Goal: Task Accomplishment & Management: Complete application form

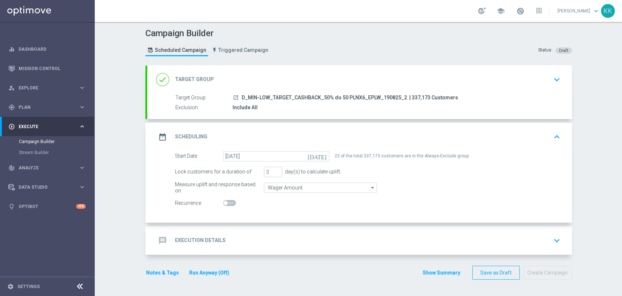
click at [300, 243] on div "message Execution Details keyboard_arrow_down" at bounding box center [359, 240] width 407 height 14
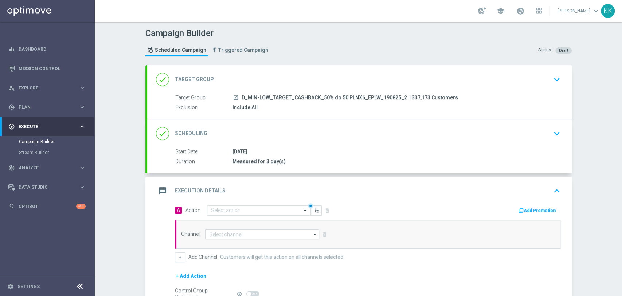
scroll to position [81, 0]
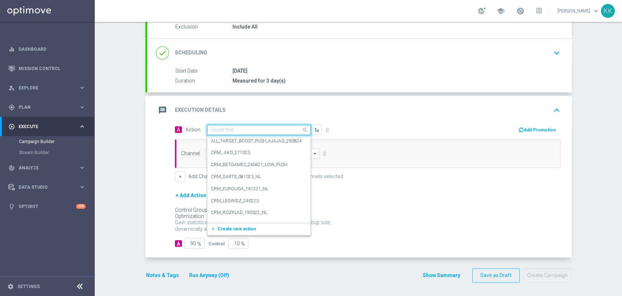
click at [246, 133] on div "Quick find" at bounding box center [259, 130] width 104 height 10
paste input "D_MIN-LOW_TARGET_CASHBACK_50% do 50 PLNX6_EPLW_190825_2"
type input "D_MIN-LOW_TARGET_CASHBACK_50% do 50 PLNX6_EPLW_190825_2"
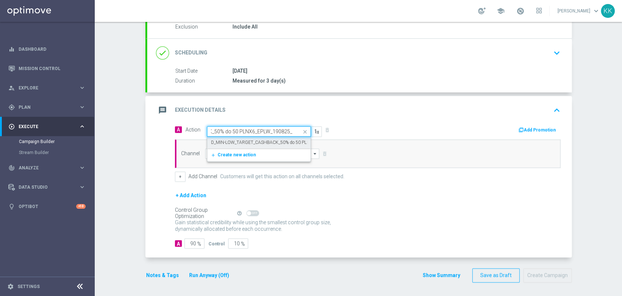
click at [252, 139] on label "D_MIN-LOW_TARGET_CASHBACK_50% do 50 PLNX6_EPLW_190825_2" at bounding box center [280, 142] width 138 height 6
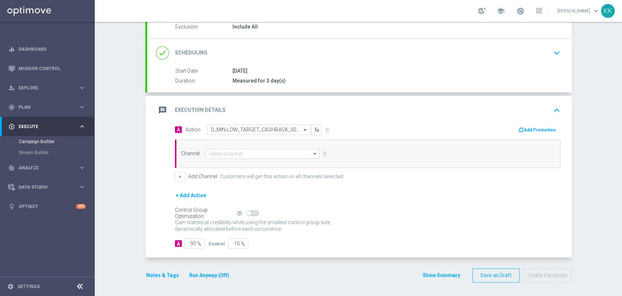
scroll to position [0, 0]
click at [252, 147] on div "Channel arrow_drop_down Drag here to set row groups Drag here to set column lab…" at bounding box center [368, 153] width 386 height 28
click at [254, 149] on input at bounding box center [262, 153] width 114 height 10
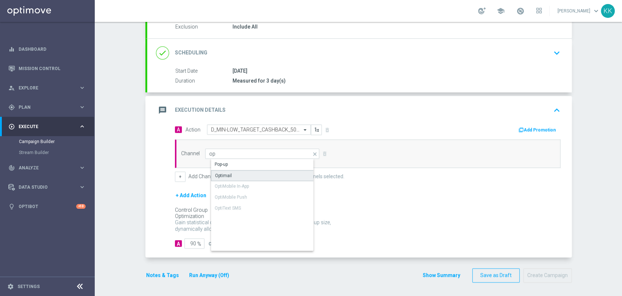
click at [254, 173] on div "Optimail" at bounding box center [268, 175] width 115 height 11
type input "Optimail"
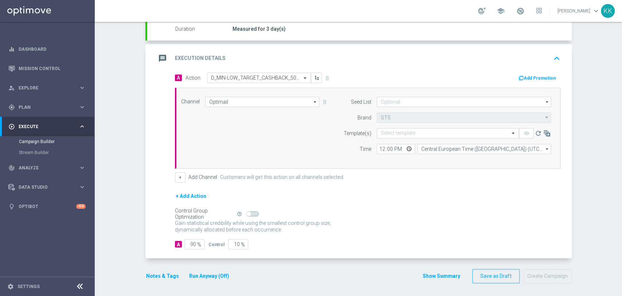
scroll to position [133, 0]
click at [389, 106] on form "Seed List arrow_drop_down Drag here to set row groups Drag here to set column l…" at bounding box center [445, 124] width 211 height 57
click at [410, 102] on input at bounding box center [464, 101] width 174 height 10
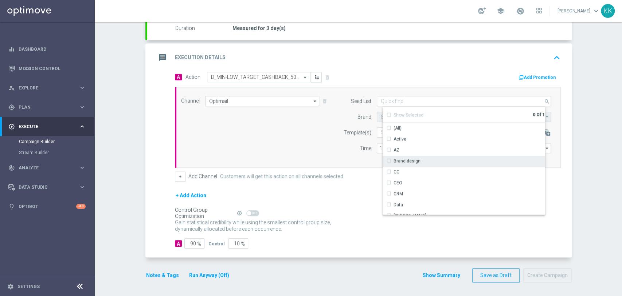
click at [418, 160] on div "Brand design" at bounding box center [467, 161] width 168 height 10
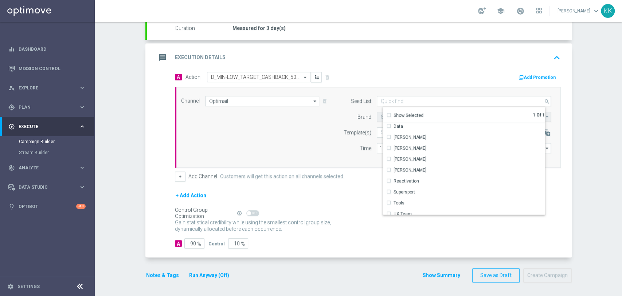
scroll to position [105, 0]
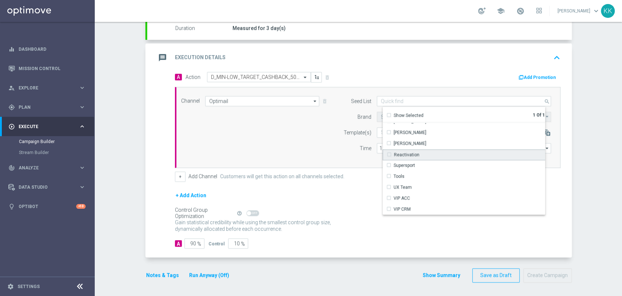
click at [421, 153] on div "Reactivation" at bounding box center [467, 154] width 168 height 11
click at [321, 154] on div "Channel Optimail Optimail arrow_drop_down Drag here to set row groups Drag here…" at bounding box center [366, 127] width 381 height 63
type input "Selected 2 of 17"
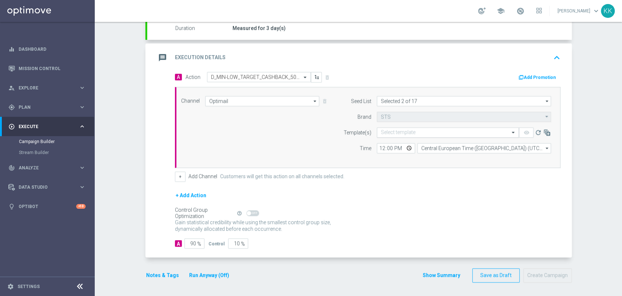
click at [394, 129] on input "text" at bounding box center [441, 132] width 120 height 6
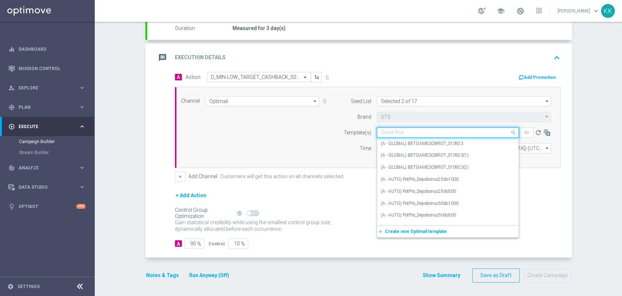
paste input "D_MIN-LOW_TARGET_CASHBACK_50% do 50 PLNX6_EPLW_190825_2"
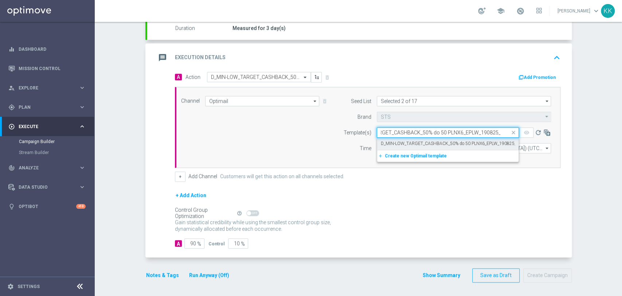
click at [403, 141] on label "D_MIN-LOW_TARGET_CASHBACK_50% do 50 PLNX6_EPLW_190825_2" at bounding box center [450, 143] width 138 height 6
type input "D_MIN-LOW_TARGET_CASHBACK_50% do 50 PLNX6_EPLW_190825_2"
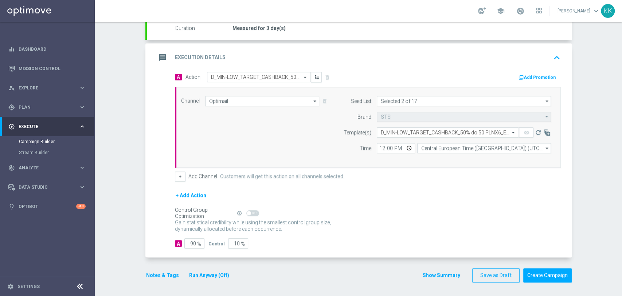
scroll to position [0, 0]
click at [379, 148] on input "12:00" at bounding box center [396, 148] width 38 height 10
type input "17:01"
click at [443, 146] on input "Central European Time ([GEOGRAPHIC_DATA]) (UTC +02:00)" at bounding box center [484, 148] width 134 height 10
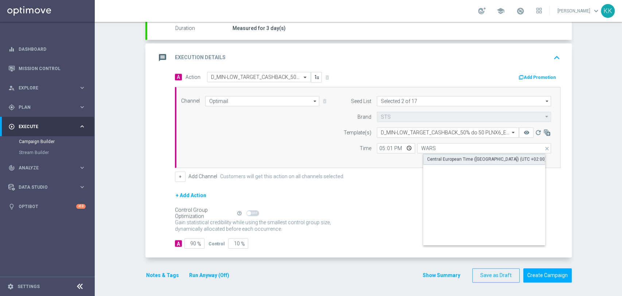
click at [448, 154] on div "Central European Time ([GEOGRAPHIC_DATA]) (UTC +02:00)" at bounding box center [490, 158] width 134 height 11
type input "Central European Time ([GEOGRAPHIC_DATA]) (UTC +02:00)"
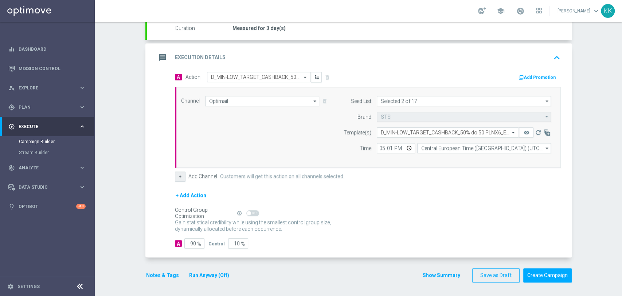
click at [177, 178] on button "+" at bounding box center [180, 176] width 11 height 10
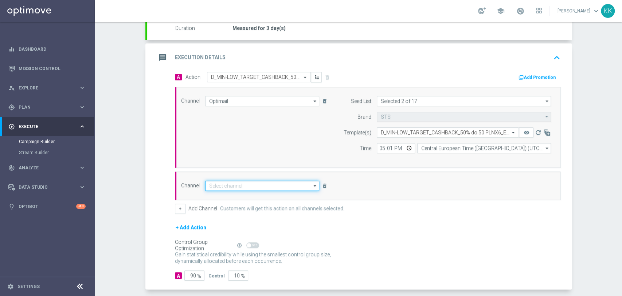
click at [262, 189] on input at bounding box center [262, 185] width 114 height 10
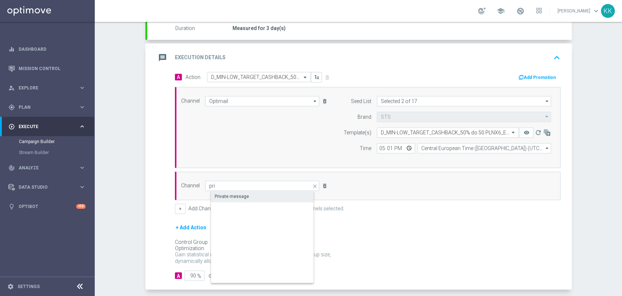
click at [265, 199] on div "Private message" at bounding box center [268, 196] width 115 height 10
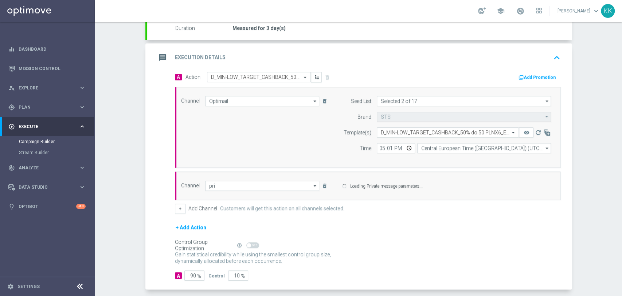
type input "Private message"
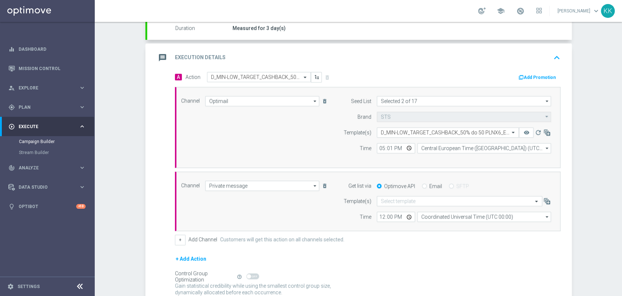
scroll to position [196, 0]
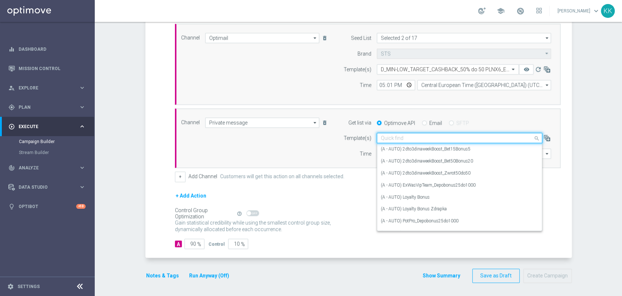
click at [419, 133] on div "Quick find" at bounding box center [460, 138] width 166 height 10
paste input "D_MIN-LOW_TARGET_CASHBACK_50% do 50 PLNX6_EPLW_190825_2"
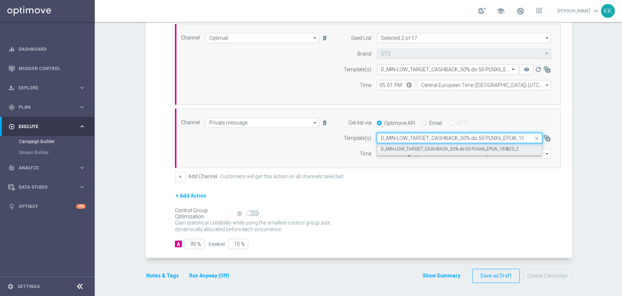
scroll to position [0, 14]
click at [425, 148] on label "D_MIN-LOW_TARGET_CASHBACK_50% do 50 PLNX6_EPLW_190825_2" at bounding box center [450, 149] width 138 height 6
type input "D_MIN-LOW_TARGET_CASHBACK_50% do 50 PLNX6_EPLW_190825_2"
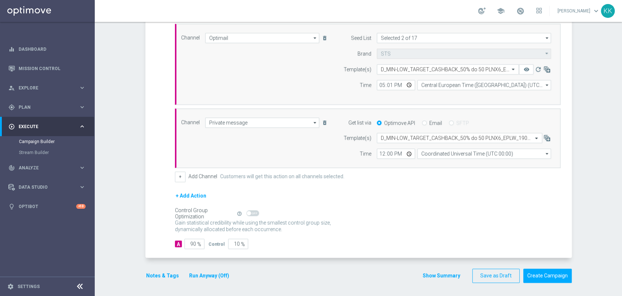
scroll to position [0, 0]
click at [380, 156] on input "12:00" at bounding box center [396, 153] width 38 height 10
type input "17:01"
click at [443, 152] on input "Coordinated Universal Time (UTC 00:00)" at bounding box center [484, 153] width 134 height 10
click at [456, 159] on div "Central European Time ([GEOGRAPHIC_DATA]) (UTC +02:00)" at bounding box center [490, 164] width 134 height 10
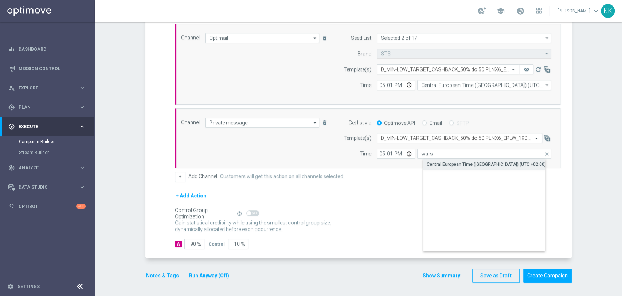
type input "Central European Time ([GEOGRAPHIC_DATA]) (UTC +02:00)"
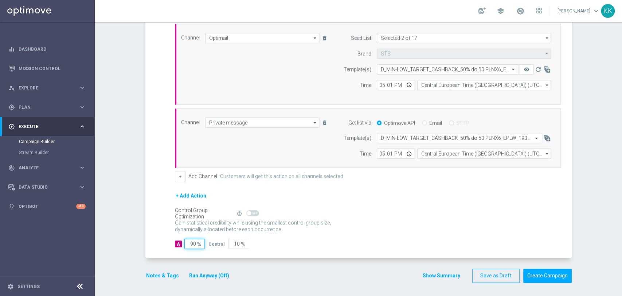
click at [193, 239] on input "90" at bounding box center [194, 243] width 20 height 10
type input "95"
type input "5"
type input "95"
click at [158, 271] on button "Notes & Tags" at bounding box center [162, 275] width 34 height 9
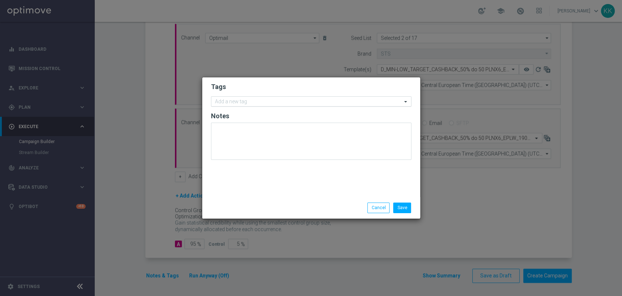
click at [227, 103] on input "text" at bounding box center [308, 102] width 187 height 6
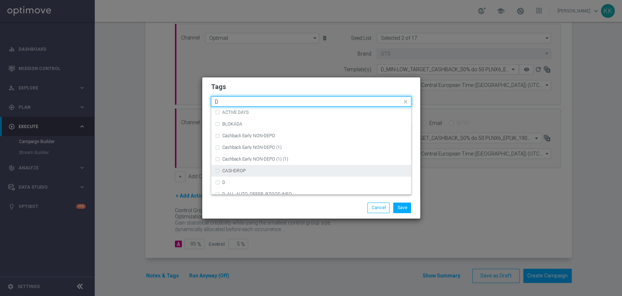
scroll to position [770, 0]
click at [248, 177] on div "D" at bounding box center [311, 183] width 193 height 12
type input "D"
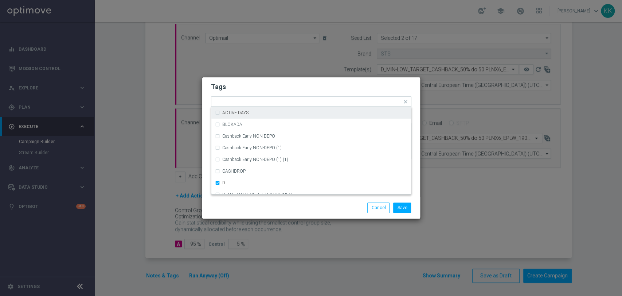
click at [265, 94] on form "Tags Quick find × D (REA - AUTO) REA_FLOW_8DAY_B&G (1) (REA - AUTO) REA_FLOW_8D…" at bounding box center [311, 123] width 201 height 85
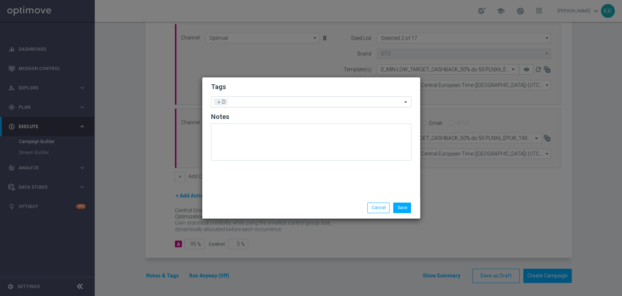
click at [266, 98] on div "Add a new tag × D" at bounding box center [306, 102] width 191 height 10
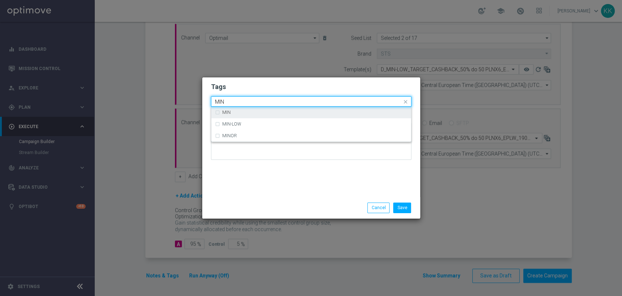
click at [264, 114] on div "MIN" at bounding box center [314, 112] width 185 height 4
type input "MIN"
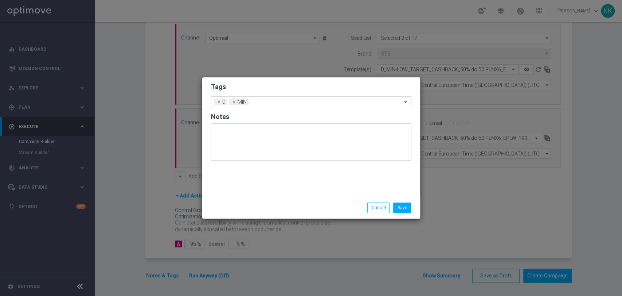
click at [276, 86] on h2 "Tags" at bounding box center [311, 86] width 201 height 9
click at [281, 98] on div "Add a new tag × D × MIN" at bounding box center [306, 102] width 191 height 10
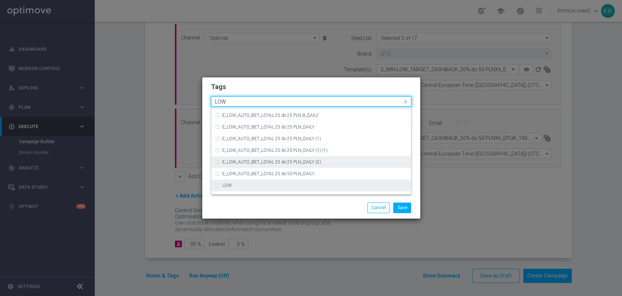
scroll to position [356, 0]
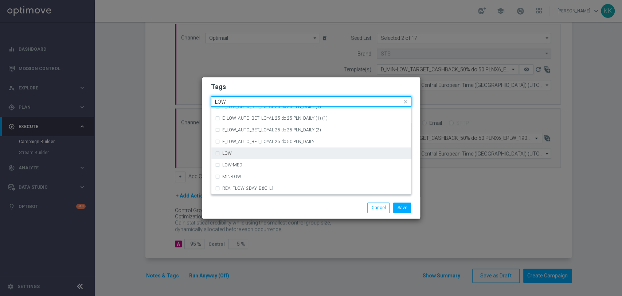
click at [291, 157] on div "LOW" at bounding box center [311, 153] width 193 height 12
type input "LOW"
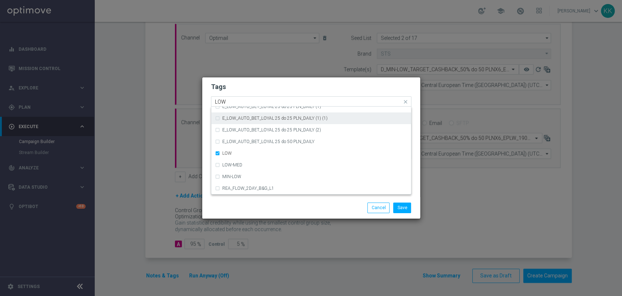
click at [298, 81] on form "Tags Quick find × D × MIN × LOW LOW (REA - AUTO) REA_FLOW_8DAY_B&G (1) (1) (REA…" at bounding box center [311, 123] width 201 height 85
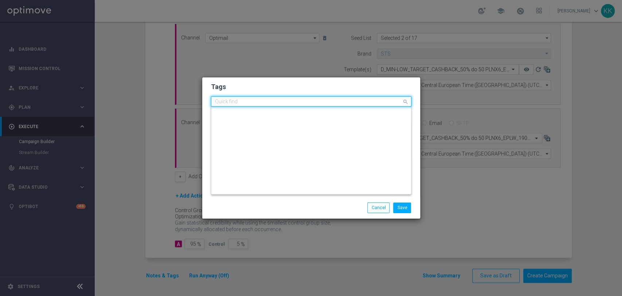
click at [296, 98] on div "Quick find × D × MIN × LOW" at bounding box center [306, 101] width 191 height 9
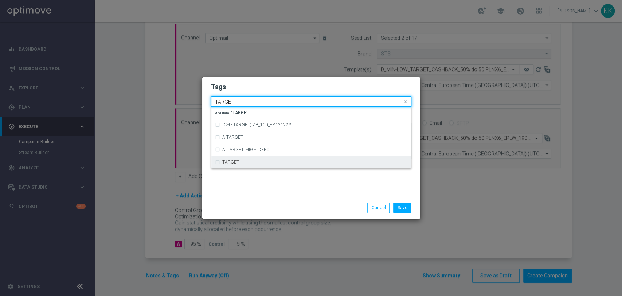
click at [299, 158] on div "TARGET" at bounding box center [311, 162] width 193 height 12
type input "TARGE"
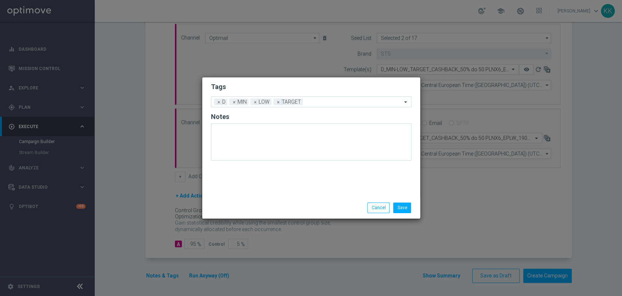
click at [303, 85] on h2 "Tags" at bounding box center [311, 86] width 201 height 9
click at [322, 100] on input "text" at bounding box center [354, 102] width 96 height 6
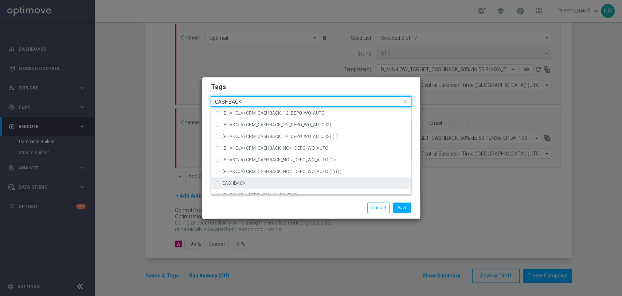
scroll to position [111, 0]
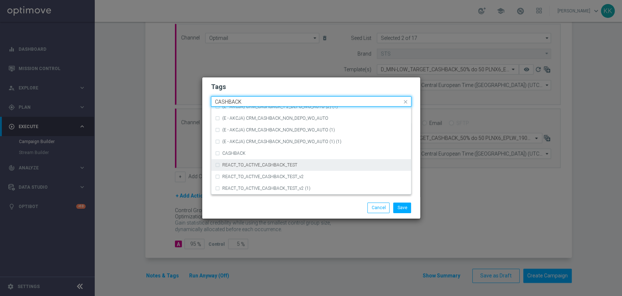
click at [290, 160] on div "REACT_TO_ACTIVE_CASHBACK_TEST" at bounding box center [311, 165] width 193 height 12
type input "CASHBACK"
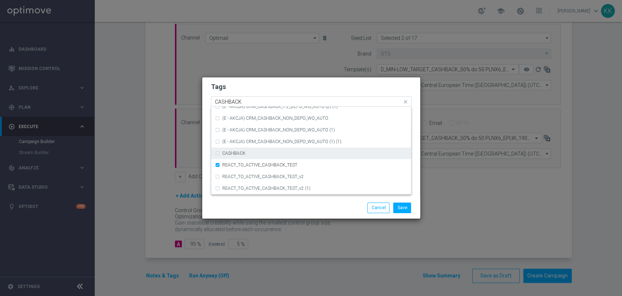
click at [291, 158] on div "CASHBACK" at bounding box center [311, 153] width 193 height 12
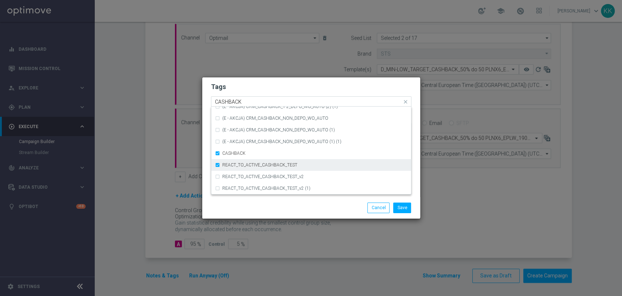
click at [299, 167] on div "REACT_TO_ACTIVE_CASHBACK_TEST" at bounding box center [314, 165] width 185 height 4
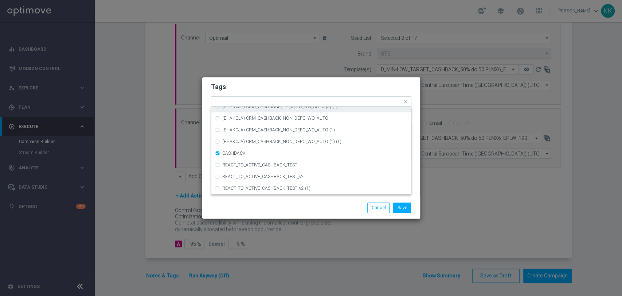
click at [315, 91] on h2 "Tags" at bounding box center [311, 86] width 201 height 9
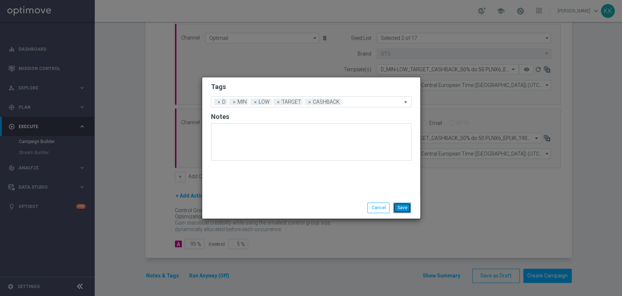
click at [409, 208] on button "Save" at bounding box center [402, 207] width 18 height 10
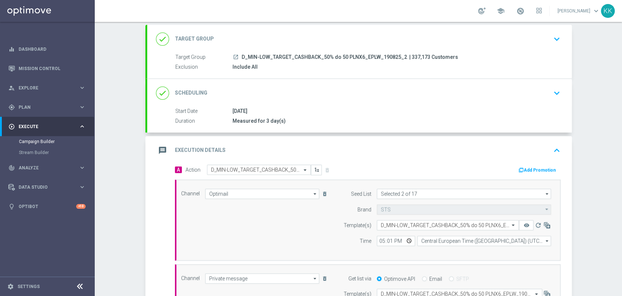
scroll to position [0, 0]
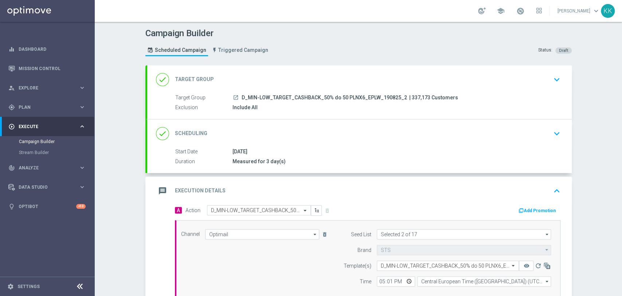
click at [560, 79] on div "done Target Group keyboard_arrow_down" at bounding box center [359, 79] width 425 height 28
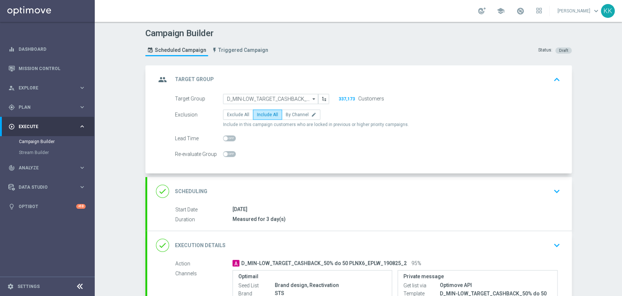
click at [229, 153] on span at bounding box center [229, 154] width 13 height 6
click at [229, 153] on input "checkbox" at bounding box center [229, 154] width 13 height 6
checkbox input "true"
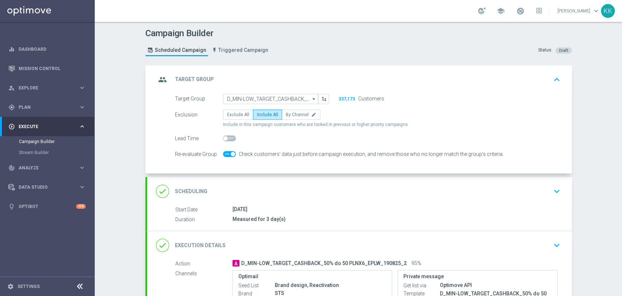
click at [560, 192] on div "done Scheduling keyboard_arrow_down" at bounding box center [359, 191] width 425 height 28
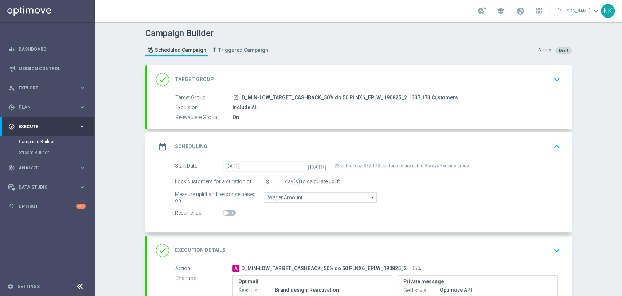
click at [560, 155] on div "date_range Scheduling keyboard_arrow_up" at bounding box center [359, 146] width 425 height 28
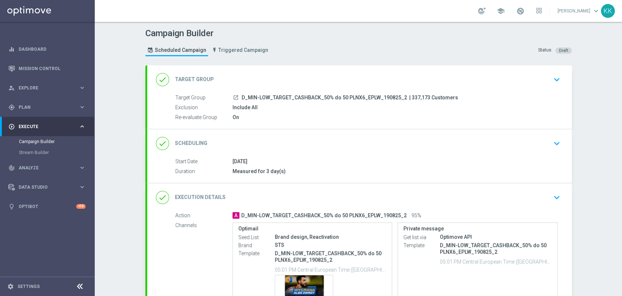
click at [549, 155] on div "done Scheduling keyboard_arrow_down" at bounding box center [359, 143] width 425 height 28
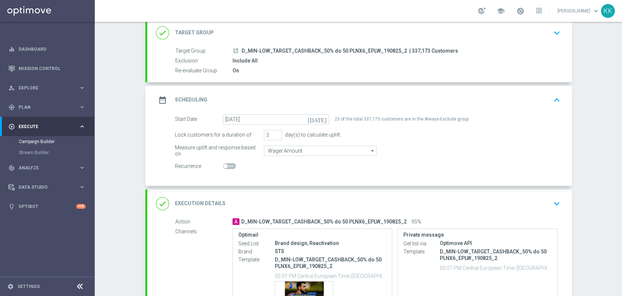
scroll to position [81, 0]
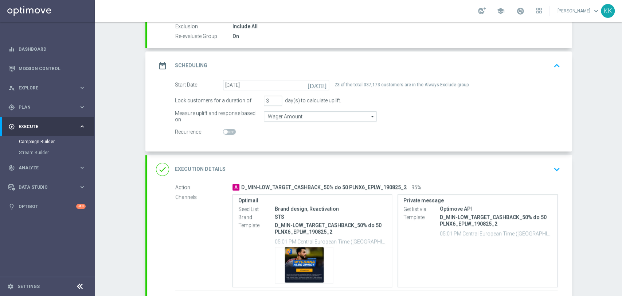
click at [543, 164] on div "done Execution Details keyboard_arrow_down" at bounding box center [359, 169] width 407 height 14
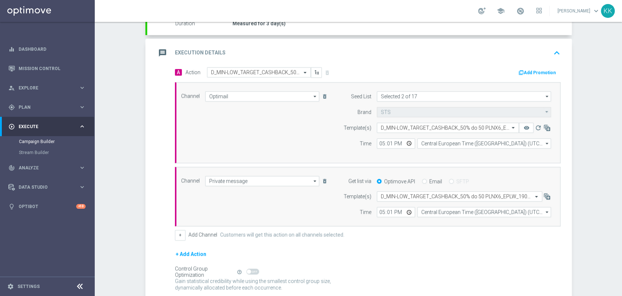
scroll to position [162, 0]
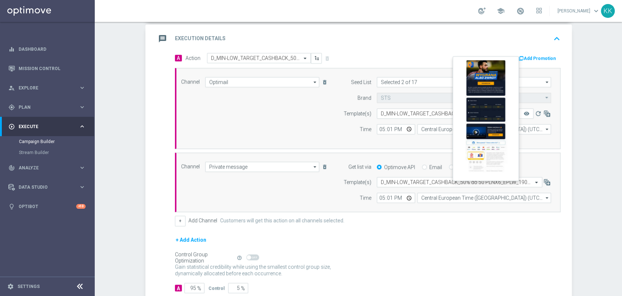
click at [520, 112] on button "remove_red_eye" at bounding box center [526, 113] width 15 height 10
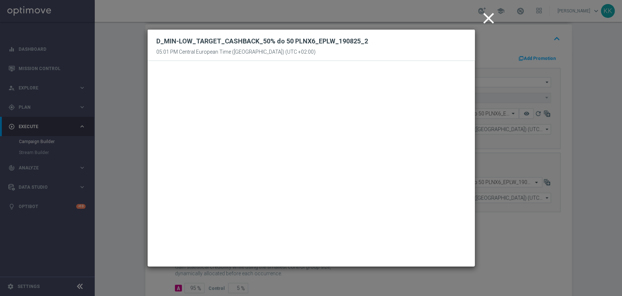
drag, startPoint x: 491, startPoint y: 16, endPoint x: 490, endPoint y: 23, distance: 7.0
click at [491, 16] on icon "close" at bounding box center [489, 18] width 18 height 18
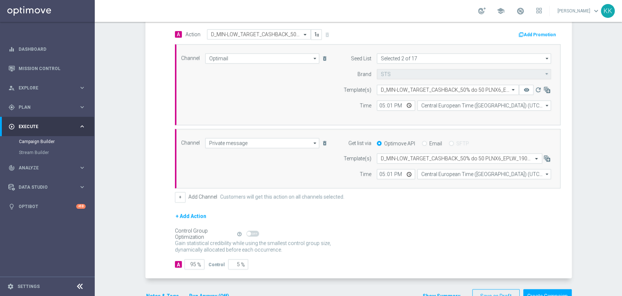
scroll to position [206, 0]
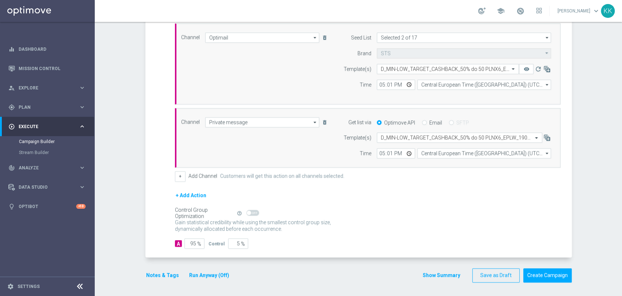
click at [156, 271] on button "Notes & Tags" at bounding box center [162, 275] width 34 height 9
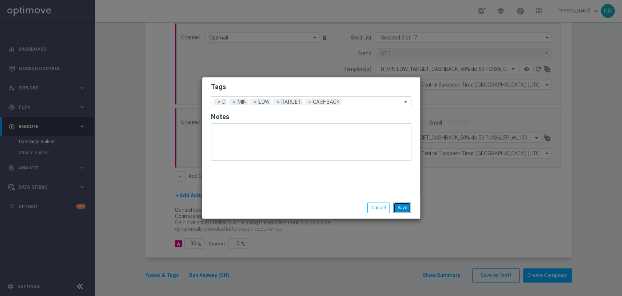
click at [403, 207] on button "Save" at bounding box center [402, 207] width 18 height 10
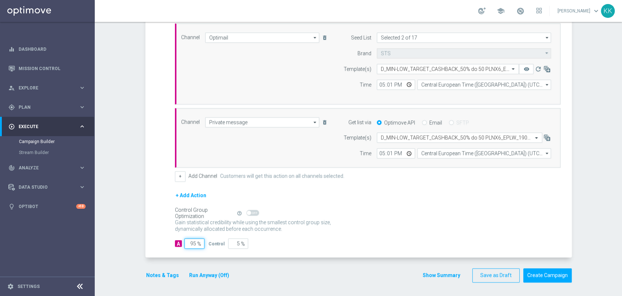
click at [193, 242] on input "95" at bounding box center [194, 243] width 20 height 10
type input "9"
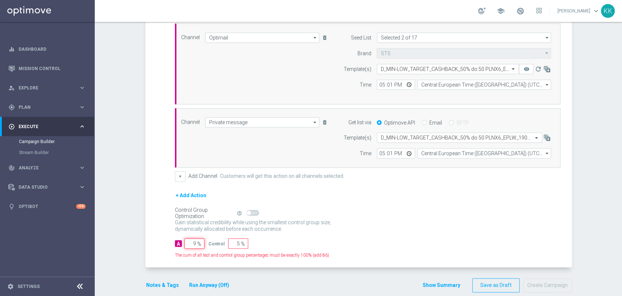
type input "91"
type input "98"
type input "2"
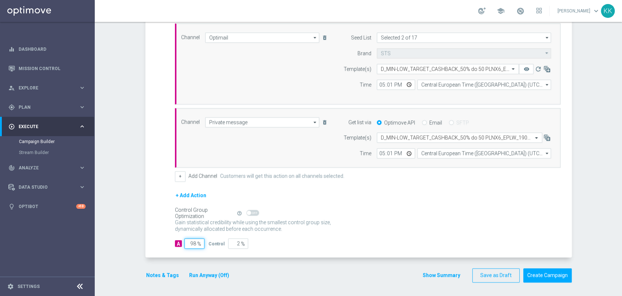
type input "98"
click at [162, 161] on div "A Action Select action D_MIN-LOW_TARGET_CASHBACK_50% do 50 PLNX6_EPLW_190825_2 …" at bounding box center [359, 132] width 425 height 249
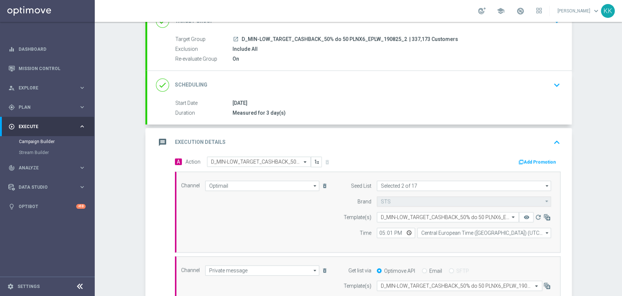
scroll to position [44, 0]
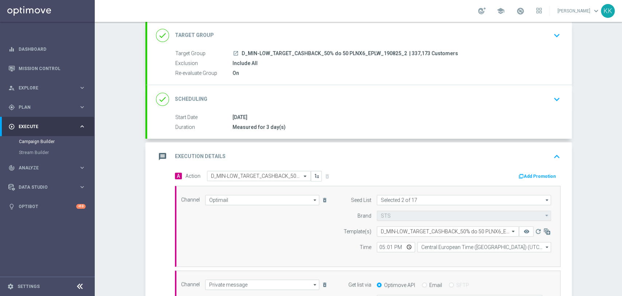
click at [547, 45] on div "done Target Group keyboard_arrow_down" at bounding box center [359, 35] width 425 height 28
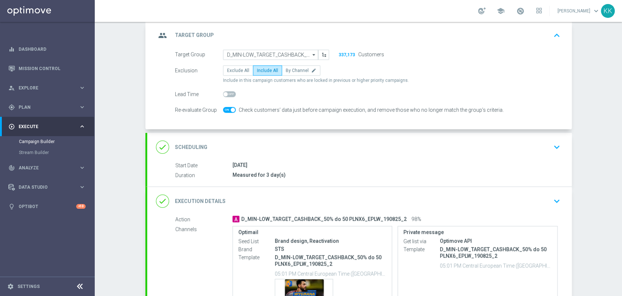
click at [552, 148] on icon "keyboard_arrow_down" at bounding box center [557, 146] width 11 height 11
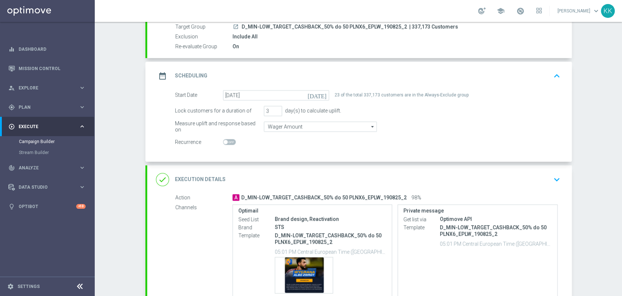
scroll to position [85, 0]
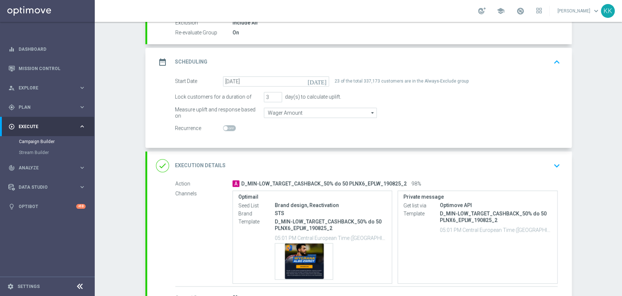
click at [556, 161] on icon "keyboard_arrow_down" at bounding box center [557, 165] width 11 height 11
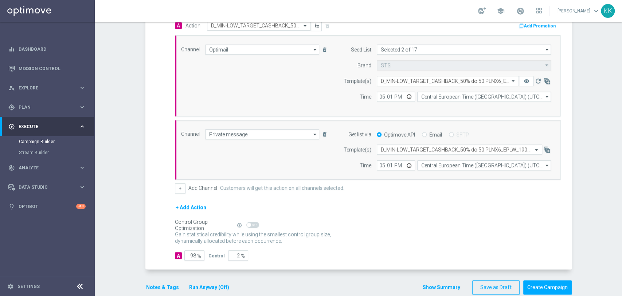
scroll to position [206, 0]
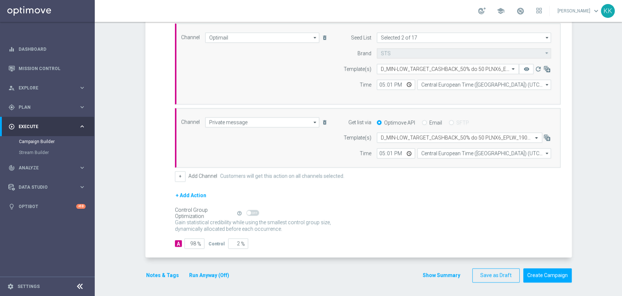
click at [163, 275] on button "Notes & Tags" at bounding box center [162, 275] width 34 height 9
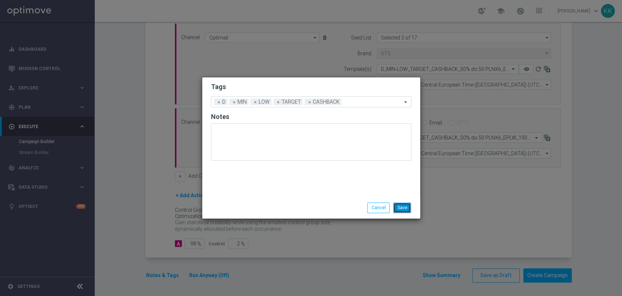
click at [401, 206] on button "Save" at bounding box center [402, 207] width 18 height 10
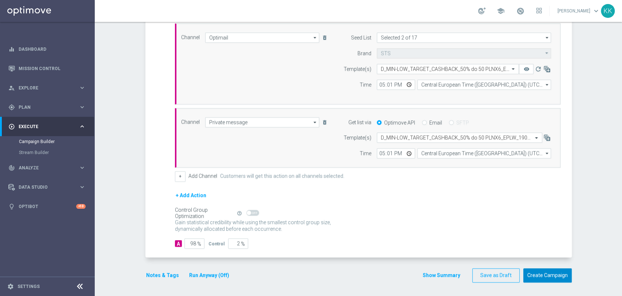
click at [548, 270] on button "Create Campaign" at bounding box center [548, 275] width 48 height 14
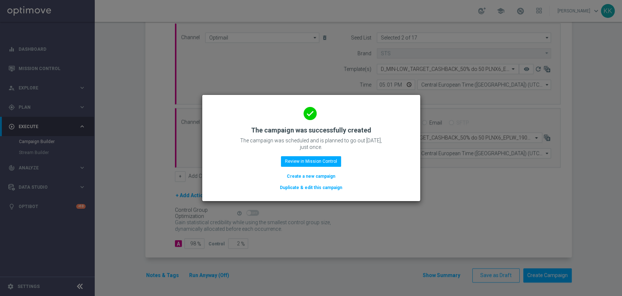
click at [306, 179] on button "Create a new campaign" at bounding box center [311, 176] width 50 height 8
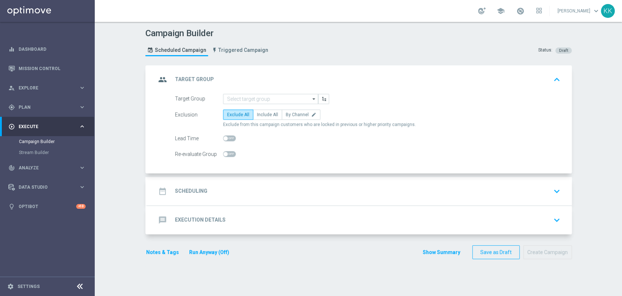
scroll to position [0, 0]
click at [252, 98] on input at bounding box center [270, 99] width 95 height 10
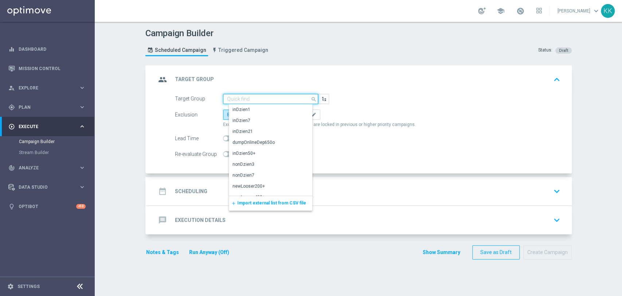
paste input "D_MED-HIGH_TARGET_CASHBACK_100% do 50 PLNX6_EPLW_190825_2"
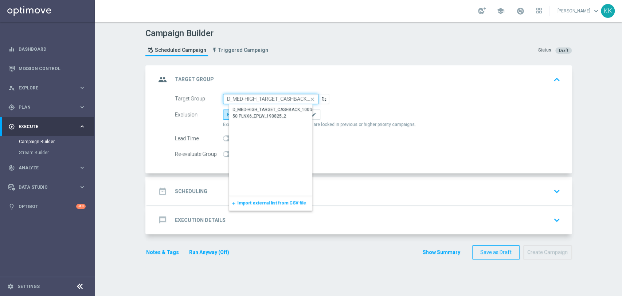
scroll to position [0, 79]
click at [253, 108] on div "D_MED-HIGH_TARGET_CASHBACK_100% do 50 PLNX6_EPLW_190825_2" at bounding box center [277, 112] width 88 height 13
type input "D_MED-HIGH_TARGET_CASHBACK_100% do 50 PLNX6_EPLW_190825_2"
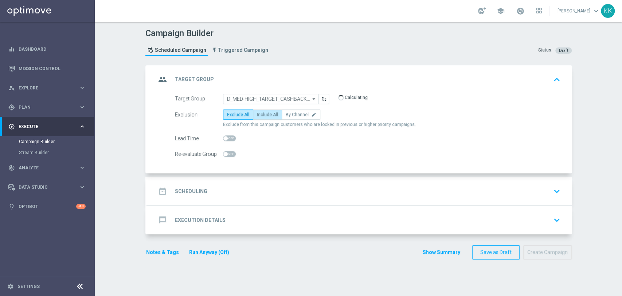
click at [257, 116] on span "Include All" at bounding box center [267, 114] width 21 height 5
click at [257, 116] on input "Include All" at bounding box center [259, 115] width 5 height 5
radio input "true"
click at [229, 152] on span at bounding box center [229, 154] width 13 height 6
click at [229, 152] on input "checkbox" at bounding box center [229, 154] width 13 height 6
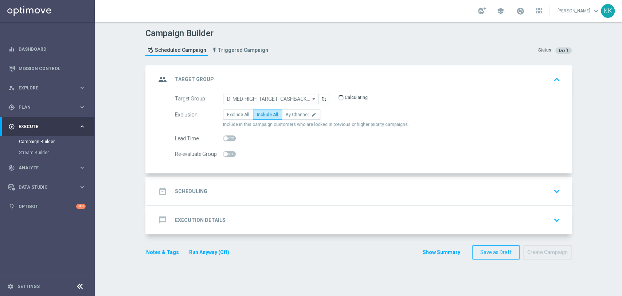
checkbox input "true"
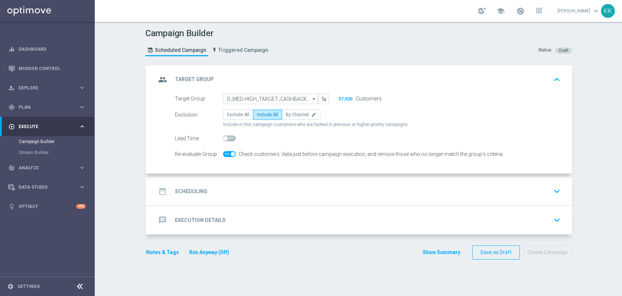
click at [334, 188] on div "date_range Scheduling keyboard_arrow_down" at bounding box center [359, 191] width 407 height 14
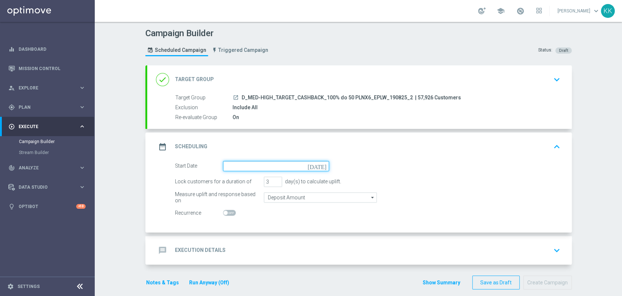
click at [251, 167] on input at bounding box center [276, 166] width 106 height 10
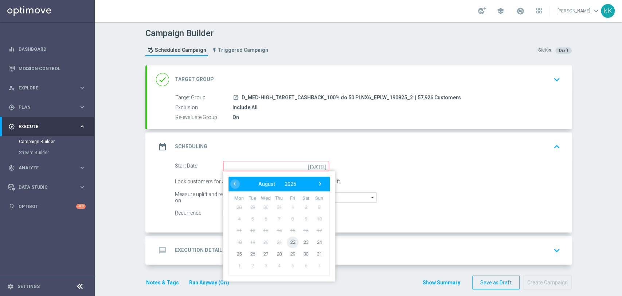
click at [292, 239] on span "22" at bounding box center [293, 242] width 12 height 12
type input "[DATE]"
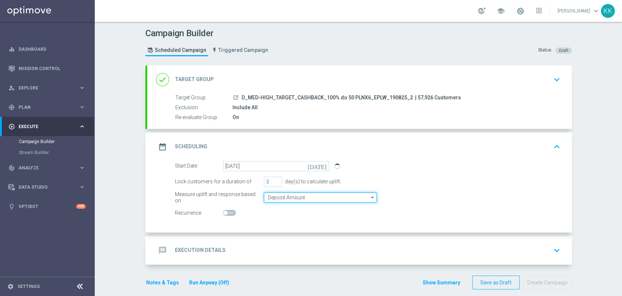
click at [275, 194] on input "Deposit Amount" at bounding box center [320, 197] width 113 height 10
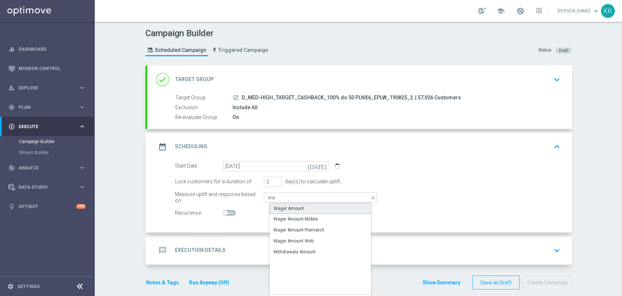
click at [281, 208] on div "Wager Amount" at bounding box center [289, 208] width 30 height 7
type input "Wager Amount"
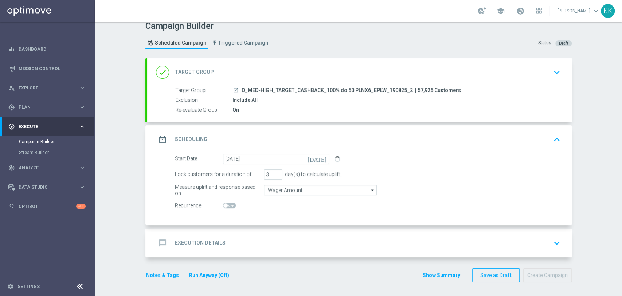
click at [302, 238] on div "message Execution Details keyboard_arrow_down" at bounding box center [359, 243] width 407 height 14
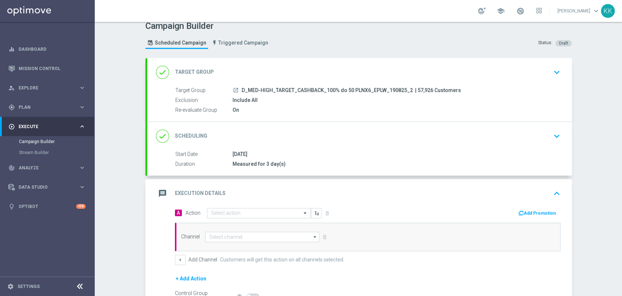
scroll to position [69, 0]
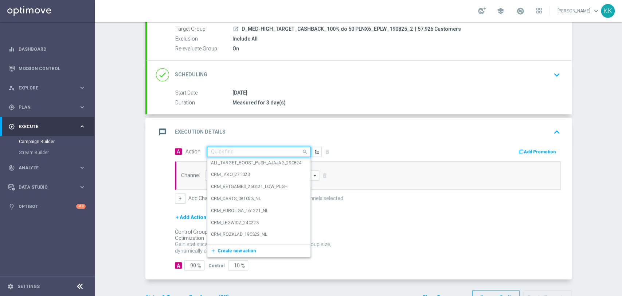
click at [246, 149] on input "text" at bounding box center [251, 152] width 81 height 6
paste input "D_MED-HIGH_TARGET_CASHBACK_100% do 50 PLNX6_EPLW_190825_2"
type input "D_MED-HIGH_TARGET_CASHBACK_100% do 50 PLNX6_EPLW_190825_2"
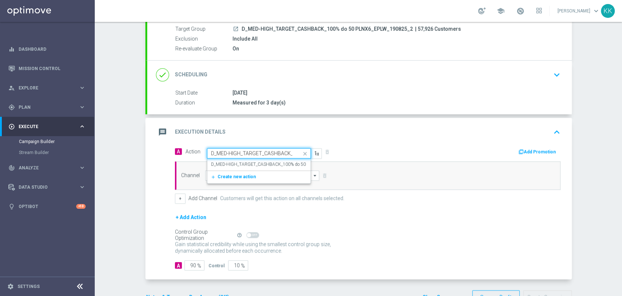
scroll to position [0, 82]
click at [247, 161] on label "D_MED-HIGH_TARGET_CASHBACK_100% do 50 PLNX6_EPLW_190825_2" at bounding box center [282, 164] width 143 height 6
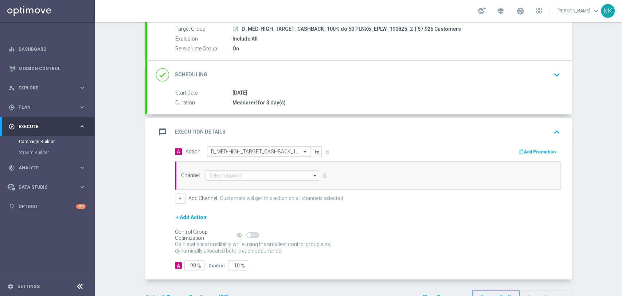
scroll to position [0, 0]
click at [240, 176] on input at bounding box center [262, 175] width 114 height 10
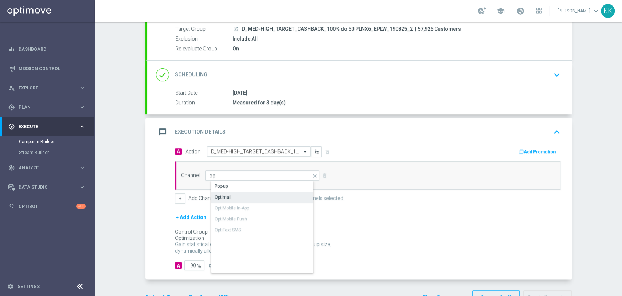
click at [239, 195] on div "Optimail" at bounding box center [268, 197] width 115 height 10
type input "Optimail"
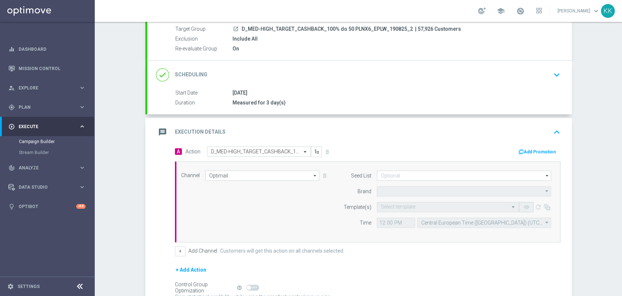
type input "STS"
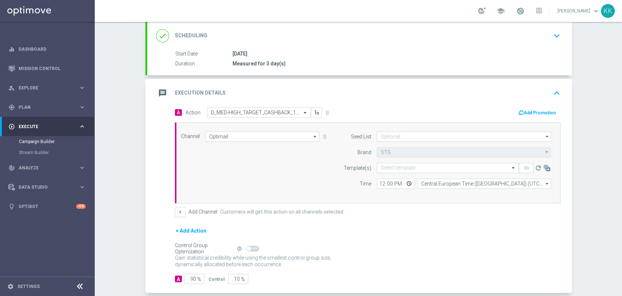
scroll to position [143, 0]
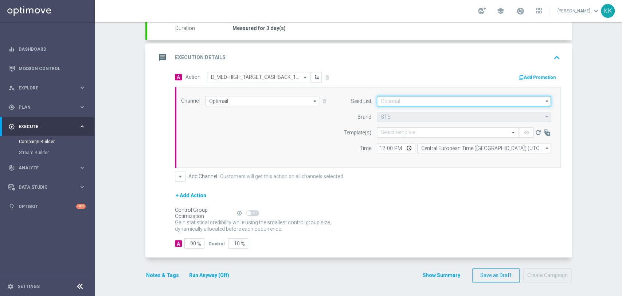
click at [440, 105] on input at bounding box center [464, 101] width 174 height 10
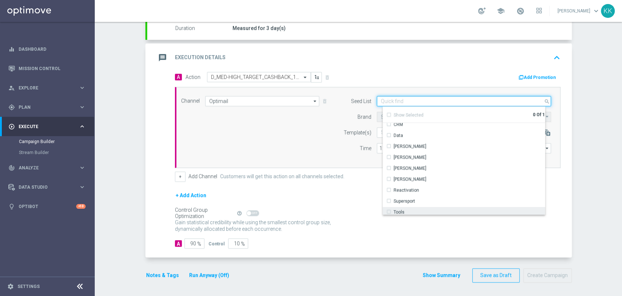
scroll to position [105, 0]
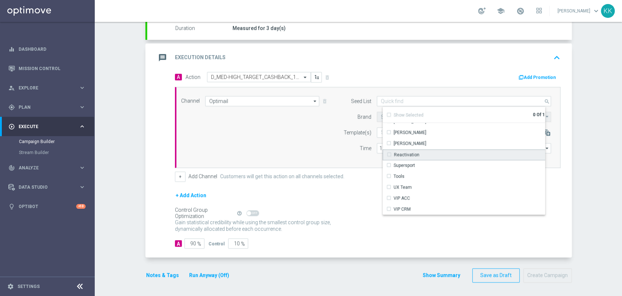
click at [419, 157] on div "Reactivation" at bounding box center [467, 154] width 168 height 11
click at [320, 144] on div "Channel Optimail Optimail arrow_drop_down Drag here to set row groups Drag here…" at bounding box center [366, 127] width 381 height 63
type input "Reactivation"
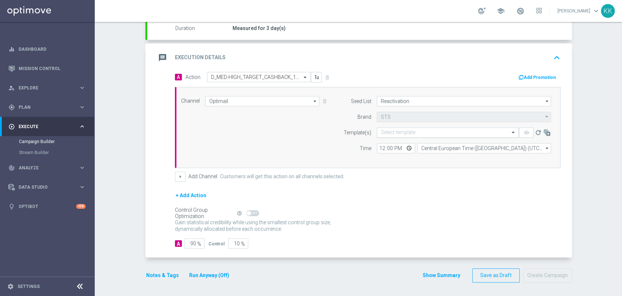
click at [397, 131] on input "text" at bounding box center [441, 132] width 120 height 6
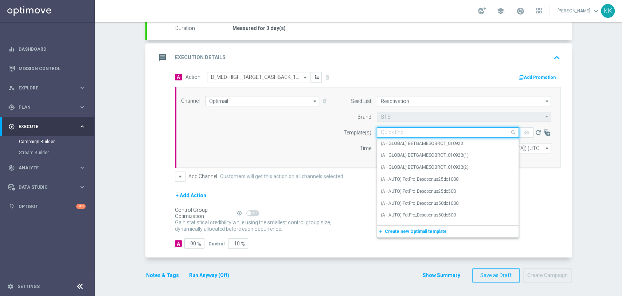
paste input "D_MED-HIGH_TARGET_CASHBACK_100% do 50 PLNX6_EPLW_190825_2"
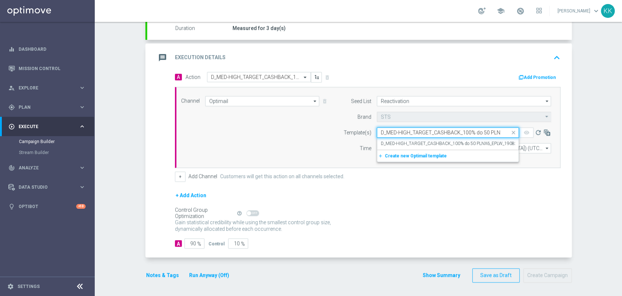
scroll to position [0, 43]
click at [398, 140] on label "D_MED-HIGH_TARGET_CASHBACK_100% do 50 PLNX6_EPLW_190825_2" at bounding box center [452, 143] width 143 height 6
type input "D_MED-HIGH_TARGET_CASHBACK_100% do 50 PLNX6_EPLW_190825_2"
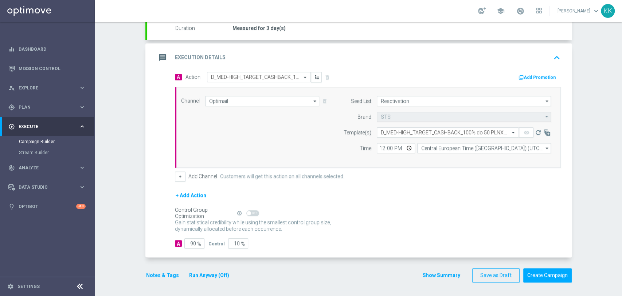
scroll to position [0, 0]
click at [382, 149] on input "12:00" at bounding box center [396, 148] width 38 height 10
type input "17:16"
click at [450, 147] on input "Central European Time ([GEOGRAPHIC_DATA]) (UTC +02:00)" at bounding box center [484, 148] width 134 height 10
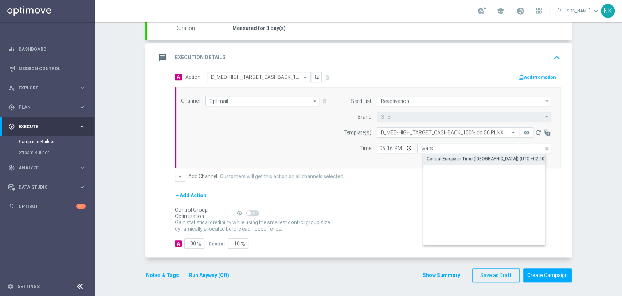
click at [472, 156] on div "Central European Time ([GEOGRAPHIC_DATA]) (UTC +02:00)" at bounding box center [486, 158] width 119 height 7
type input "Central European Time ([GEOGRAPHIC_DATA]) (UTC +02:00)"
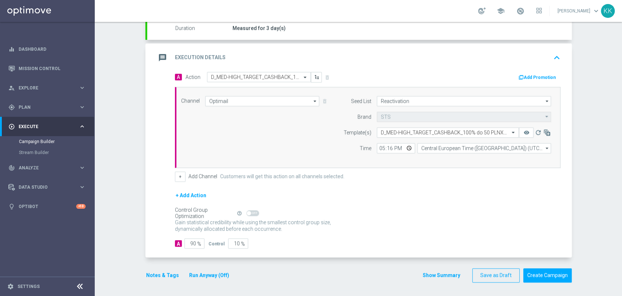
click at [184, 176] on div "+ Add Channel Customers will get this action on all channels selected." at bounding box center [368, 176] width 386 height 10
click at [170, 175] on div "A Action Select action D_MED-HIGH_TARGET_CASHBACK_100% do 50 PLNX6_EPLW_190825_…" at bounding box center [368, 127] width 397 height 110
click at [175, 175] on button "+" at bounding box center [180, 176] width 11 height 10
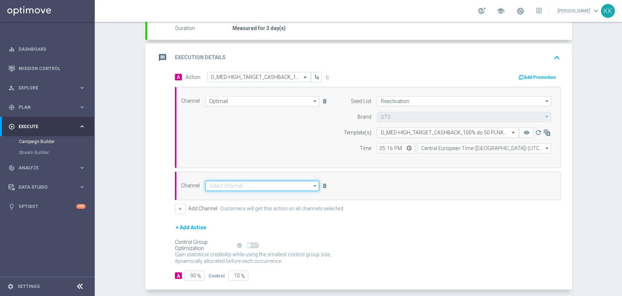
click at [214, 188] on input at bounding box center [262, 185] width 114 height 10
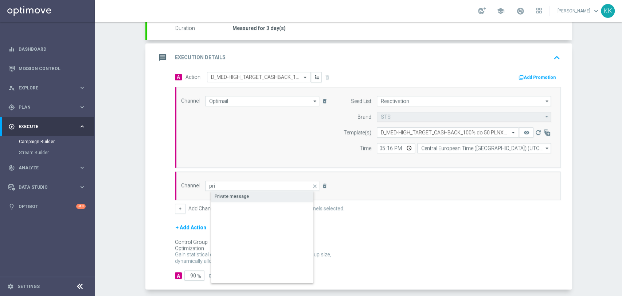
click at [218, 191] on div "Private message" at bounding box center [268, 196] width 115 height 10
type input "Private message"
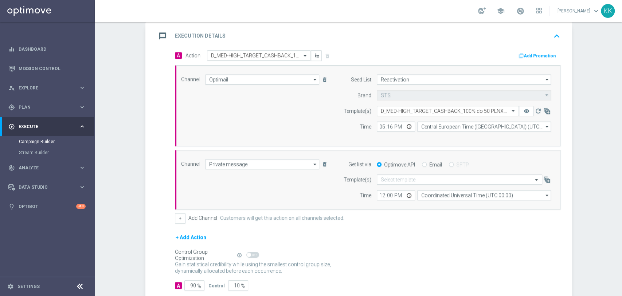
scroll to position [183, 0]
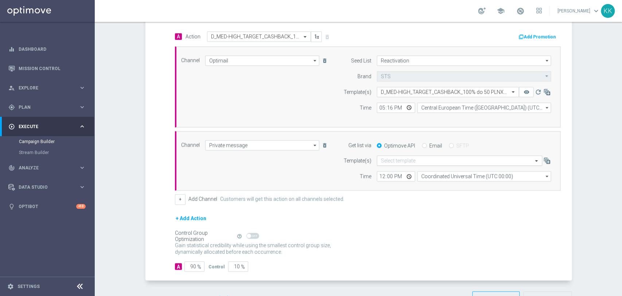
click at [384, 162] on input "text" at bounding box center [452, 161] width 143 height 6
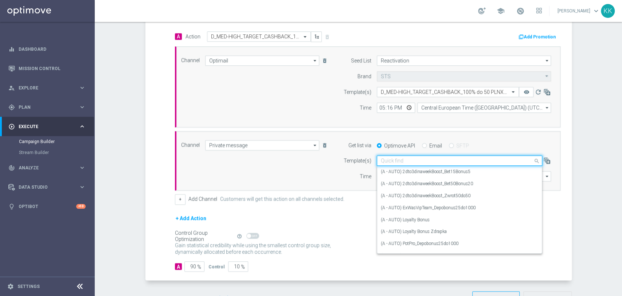
paste input "D_MED-HIGH_TARGET_CASHBACK_100% do 50 PLNX6_EPLW_190825_2"
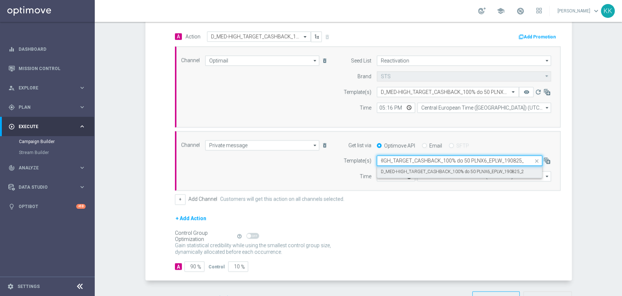
click at [386, 164] on div "Quick find D_MED-HIGH_TARGET_CASHBACK_100% do 50 PLNX6_EPLW_190825_2" at bounding box center [460, 160] width 166 height 10
click at [385, 168] on label "D_MED-HIGH_TARGET_CASHBACK_100% do 50 PLNX6_EPLW_190825_2" at bounding box center [452, 171] width 143 height 6
type input "D_MED-HIGH_TARGET_CASHBACK_100% do 50 PLNX6_EPLW_190825_2"
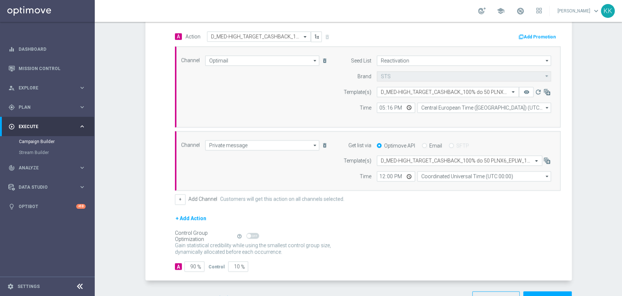
scroll to position [0, 0]
click at [379, 175] on input "12:00" at bounding box center [396, 176] width 38 height 10
type input "17:16"
click at [445, 178] on input "Coordinated Universal Time (UTC 00:00)" at bounding box center [484, 176] width 134 height 10
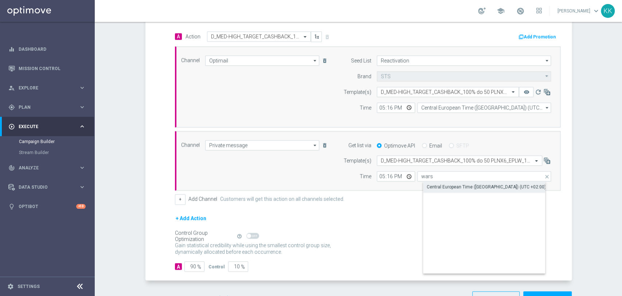
click at [452, 187] on div "Central European Time ([GEOGRAPHIC_DATA]) (UTC +02:00)" at bounding box center [486, 186] width 119 height 7
type input "Central European Time ([GEOGRAPHIC_DATA]) (UTC +02:00)"
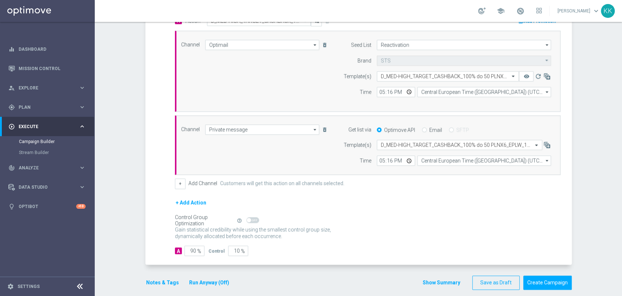
scroll to position [206, 0]
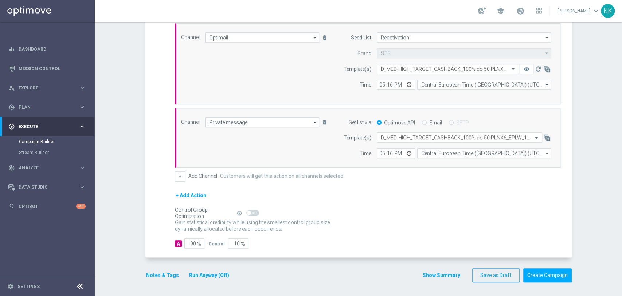
click at [197, 243] on span "%" at bounding box center [199, 244] width 4 height 6
click at [190, 242] on input "90" at bounding box center [194, 243] width 20 height 10
type input "9"
type input "91"
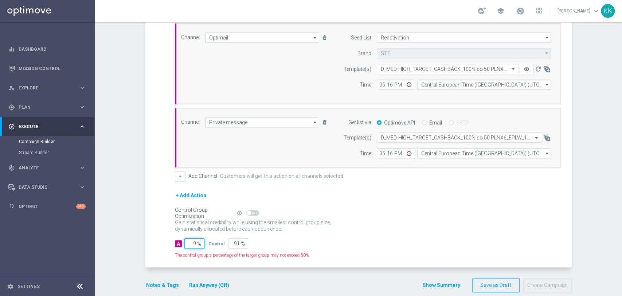
type input "98"
type input "2"
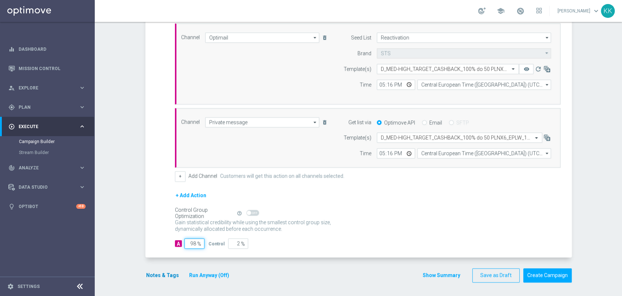
type input "98"
click at [149, 271] on button "Notes & Tags" at bounding box center [162, 275] width 34 height 9
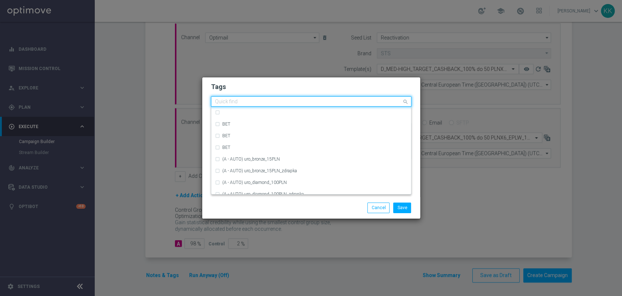
click at [254, 103] on input "text" at bounding box center [308, 102] width 187 height 6
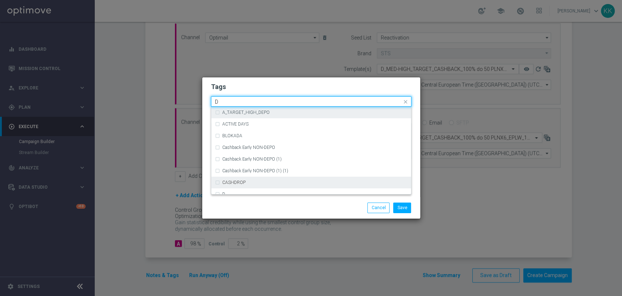
scroll to position [770, 0]
click at [238, 182] on div "D" at bounding box center [314, 182] width 185 height 4
type input "D"
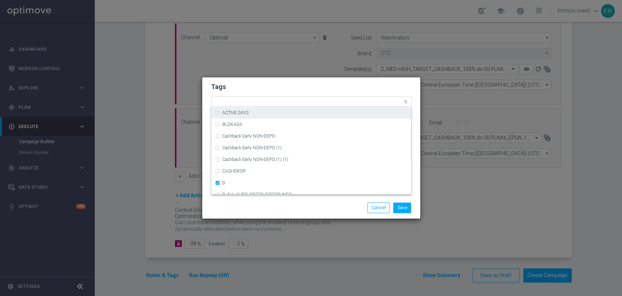
click at [262, 85] on h2 "Tags" at bounding box center [311, 86] width 201 height 9
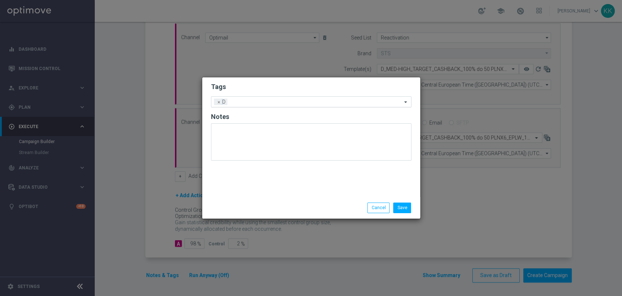
click at [264, 100] on input "text" at bounding box center [316, 102] width 172 height 6
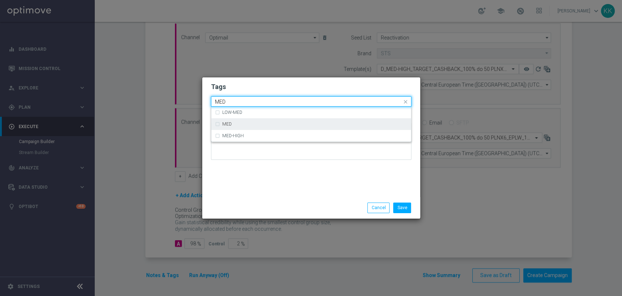
click at [227, 120] on div "MED" at bounding box center [311, 124] width 193 height 12
type input "MED"
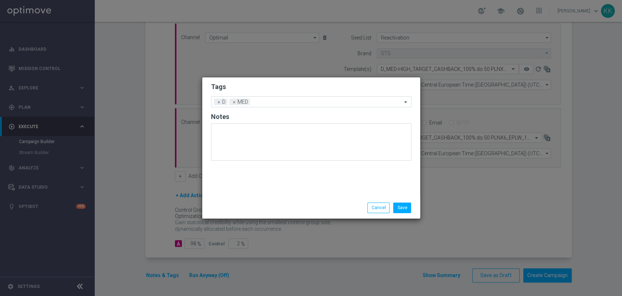
click at [248, 82] on form "Tags Add a new tag × D × MED Notes" at bounding box center [311, 123] width 201 height 85
click at [253, 105] on div at bounding box center [327, 102] width 150 height 7
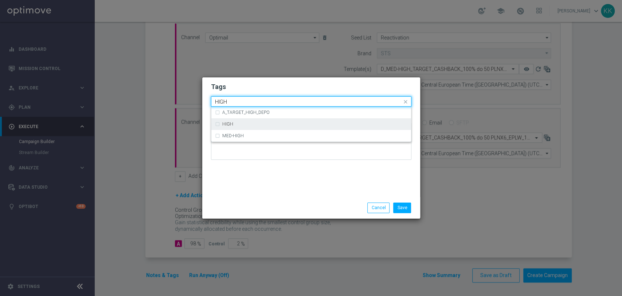
click at [282, 125] on div "HIGH" at bounding box center [314, 124] width 185 height 4
type input "HIGH"
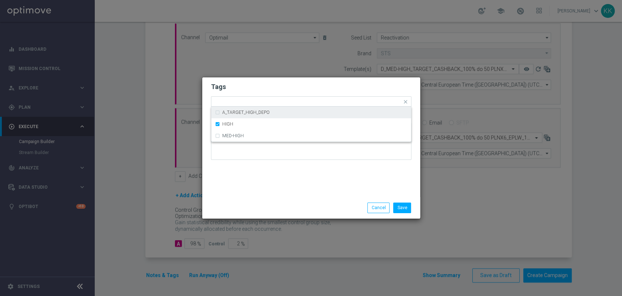
click at [295, 81] on form "Tags Quick find × D × MED × HIGH A_TARGET_HIGH_DEPO HIGH MED-HIGH Notes" at bounding box center [311, 123] width 201 height 85
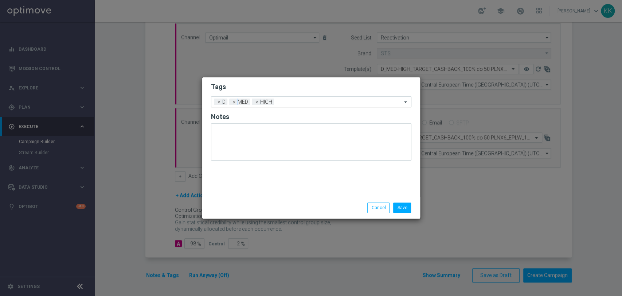
click at [300, 100] on input "text" at bounding box center [339, 102] width 125 height 6
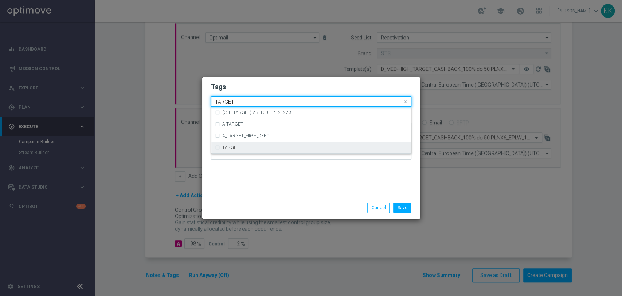
click at [233, 150] on div "TARGET" at bounding box center [311, 147] width 193 height 12
type input "TARGET"
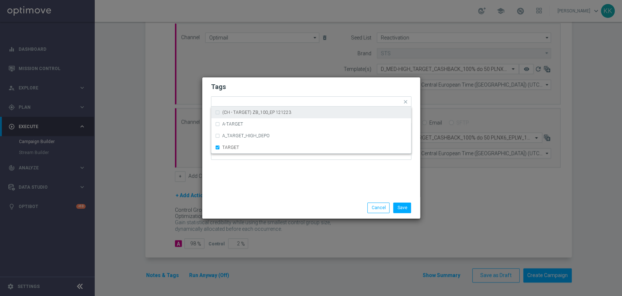
click at [286, 83] on h2 "Tags" at bounding box center [311, 86] width 201 height 9
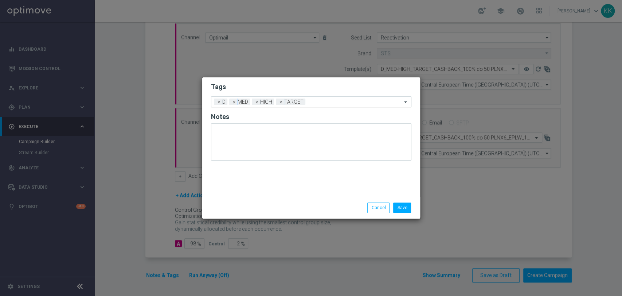
click at [327, 102] on input "text" at bounding box center [355, 102] width 94 height 6
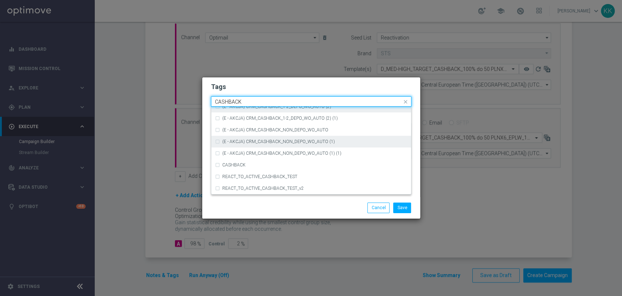
scroll to position [111, 0]
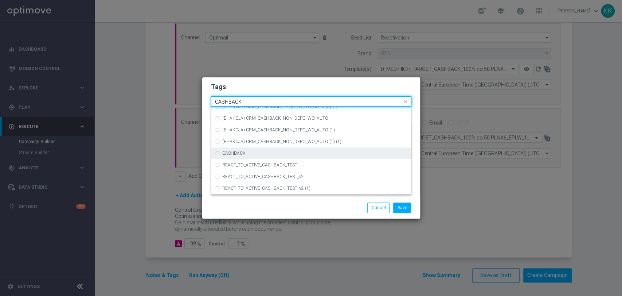
click at [278, 156] on div "CASHBACK" at bounding box center [311, 153] width 193 height 12
type input "CASHBACK"
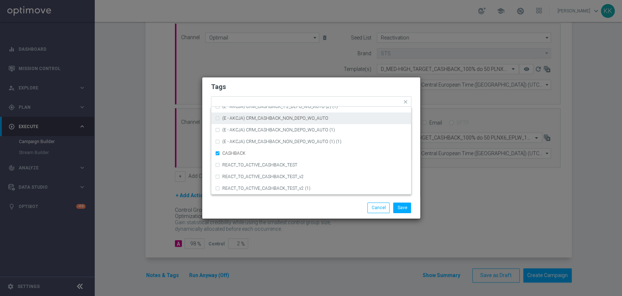
click at [297, 88] on h2 "Tags" at bounding box center [311, 86] width 201 height 9
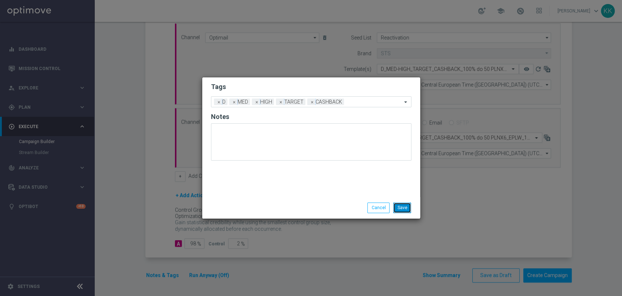
click at [409, 211] on button "Save" at bounding box center [402, 207] width 18 height 10
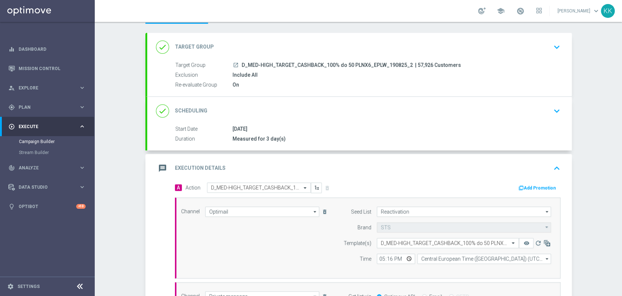
scroll to position [0, 0]
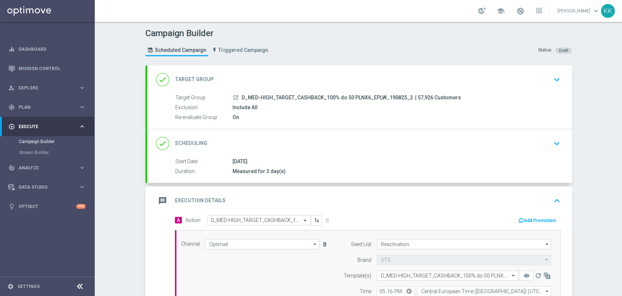
click at [551, 85] on button "keyboard_arrow_down" at bounding box center [557, 80] width 12 height 14
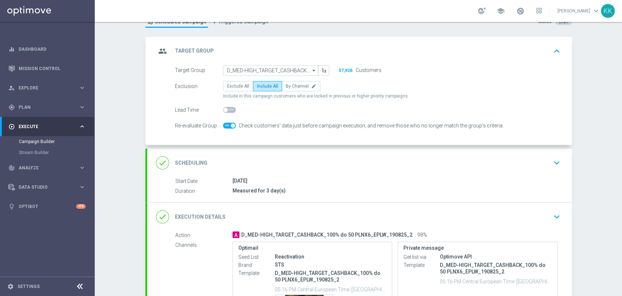
scroll to position [40, 0]
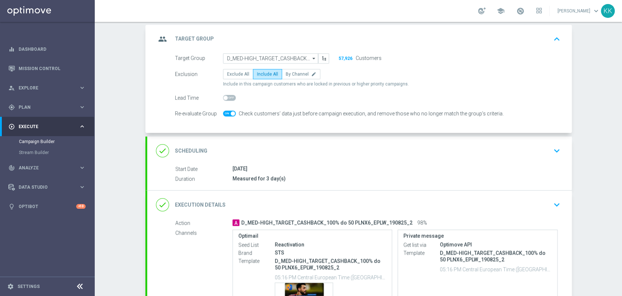
click at [503, 146] on div "done Scheduling keyboard_arrow_down" at bounding box center [359, 151] width 407 height 14
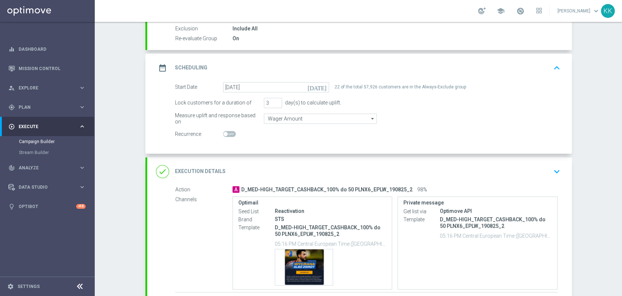
scroll to position [121, 0]
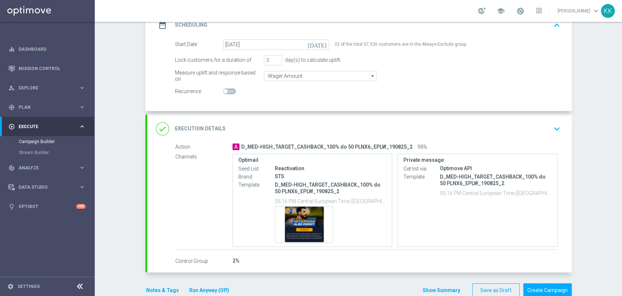
click at [546, 133] on div "done Execution Details keyboard_arrow_down" at bounding box center [359, 129] width 407 height 14
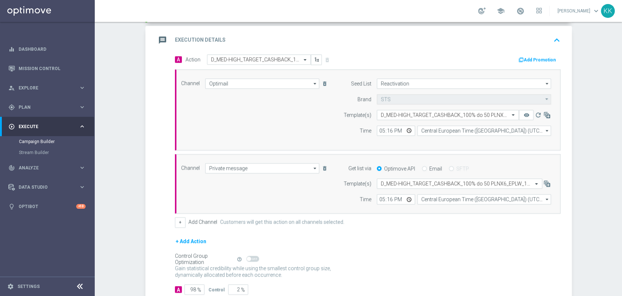
scroll to position [206, 0]
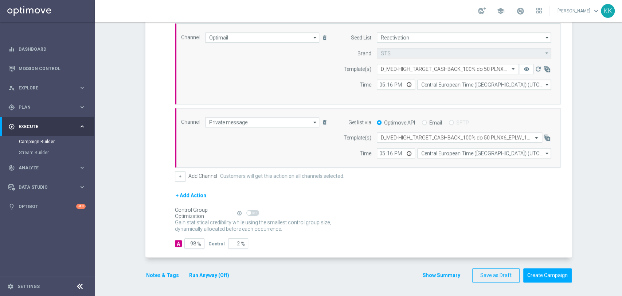
click at [161, 271] on button "Notes & Tags" at bounding box center [162, 275] width 34 height 9
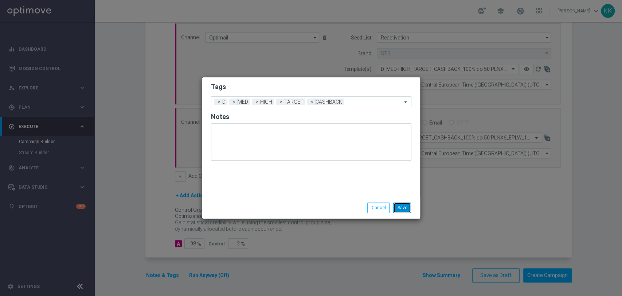
click at [411, 211] on button "Save" at bounding box center [402, 207] width 18 height 10
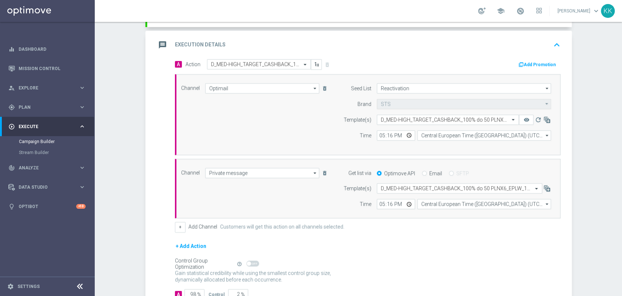
scroll to position [44, 0]
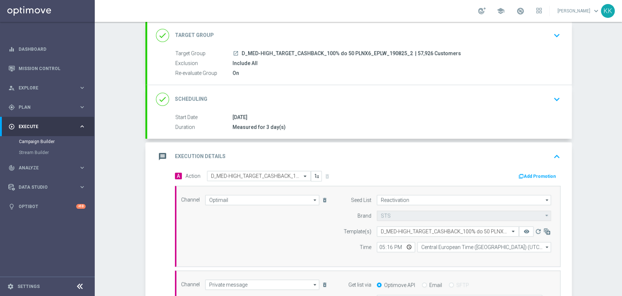
click at [562, 35] on div "done Target Group keyboard_arrow_down" at bounding box center [359, 35] width 425 height 28
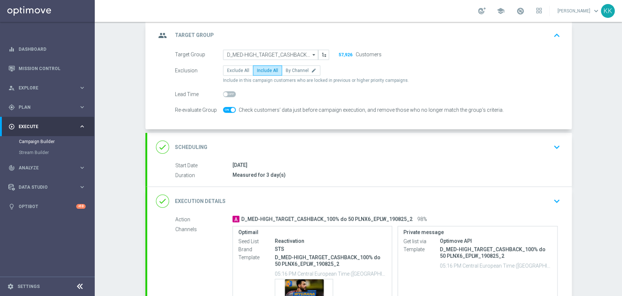
click at [557, 144] on icon "keyboard_arrow_down" at bounding box center [557, 146] width 11 height 11
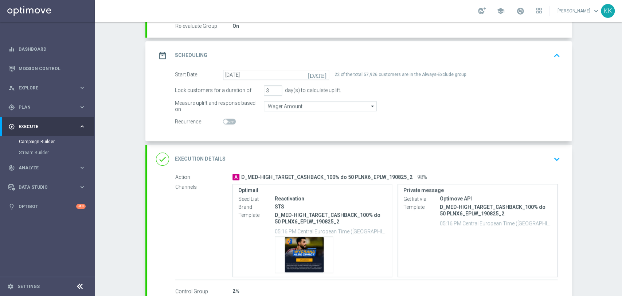
scroll to position [125, 0]
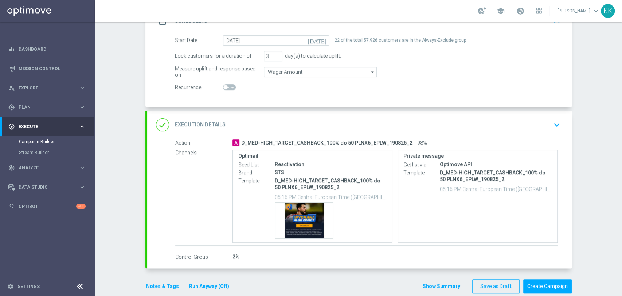
click at [552, 125] on icon "keyboard_arrow_down" at bounding box center [557, 124] width 11 height 11
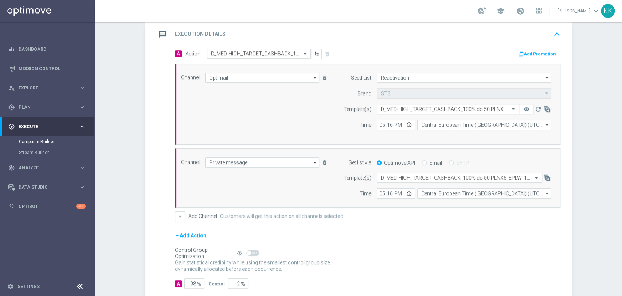
scroll to position [206, 0]
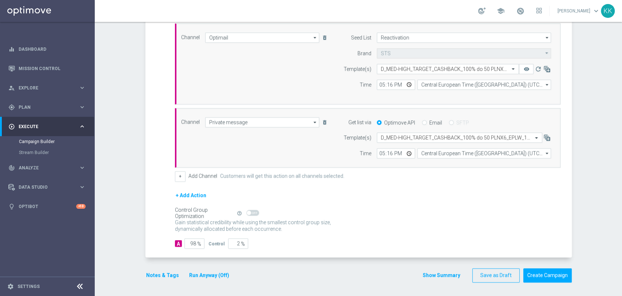
click at [156, 272] on button "Notes & Tags" at bounding box center [162, 275] width 34 height 9
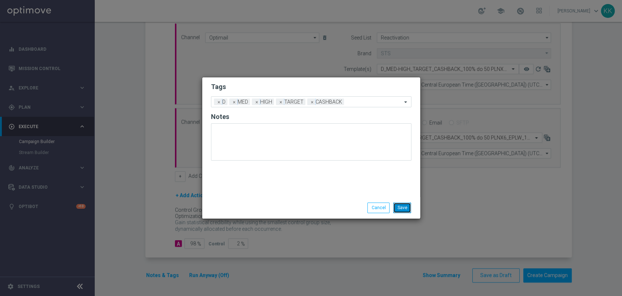
click at [403, 210] on button "Save" at bounding box center [402, 207] width 18 height 10
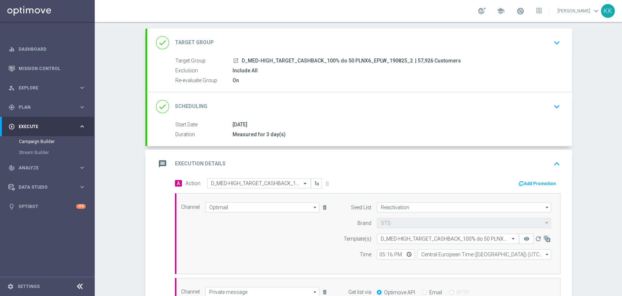
scroll to position [0, 0]
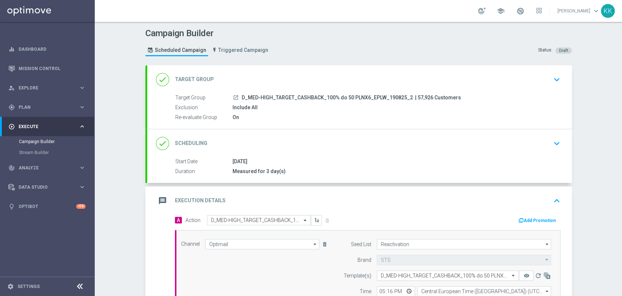
click at [552, 74] on icon "keyboard_arrow_down" at bounding box center [557, 79] width 11 height 11
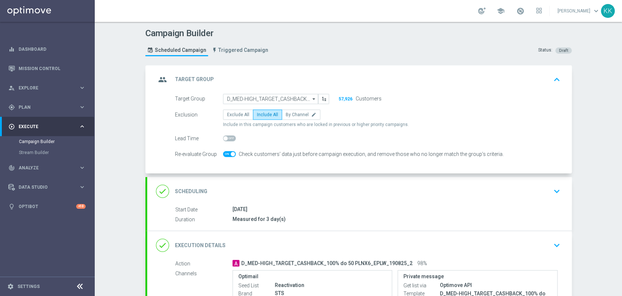
click at [552, 181] on div "done Scheduling keyboard_arrow_down" at bounding box center [359, 191] width 425 height 28
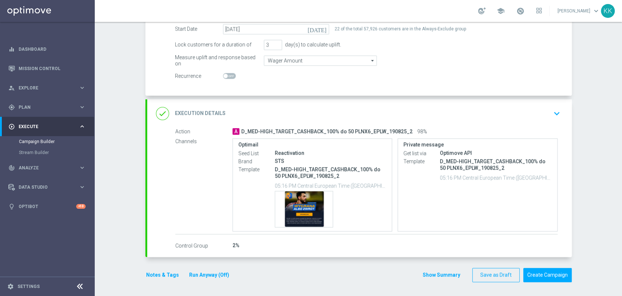
click at [551, 108] on button "keyboard_arrow_down" at bounding box center [557, 113] width 12 height 14
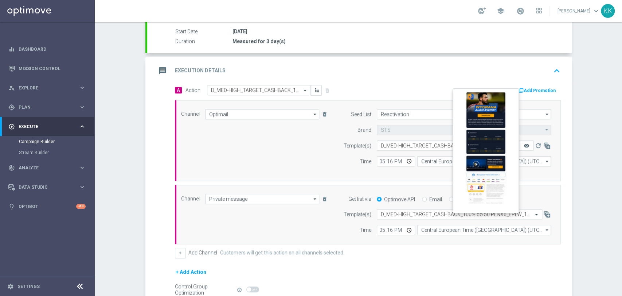
click at [526, 147] on icon "remove_red_eye" at bounding box center [527, 146] width 6 height 6
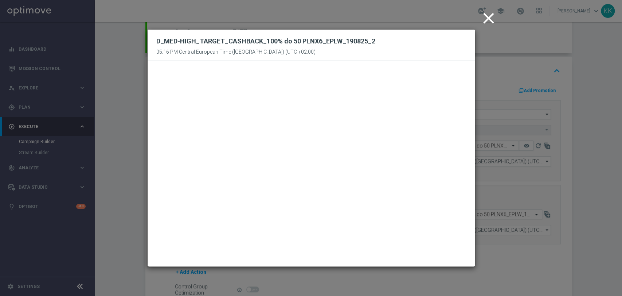
click at [476, 21] on modal-container "close D_MED-HIGH_TARGET_CASHBACK_100% do 50 PLNX6_EPLW_190825_2 05:16 PM Centra…" at bounding box center [311, 148] width 622 height 296
click at [489, 17] on icon "close" at bounding box center [489, 18] width 18 height 18
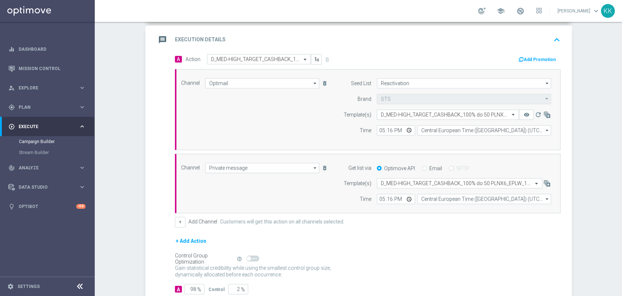
scroll to position [206, 0]
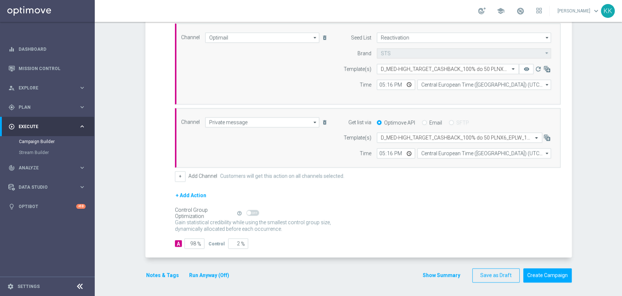
click at [152, 278] on button "Notes & Tags" at bounding box center [162, 275] width 34 height 9
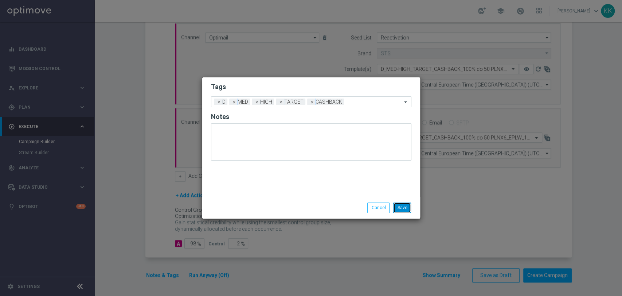
click at [407, 205] on button "Save" at bounding box center [402, 207] width 18 height 10
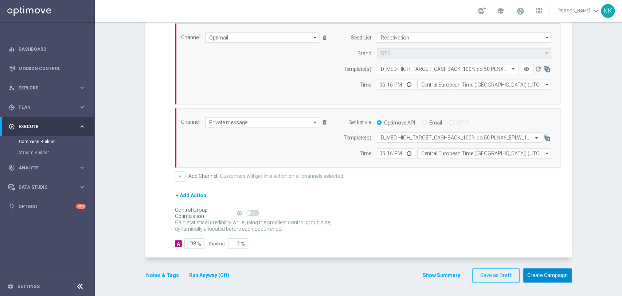
click at [543, 275] on button "Create Campaign" at bounding box center [548, 275] width 48 height 14
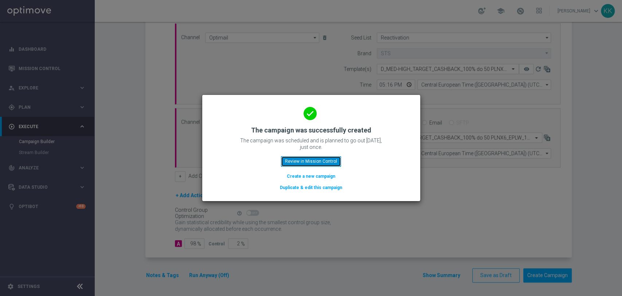
click at [319, 156] on button "Review in Mission Control" at bounding box center [311, 161] width 60 height 10
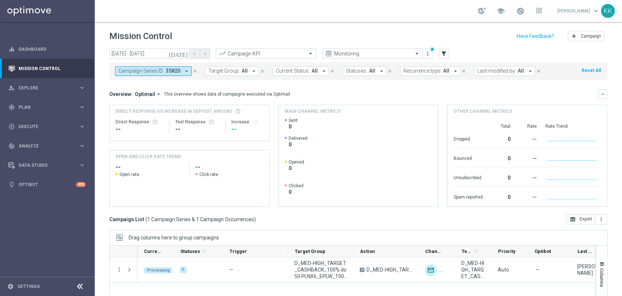
click at [194, 71] on icon "close" at bounding box center [195, 71] width 5 height 5
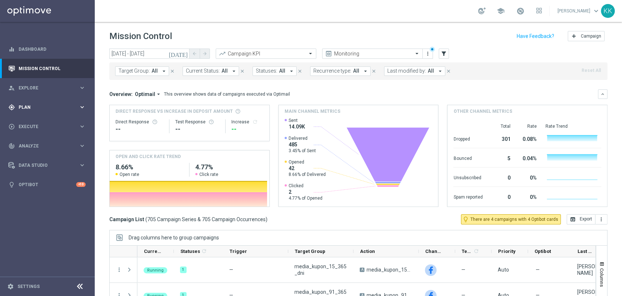
click at [35, 106] on span "Plan" at bounding box center [49, 107] width 60 height 4
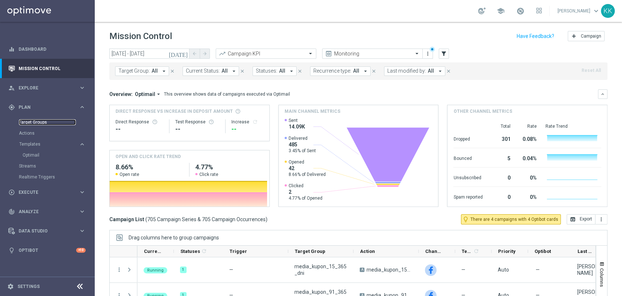
click at [37, 123] on link "Target Groups" at bounding box center [47, 122] width 57 height 6
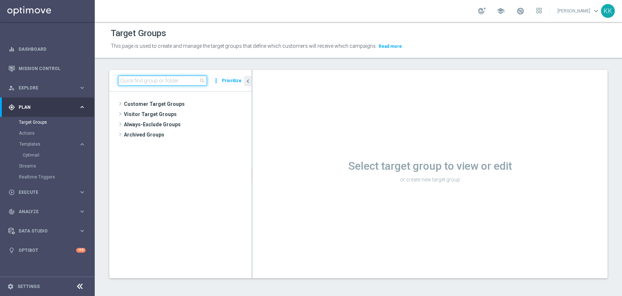
click at [193, 77] on input at bounding box center [162, 80] width 89 height 10
paste input "D_MIN-LOW_TARGET_CASHBACK_50% do 50 PLNX6_EPLW_190825_SMS2"
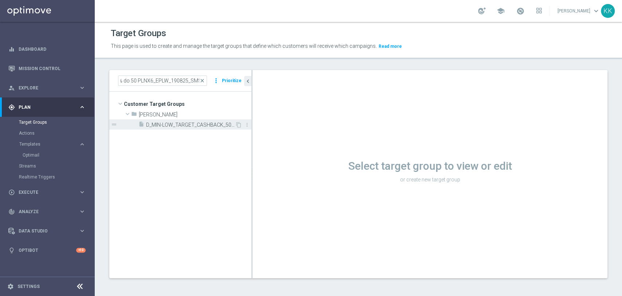
click at [198, 126] on span "D_MIN-LOW_TARGET_CASHBACK_50% do 50 PLNX6_EPLW_190825_SMS2" at bounding box center [190, 125] width 89 height 6
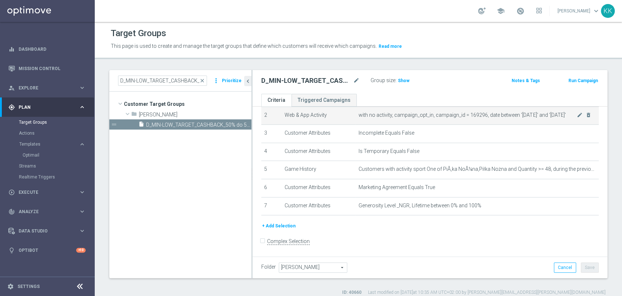
scroll to position [44, 0]
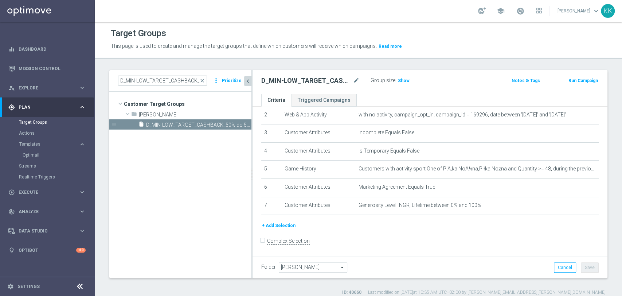
click at [249, 79] on icon "chevron_left" at bounding box center [248, 81] width 7 height 7
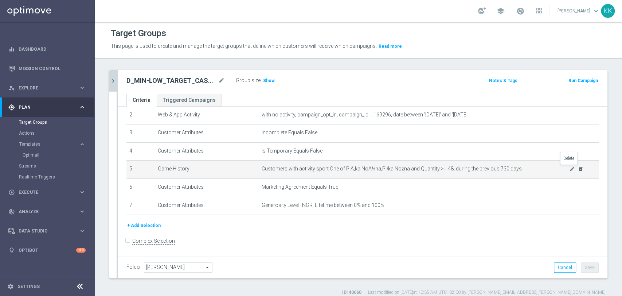
click at [578, 168] on icon "delete_forever" at bounding box center [581, 169] width 6 height 6
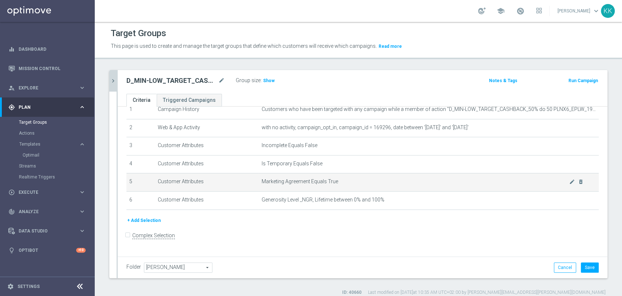
scroll to position [26, 0]
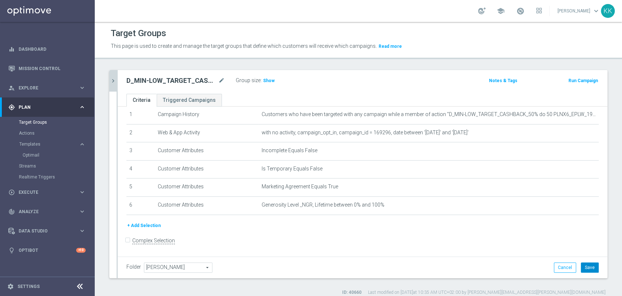
click at [583, 268] on button "Save" at bounding box center [590, 267] width 18 height 10
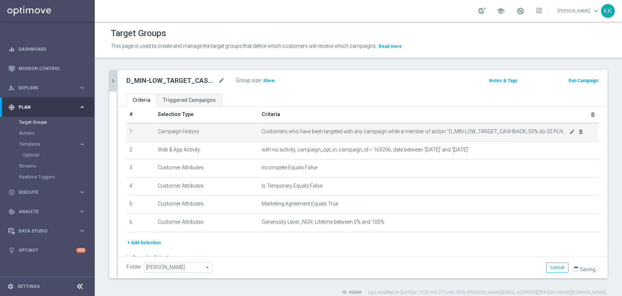
scroll to position [0, 0]
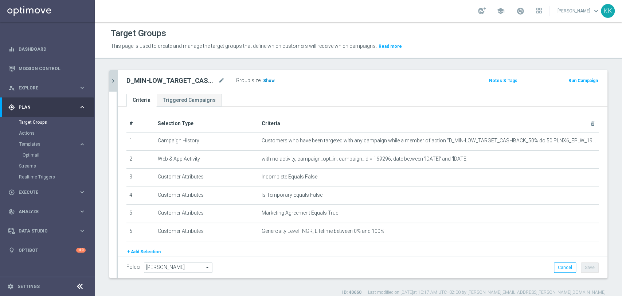
click at [267, 79] on span "Show" at bounding box center [269, 80] width 12 height 5
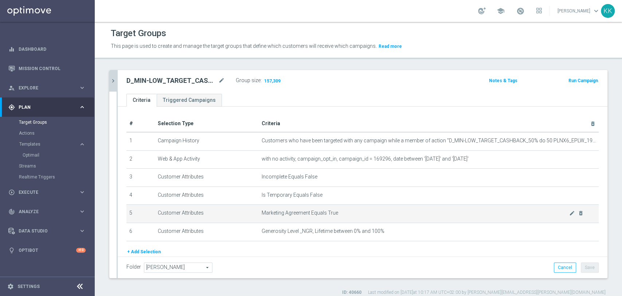
scroll to position [26, 0]
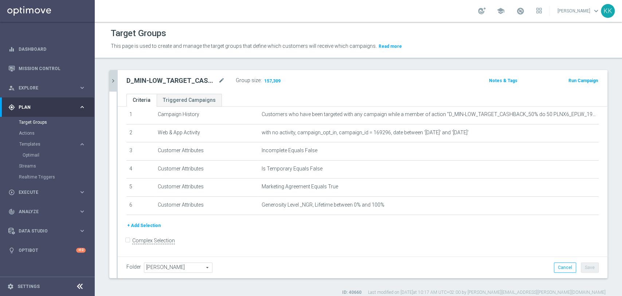
click at [113, 75] on button "chevron_right" at bounding box center [112, 81] width 7 height 22
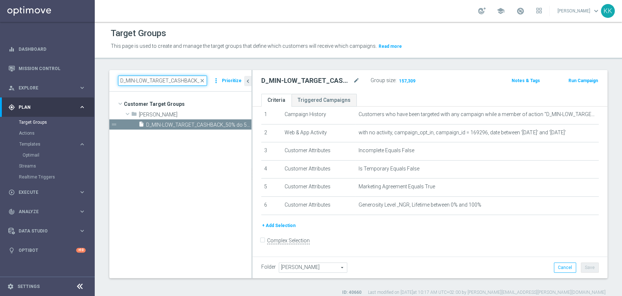
click at [177, 79] on input "D_MIN-LOW_TARGET_CASHBACK_50% do 50 PLNX6_EPLW_190825_SMS2" at bounding box center [162, 80] width 89 height 10
paste input "ED-HIGH_TARGET_CASHBACK_10"
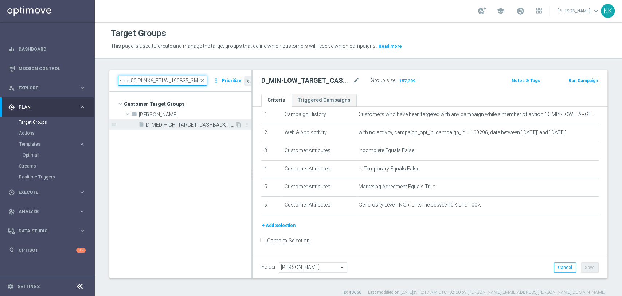
type input "D_MED-HIGH_TARGET_CASHBACK_100% do 50 PLNX6_EPLW_190825_SMS2"
click at [192, 120] on div "insert_drive_file D_MED-HIGH_TARGET_CASHBACK_100% do 50 PLNX6_EPLW_190825_SMS2" at bounding box center [187, 124] width 97 height 10
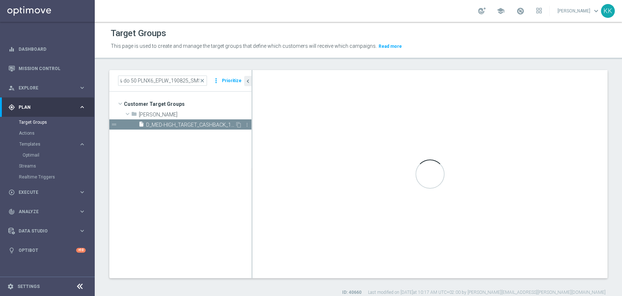
scroll to position [0, 0]
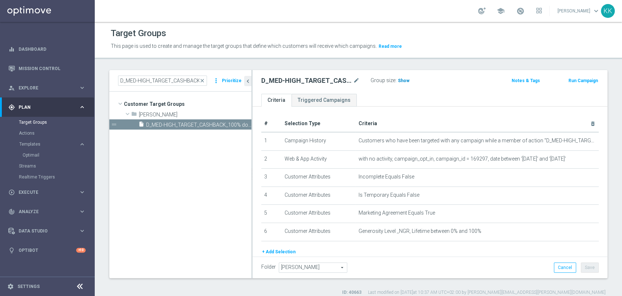
click at [403, 77] on h3 "Show" at bounding box center [403, 81] width 13 height 8
click at [248, 79] on icon "chevron_left" at bounding box center [248, 81] width 7 height 7
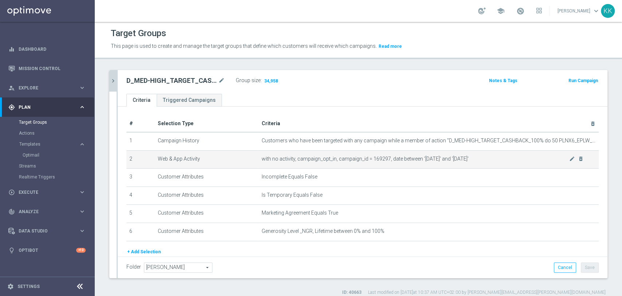
scroll to position [26, 0]
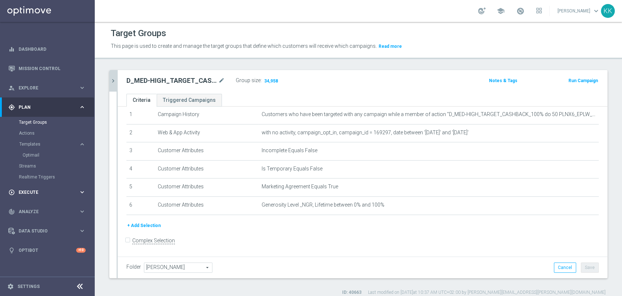
click at [38, 190] on span "Execute" at bounding box center [49, 192] width 60 height 4
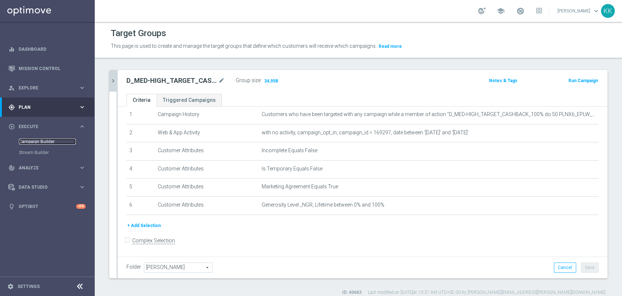
click at [44, 144] on link "Campaign Builder" at bounding box center [47, 142] width 57 height 6
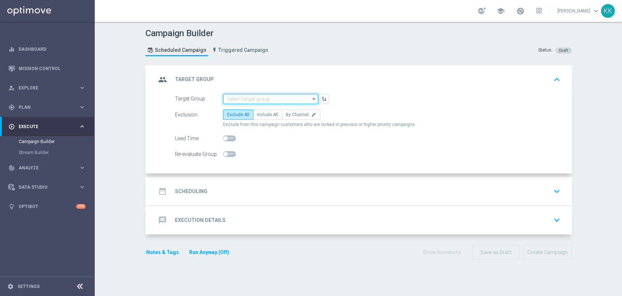
click at [270, 100] on input at bounding box center [270, 99] width 95 height 10
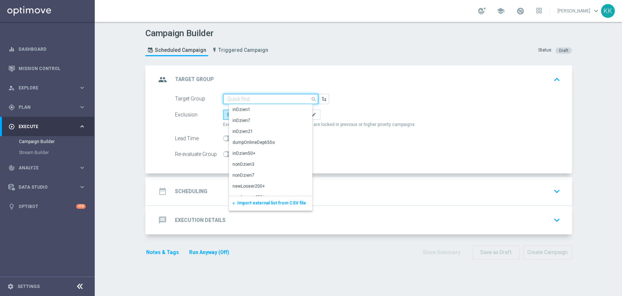
paste input "D_MIN-LOW_TARGET_CASHBACK_50% do 50 PLNX6_EPLW_190825_SMS2"
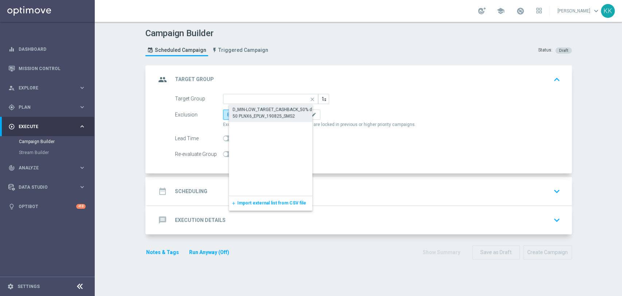
click at [272, 109] on div "D_MIN-LOW_TARGET_CASHBACK_50% do 50 PLNX6_EPLW_190825_SMS2" at bounding box center [277, 112] width 88 height 13
type input "D_MIN-LOW_TARGET_CASHBACK_50% do 50 PLNX6_EPLW_190825_SMS2"
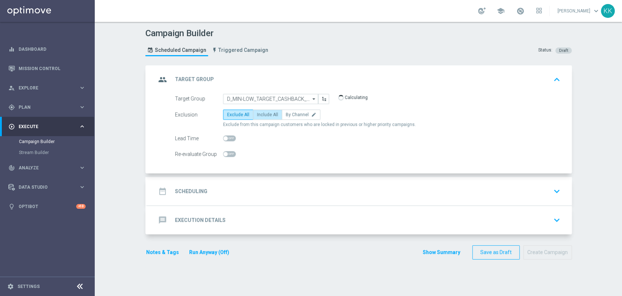
click at [271, 114] on span "Include All" at bounding box center [267, 114] width 21 height 5
click at [262, 114] on input "Include All" at bounding box center [259, 115] width 5 height 5
radio input "true"
click at [228, 153] on span at bounding box center [229, 154] width 13 height 6
click at [228, 153] on input "checkbox" at bounding box center [229, 154] width 13 height 6
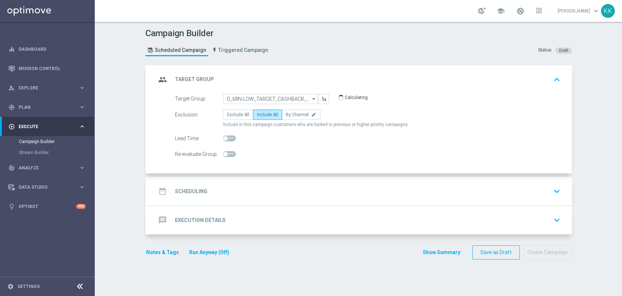
checkbox input "true"
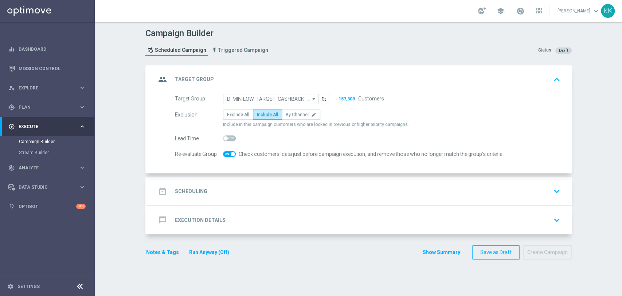
click at [260, 190] on div "date_range Scheduling keyboard_arrow_down" at bounding box center [359, 191] width 407 height 14
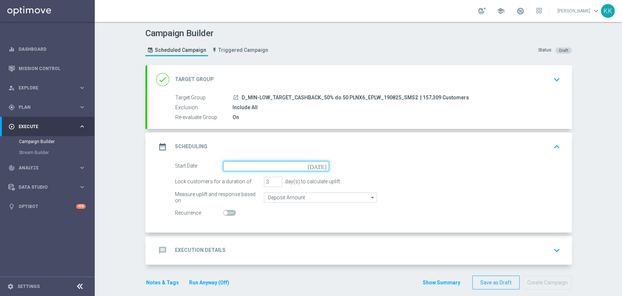
click at [247, 163] on input at bounding box center [276, 166] width 106 height 10
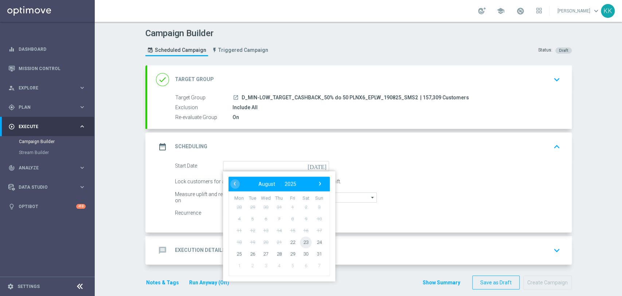
click at [301, 239] on span "23" at bounding box center [306, 242] width 12 height 12
type input "[DATE]"
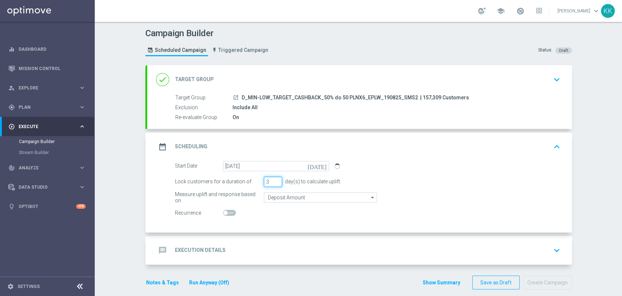
drag, startPoint x: 269, startPoint y: 183, endPoint x: 256, endPoint y: 183, distance: 13.1
click at [256, 183] on div "Lock customers for a duration of 3 day(s) to calculate uplift." at bounding box center [368, 181] width 397 height 10
type input "1"
click at [289, 193] on input "Deposit Amount" at bounding box center [320, 197] width 113 height 10
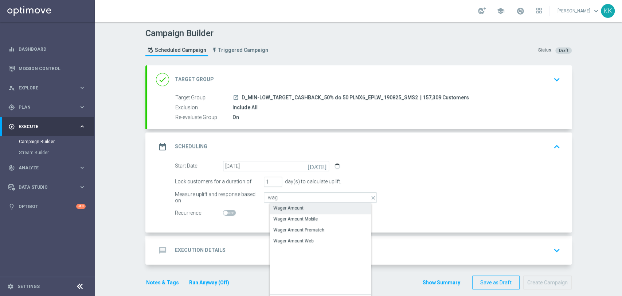
click at [294, 210] on div "Wager Amount" at bounding box center [288, 208] width 30 height 7
type input "Wager Amount"
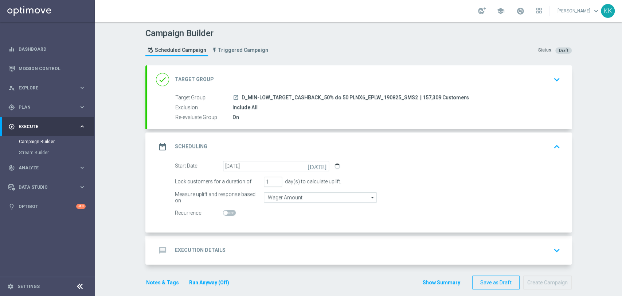
click at [306, 236] on div "message Execution Details keyboard_arrow_down" at bounding box center [359, 250] width 425 height 28
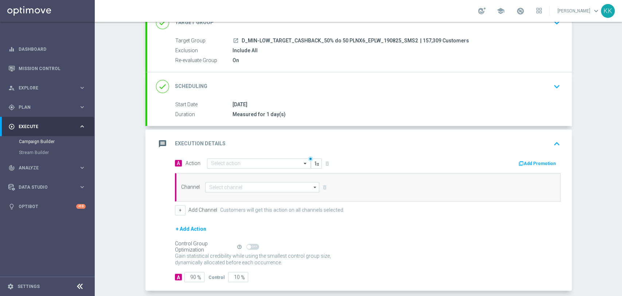
scroll to position [81, 0]
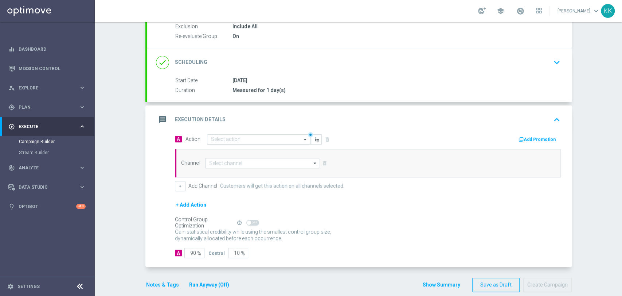
click at [245, 137] on input "text" at bounding box center [251, 139] width 81 height 6
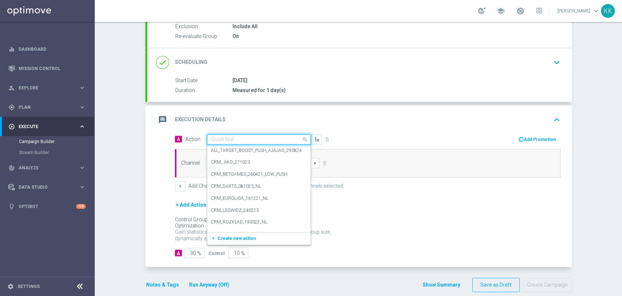
paste input "D_MIN-LOW_TARGET_CASHBACK_50% do 50 PLNX6_EPLW_190825_SMS2"
type input "D_MIN-LOW_TARGET_CASHBACK_50% do 50 PLNX6_EPLW_190825_SMS2"
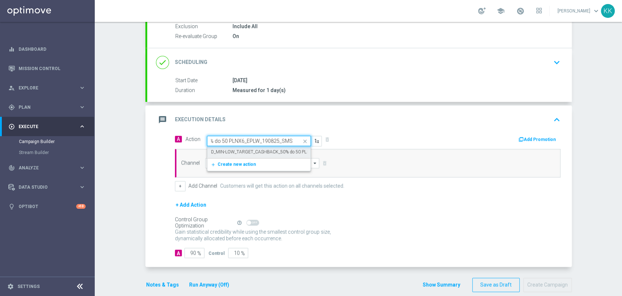
click at [242, 147] on div "D_MIN-LOW_TARGET_CASHBACK_50% do 50 PLNX6_EPLW_190825_SMS2 edit" at bounding box center [259, 152] width 96 height 12
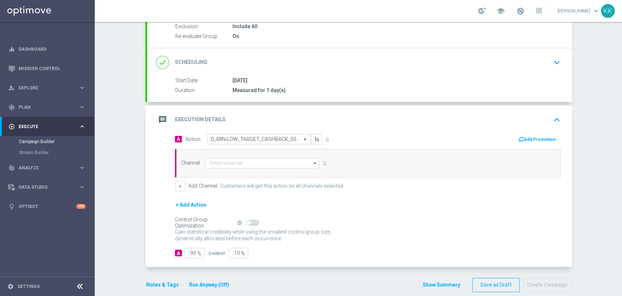
scroll to position [0, 0]
click at [247, 163] on input at bounding box center [262, 163] width 114 height 10
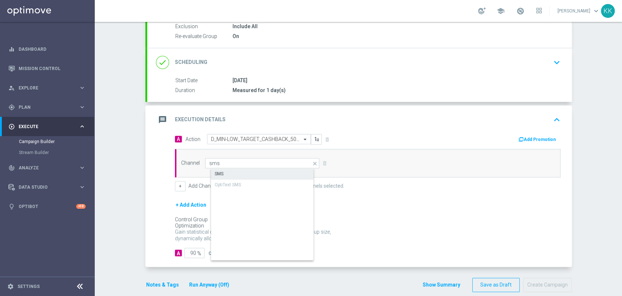
click at [232, 172] on div "SMS" at bounding box center [268, 173] width 115 height 10
type input "SMS"
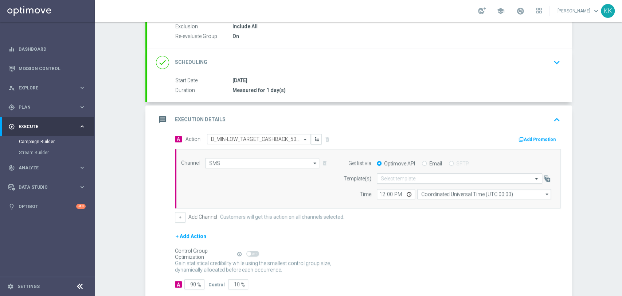
click at [404, 180] on input "text" at bounding box center [452, 178] width 143 height 6
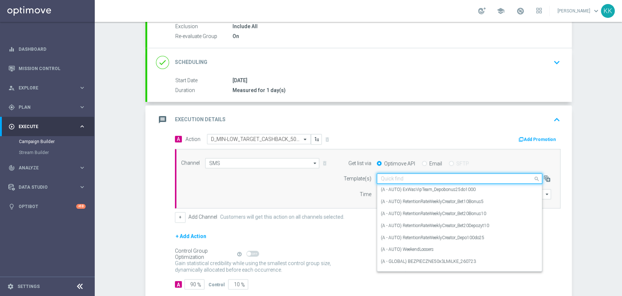
paste input "D_MIN-LOW_TARGET_CASHBACK_50% do 50 PLNX6_EPLW_190825_SMS2"
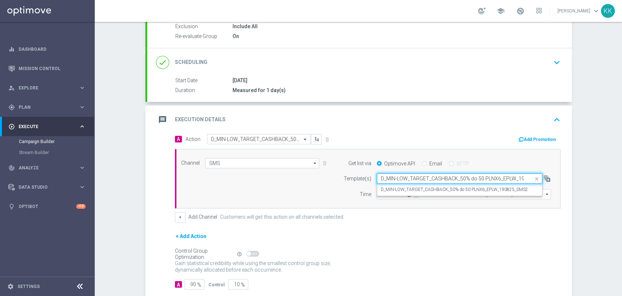
scroll to position [0, 24]
click at [404, 180] on input "D_MIN-LOW_TARGET_CASHBACK_50% do 50 PLNX6_EPLW_190825_SMS2" at bounding box center [452, 178] width 143 height 6
click at [405, 186] on label "D_MIN-LOW_TARGET_CASHBACK_50% do 50 PLNX6_EPLW_190825_SMS2" at bounding box center [454, 189] width 147 height 6
type input "D_MIN-LOW_TARGET_CASHBACK_50% do 50 PLNX6_EPLW_190825_SMS2"
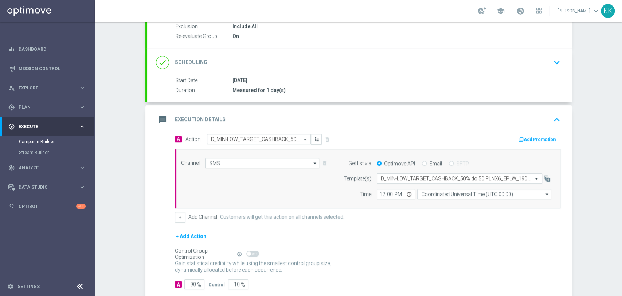
scroll to position [0, 0]
click at [382, 193] on input "12:00" at bounding box center [396, 194] width 38 height 10
type input "14:01"
click at [435, 190] on input "Coordinated Universal Time (UTC 00:00)" at bounding box center [484, 194] width 134 height 10
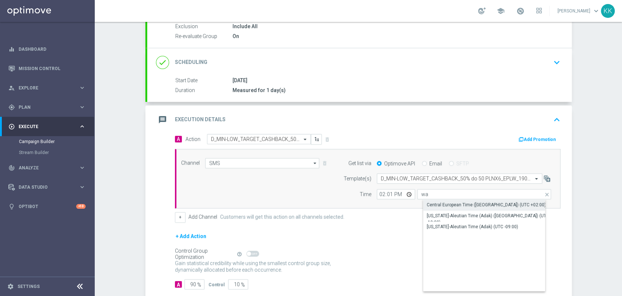
click at [439, 201] on div "Central European Time ([GEOGRAPHIC_DATA]) (UTC +02:00)" at bounding box center [490, 204] width 134 height 10
type input "Central European Time ([GEOGRAPHIC_DATA]) (UTC +02:00)"
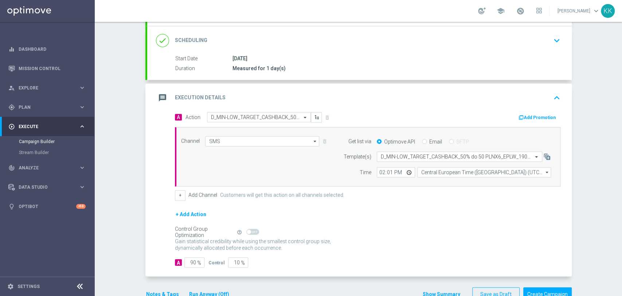
scroll to position [122, 0]
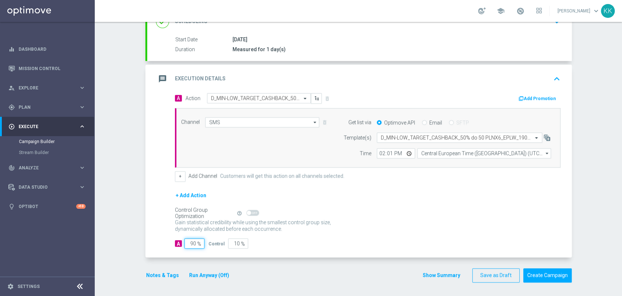
click at [192, 241] on input "90" at bounding box center [194, 243] width 20 height 10
type input "98"
type input "2"
type input "98"
click at [160, 275] on button "Notes & Tags" at bounding box center [162, 275] width 34 height 9
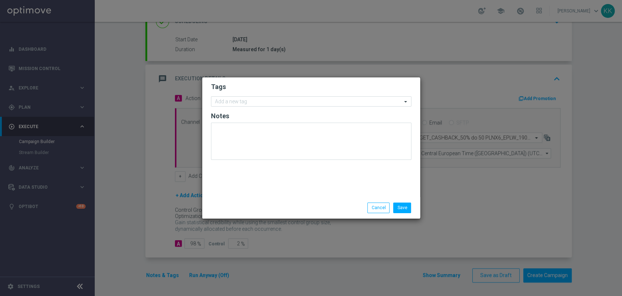
click at [250, 85] on h2 "Tags" at bounding box center [311, 86] width 201 height 9
drag, startPoint x: 250, startPoint y: 92, endPoint x: 250, endPoint y: 101, distance: 8.4
click at [250, 97] on form "Tags Add a new tag Notes" at bounding box center [311, 123] width 201 height 85
click at [251, 104] on input "text" at bounding box center [308, 102] width 187 height 6
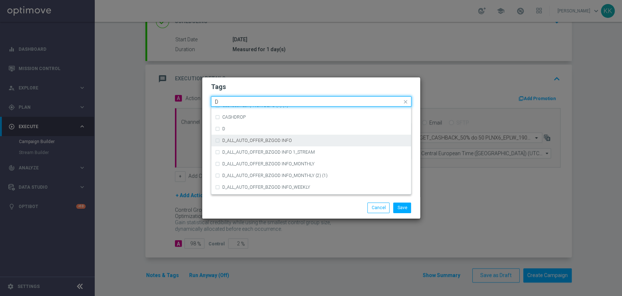
scroll to position [775, 0]
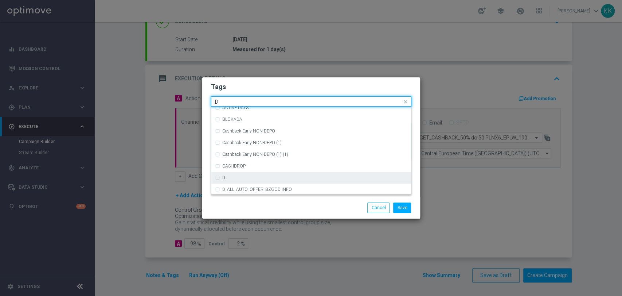
click at [248, 175] on div "D" at bounding box center [311, 178] width 193 height 12
type input "D"
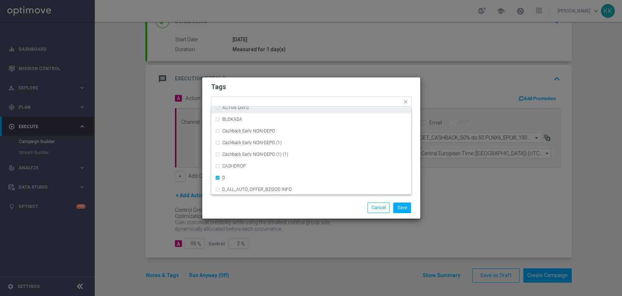
click at [277, 88] on h2 "Tags" at bounding box center [311, 86] width 201 height 9
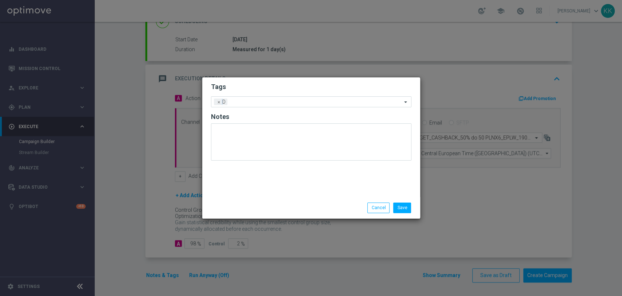
click at [284, 108] on form "Tags Add a new tag × D Notes" at bounding box center [311, 123] width 201 height 85
click at [285, 106] on div "Add a new tag × D" at bounding box center [311, 101] width 201 height 11
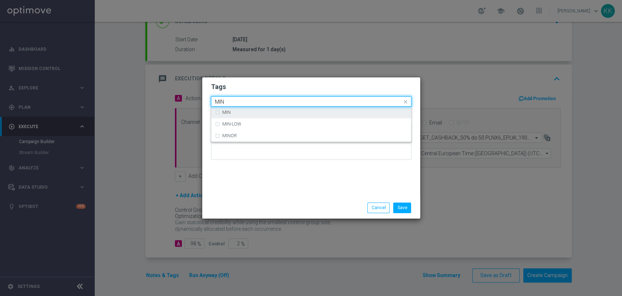
click at [283, 116] on div "MIN" at bounding box center [311, 112] width 193 height 12
type input "MIN"
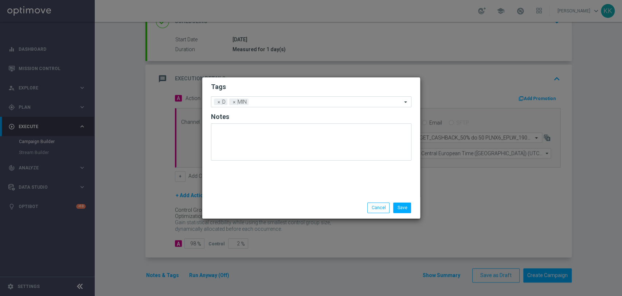
click at [292, 83] on h2 "Tags" at bounding box center [311, 86] width 201 height 9
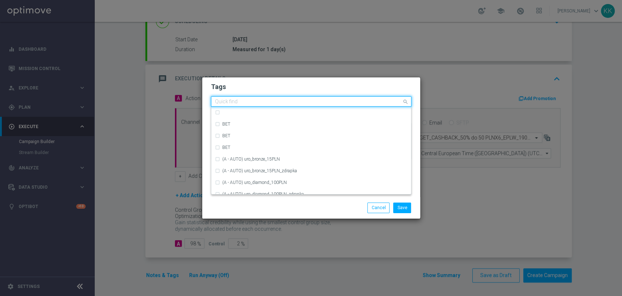
click at [292, 98] on div "Quick find × D × MIN" at bounding box center [306, 101] width 191 height 9
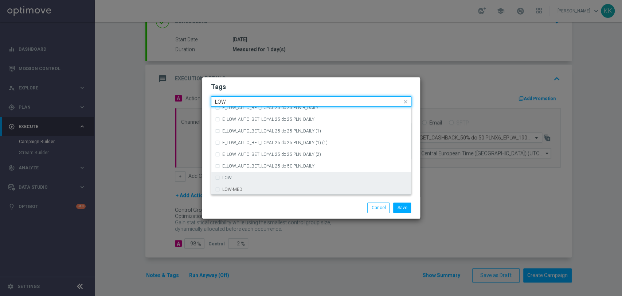
scroll to position [356, 0]
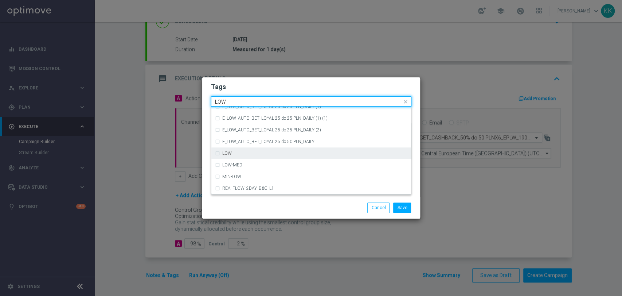
click at [281, 149] on div "LOW" at bounding box center [311, 153] width 193 height 12
type input "LOW"
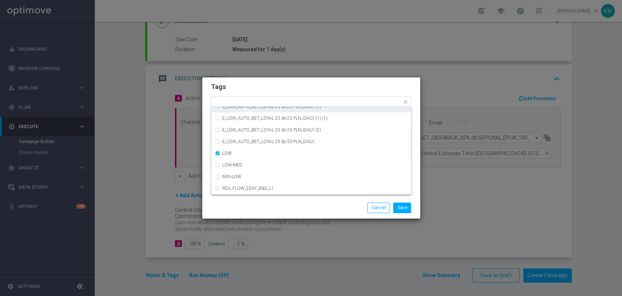
click at [283, 89] on h2 "Tags" at bounding box center [311, 86] width 201 height 9
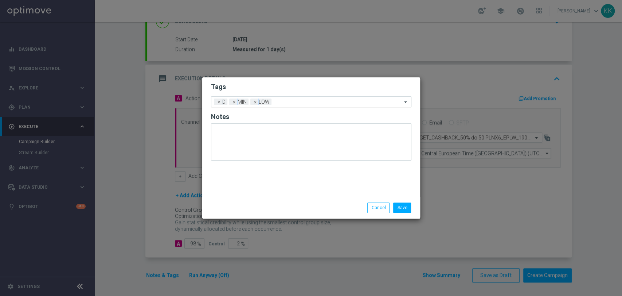
click at [282, 102] on input "text" at bounding box center [339, 102] width 128 height 6
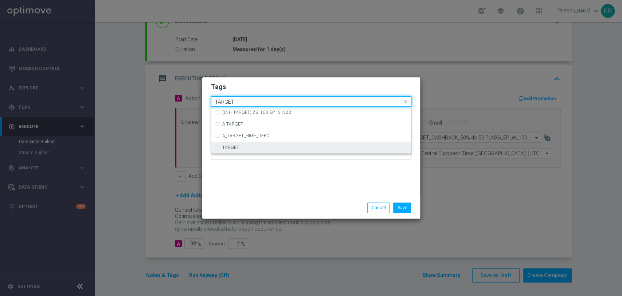
click at [272, 143] on div "TARGET" at bounding box center [311, 147] width 193 height 12
type input "TARGET"
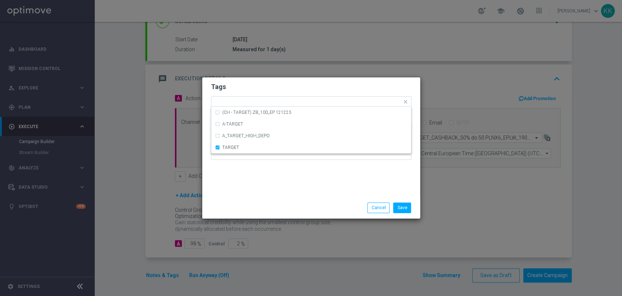
click at [271, 187] on div "Tags Quick find × D × MIN × LOW × TARGET (CH - TARGET) ZB_100_EP 121223 A-TARGE…" at bounding box center [311, 137] width 218 height 120
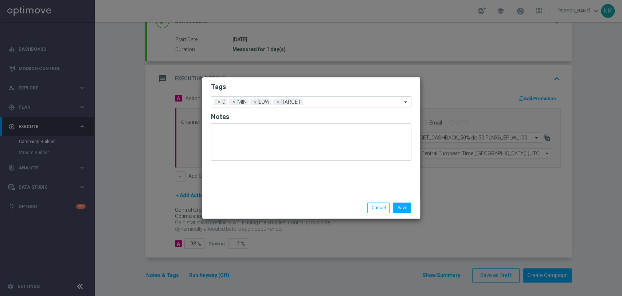
click at [330, 103] on input "text" at bounding box center [354, 102] width 96 height 6
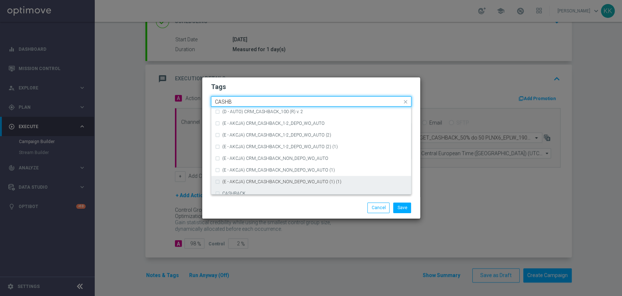
scroll to position [125, 0]
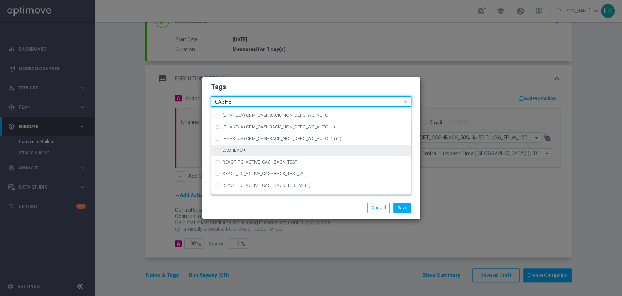
click at [294, 148] on div "CASHBACK" at bounding box center [314, 150] width 185 height 4
type input "CASHB"
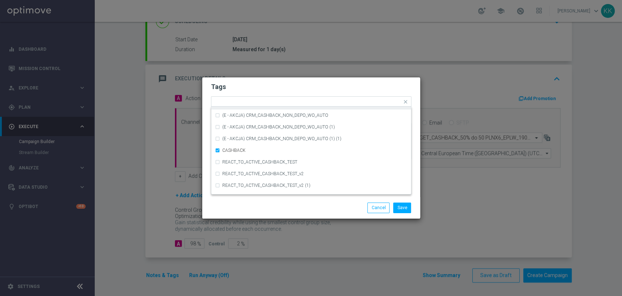
click at [306, 84] on h2 "Tags" at bounding box center [311, 86] width 201 height 9
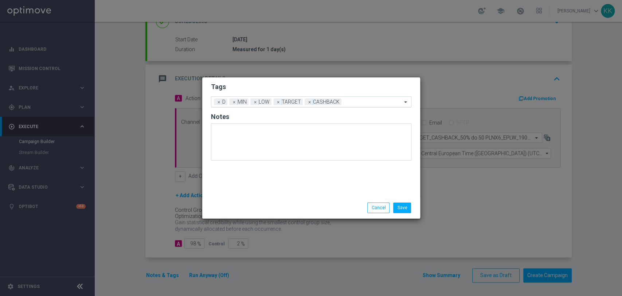
click at [370, 98] on div "Add a new tag × D × MIN × LOW × TARGET × CASHBACK" at bounding box center [306, 102] width 191 height 10
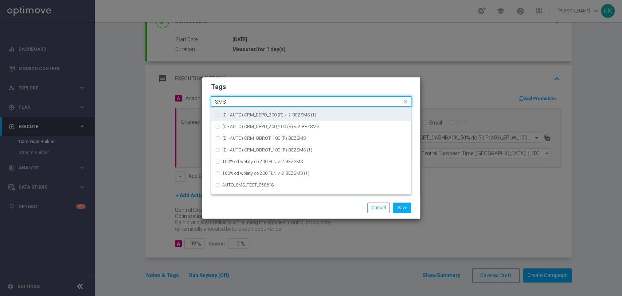
scroll to position [111, 0]
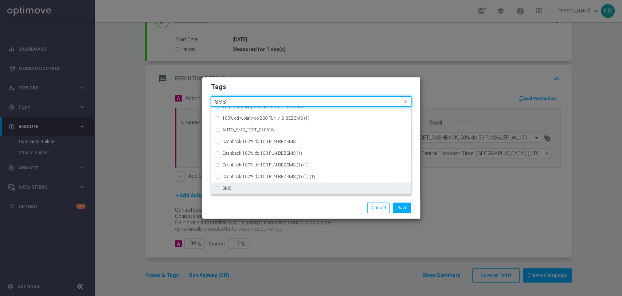
click at [278, 188] on div "SMS" at bounding box center [314, 188] width 185 height 4
type input "SMS"
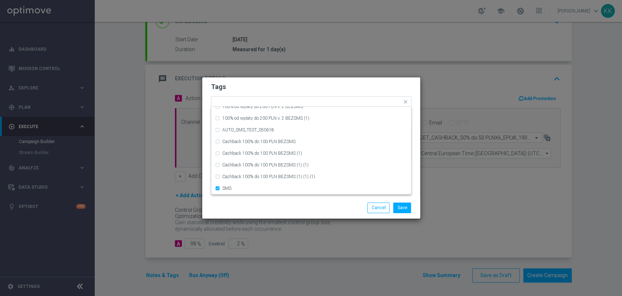
click at [282, 204] on div "Save Cancel" at bounding box center [346, 207] width 141 height 10
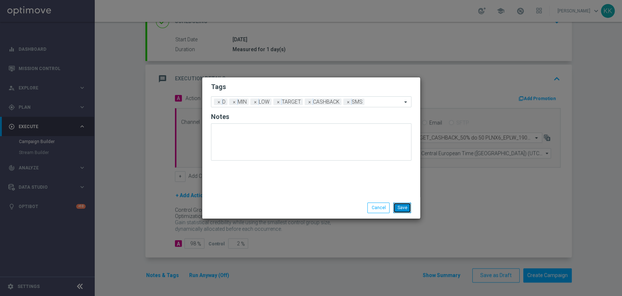
click at [403, 209] on button "Save" at bounding box center [402, 207] width 18 height 10
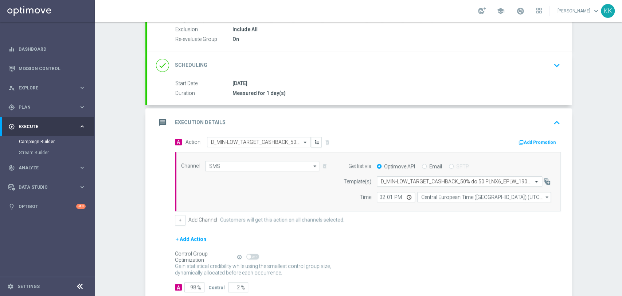
scroll to position [41, 0]
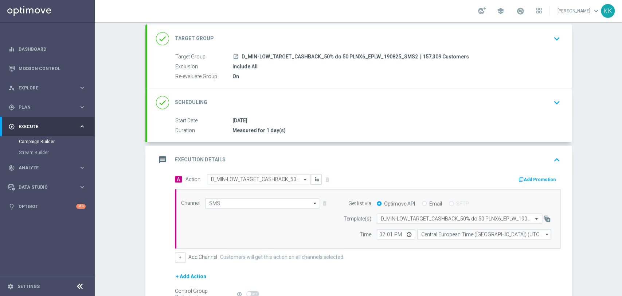
click at [560, 41] on div "done Target Group keyboard_arrow_down" at bounding box center [359, 38] width 425 height 28
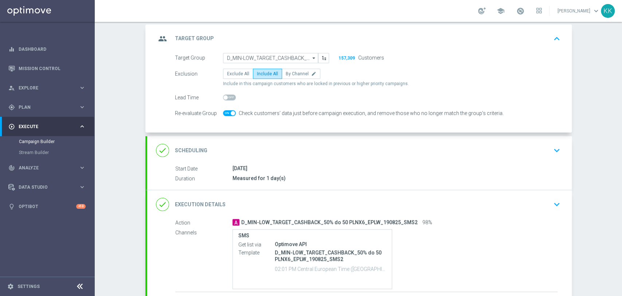
click at [576, 151] on div "Campaign Builder Scheduled Campaign Triggered Campaign Status: Draft group Targ…" at bounding box center [359, 159] width 528 height 274
click at [552, 165] on div "[DATE]" at bounding box center [395, 167] width 325 height 7
click at [552, 154] on icon "keyboard_arrow_down" at bounding box center [557, 150] width 11 height 11
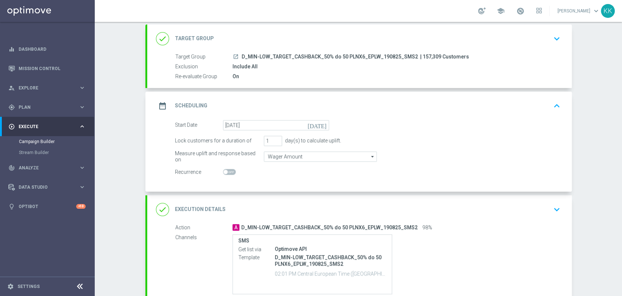
click at [553, 214] on icon "keyboard_arrow_down" at bounding box center [557, 209] width 11 height 11
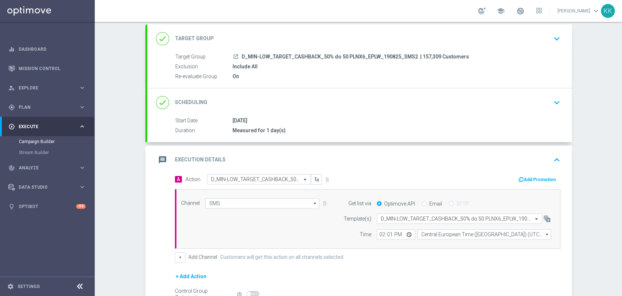
scroll to position [122, 0]
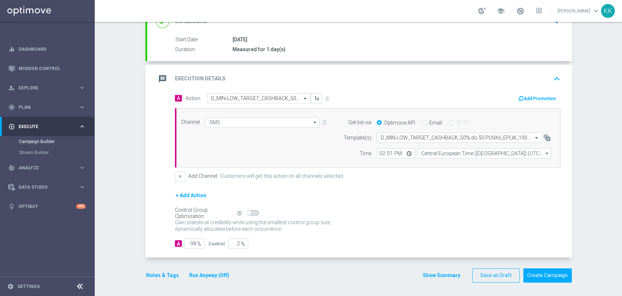
click at [147, 269] on div "Notes & Tags Run Anyway (Off)" at bounding box center [191, 275] width 93 height 14
click at [147, 272] on button "Notes & Tags" at bounding box center [162, 275] width 34 height 9
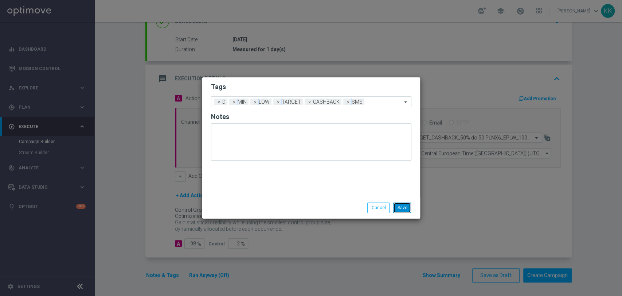
click at [395, 205] on button "Save" at bounding box center [402, 207] width 18 height 10
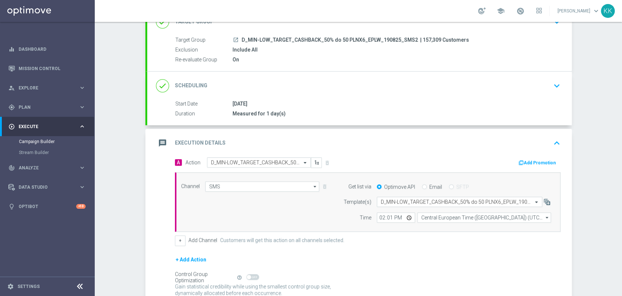
scroll to position [0, 0]
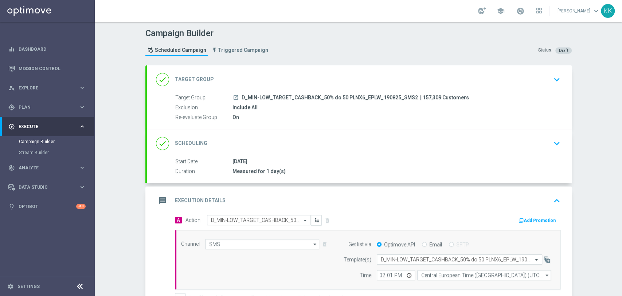
click at [555, 81] on icon "keyboard_arrow_down" at bounding box center [557, 79] width 11 height 11
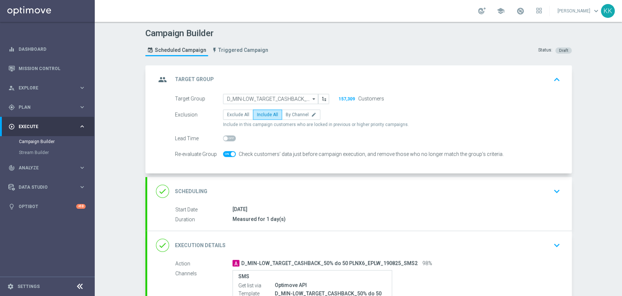
click at [551, 184] on button "keyboard_arrow_down" at bounding box center [557, 191] width 12 height 14
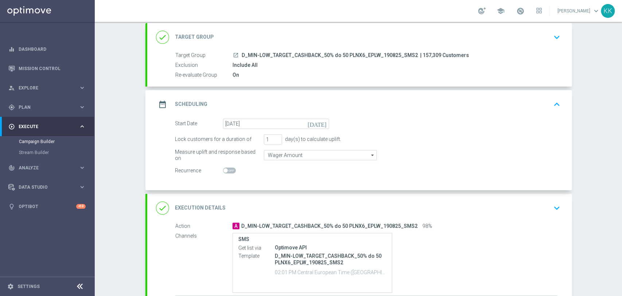
scroll to position [81, 0]
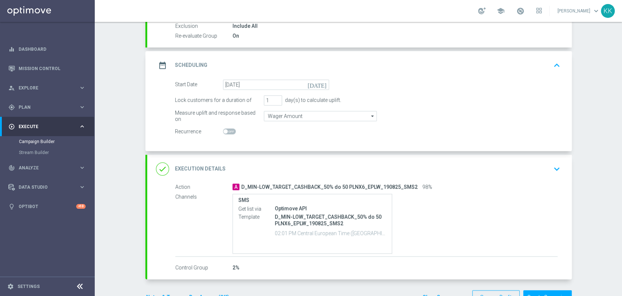
click at [552, 172] on icon "keyboard_arrow_down" at bounding box center [557, 168] width 11 height 11
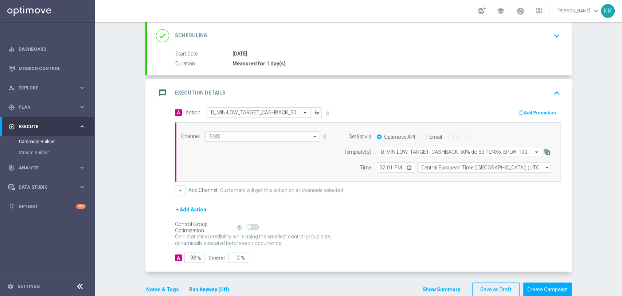
scroll to position [122, 0]
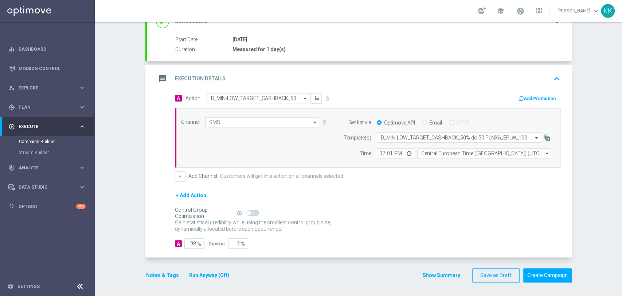
click at [166, 278] on button "Notes & Tags" at bounding box center [162, 275] width 34 height 9
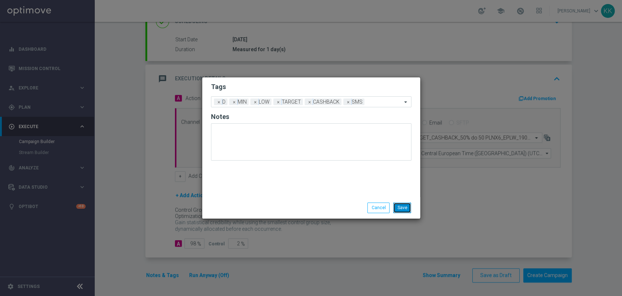
click at [404, 207] on button "Save" at bounding box center [402, 207] width 18 height 10
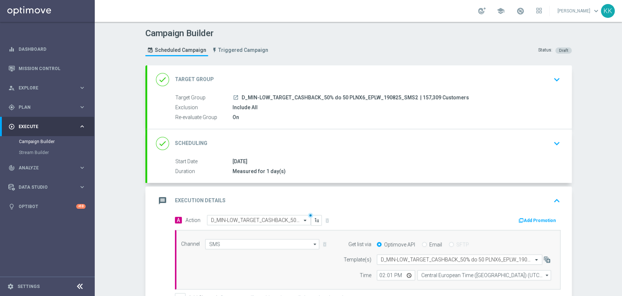
scroll to position [0, 0]
click at [524, 85] on div "done Target Group keyboard_arrow_down" at bounding box center [359, 80] width 407 height 14
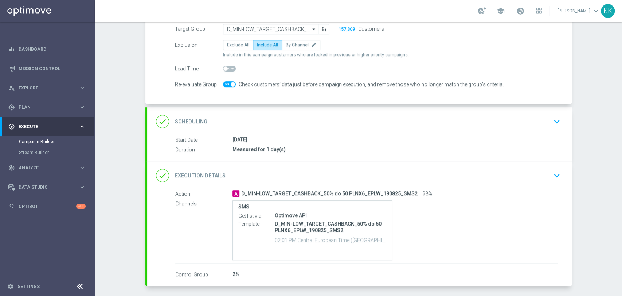
scroll to position [81, 0]
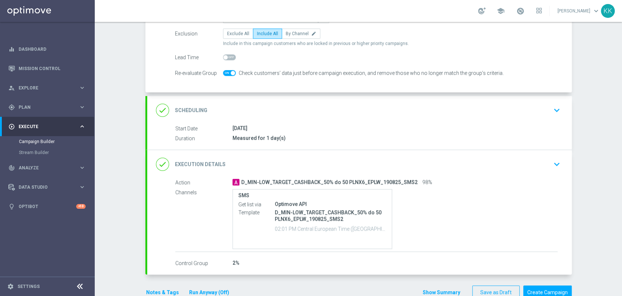
click at [551, 106] on button "keyboard_arrow_down" at bounding box center [557, 110] width 12 height 14
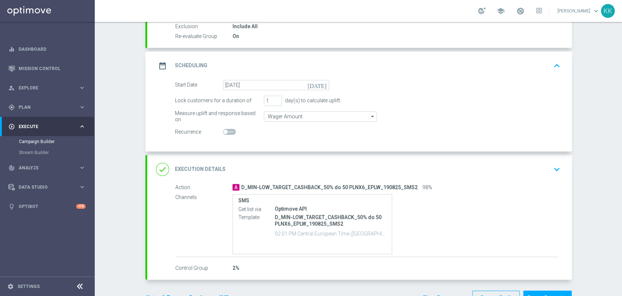
click at [560, 165] on button "keyboard_arrow_down" at bounding box center [557, 169] width 12 height 14
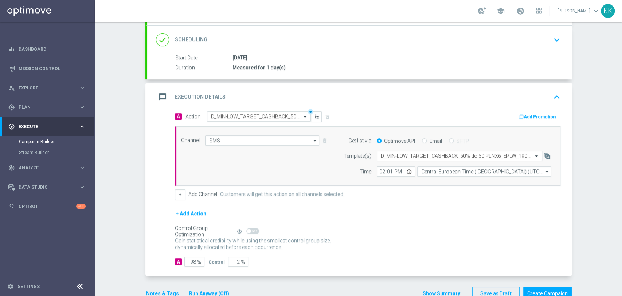
scroll to position [122, 0]
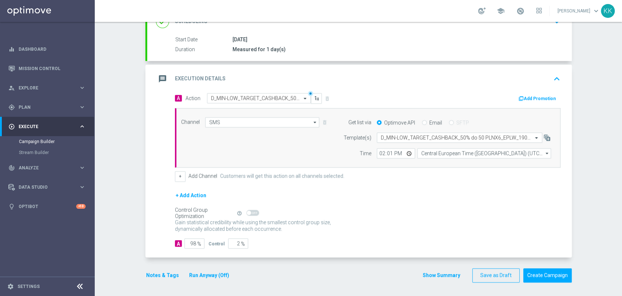
click at [149, 273] on button "Notes & Tags" at bounding box center [162, 275] width 34 height 9
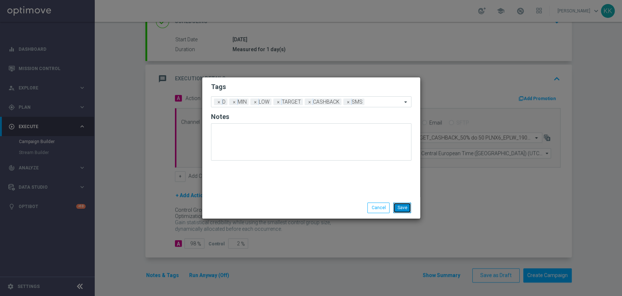
click at [403, 208] on button "Save" at bounding box center [402, 207] width 18 height 10
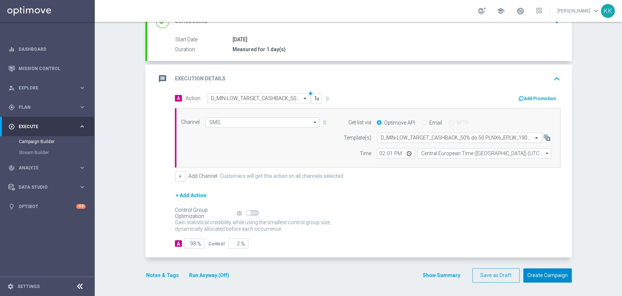
click at [545, 276] on button "Create Campaign" at bounding box center [548, 275] width 48 height 14
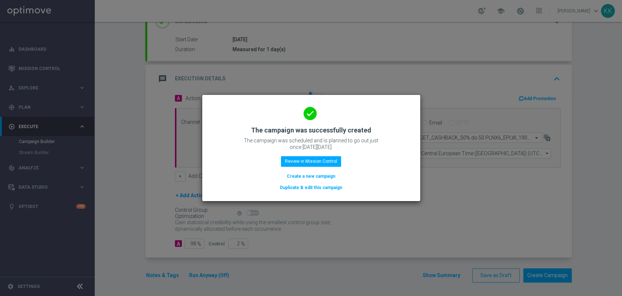
click at [298, 173] on button "Create a new campaign" at bounding box center [311, 176] width 50 height 8
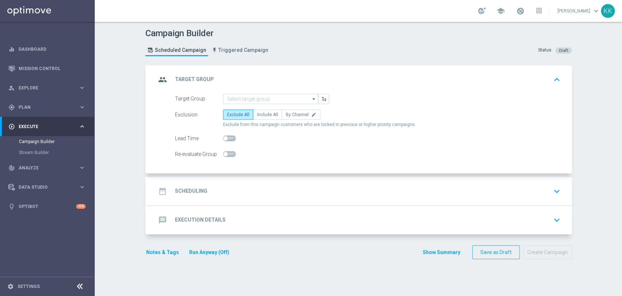
scroll to position [0, 0]
click at [267, 99] on input at bounding box center [270, 99] width 95 height 10
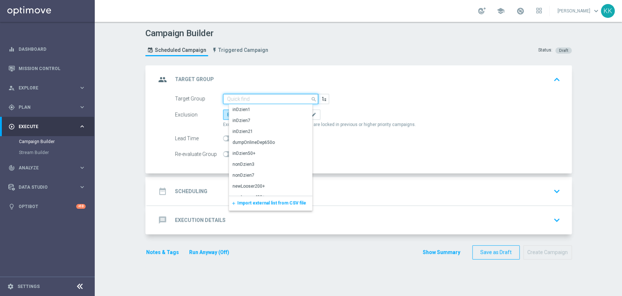
paste input "D_MED-HIGH_TARGET_CASHBACK_100% do 50 PLNX6_EPLW_190825_SMS2"
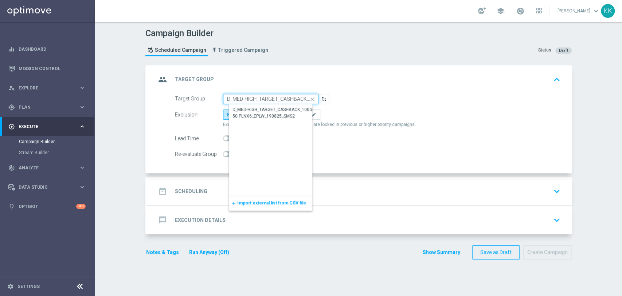
scroll to position [0, 90]
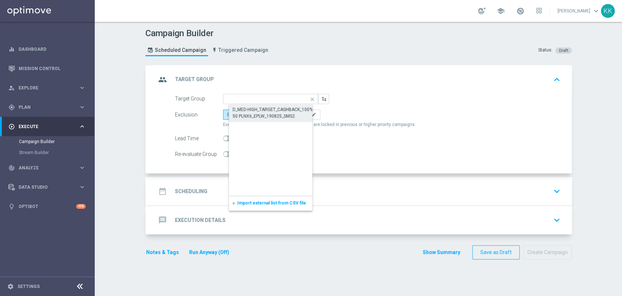
click at [252, 112] on div "D_MED-HIGH_TARGET_CASHBACK_100% do 50 PLNX6_EPLW_190825_SMS2" at bounding box center [277, 112] width 88 height 13
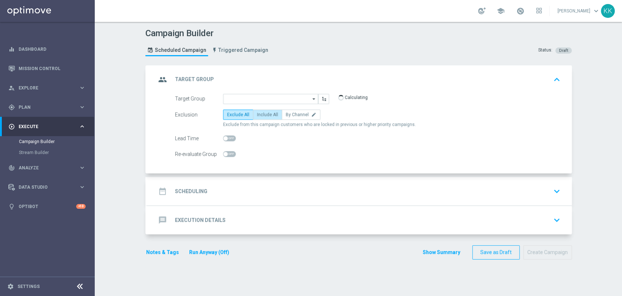
type input "D_MED-HIGH_TARGET_CASHBACK_100% do 50 PLNX6_EPLW_190825_SMS2"
click at [266, 118] on label "Include All" at bounding box center [267, 114] width 29 height 10
click at [262, 118] on input "Include All" at bounding box center [259, 115] width 5 height 5
radio input "true"
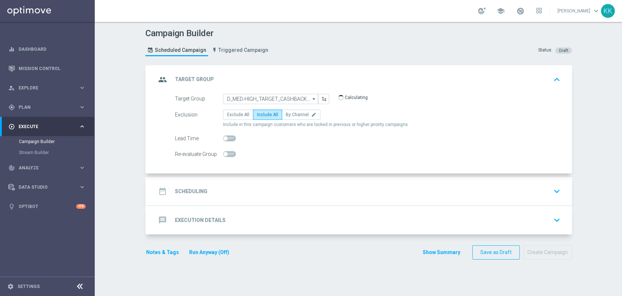
click at [225, 153] on span at bounding box center [229, 154] width 13 height 6
click at [225, 153] on input "checkbox" at bounding box center [229, 154] width 13 height 6
checkbox input "true"
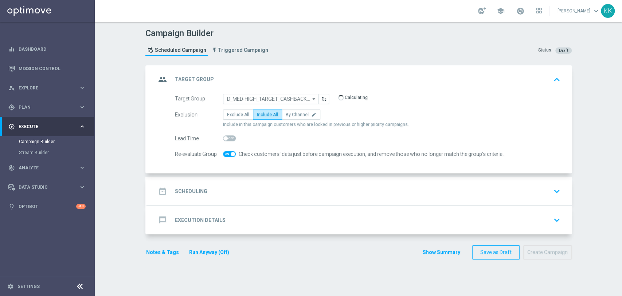
click at [239, 173] on accordion "group Target Group keyboard_arrow_up Target Group D_MED-HIGH_TARGET_CASHBACK_10…" at bounding box center [358, 149] width 427 height 169
click at [240, 189] on div "date_range Scheduling keyboard_arrow_down" at bounding box center [359, 191] width 407 height 14
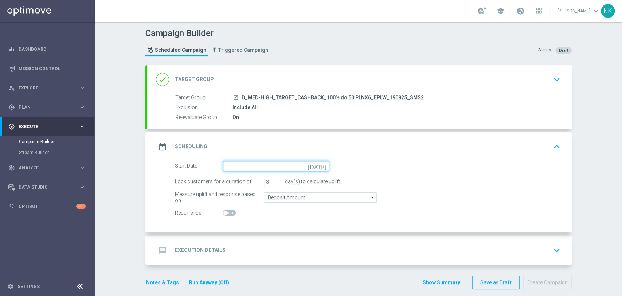
click at [238, 165] on input at bounding box center [276, 166] width 106 height 10
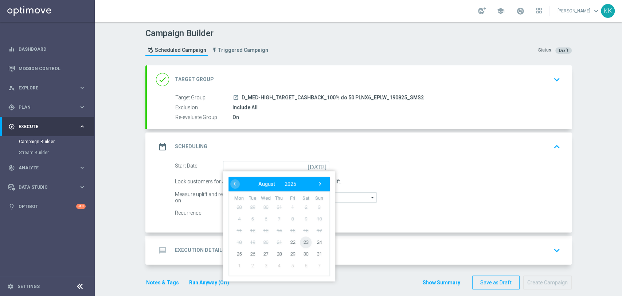
click at [302, 244] on span "23" at bounding box center [306, 242] width 12 height 12
type input "[DATE]"
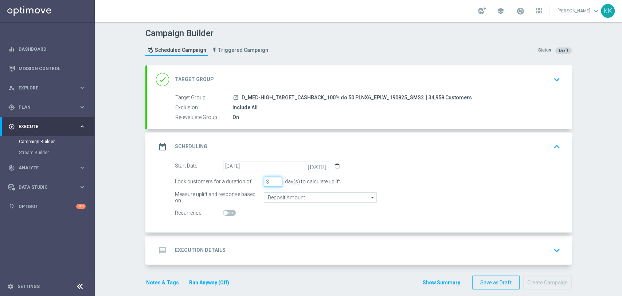
drag, startPoint x: 265, startPoint y: 179, endPoint x: 215, endPoint y: 178, distance: 50.0
click at [215, 178] on div "Lock customers for a duration of 3 day(s) to calculate uplift." at bounding box center [368, 181] width 397 height 10
type input "1"
click at [306, 198] on input "Deposit Amount" at bounding box center [320, 197] width 113 height 10
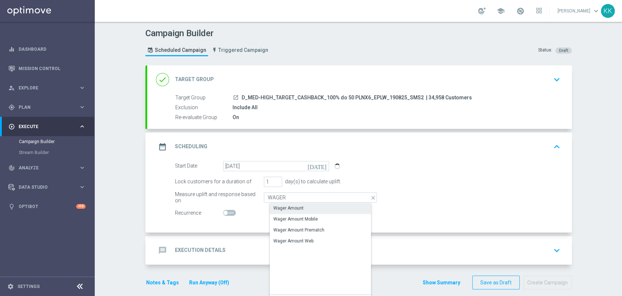
click at [312, 206] on div "Wager Amount" at bounding box center [326, 208] width 113 height 10
type input "Wager Amount"
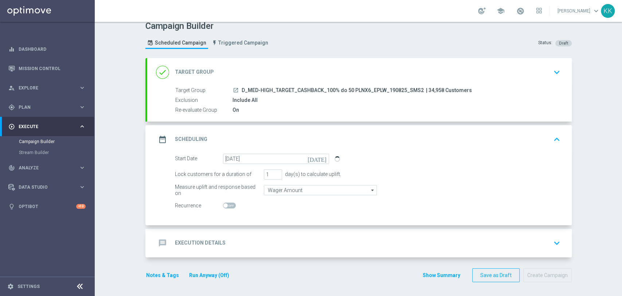
click at [349, 236] on div "message Execution Details keyboard_arrow_down" at bounding box center [359, 243] width 407 height 14
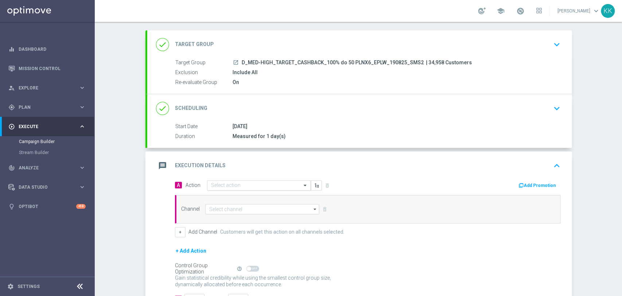
scroll to position [60, 0]
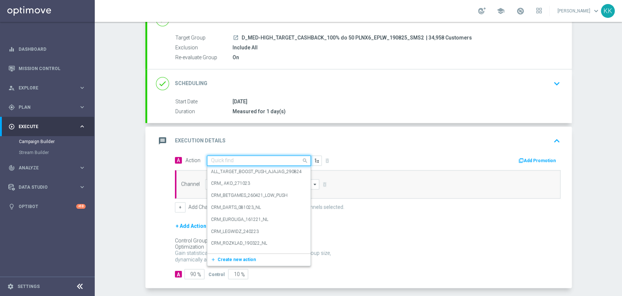
click at [261, 159] on input "text" at bounding box center [251, 161] width 81 height 6
paste input "D_MED-HIGH_TARGET_CASHBACK_100% do 50 PLNX6_EPLW_190825_SMS2"
type input "D_MED-HIGH_TARGET_CASHBACK_100% do 50 PLNX6_EPLW_190825_SMS2"
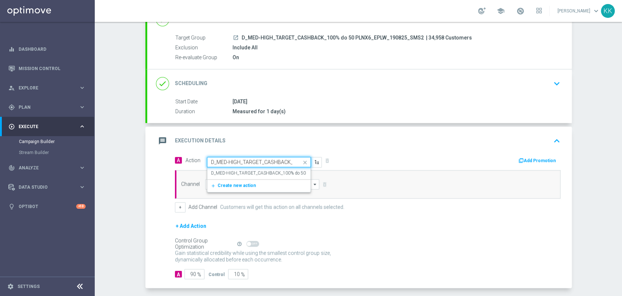
scroll to position [0, 92]
click at [271, 175] on label "D_MED-HIGH_TARGET_CASHBACK_100% do 50 PLNX6_EPLW_190825_SMS2" at bounding box center [287, 173] width 152 height 6
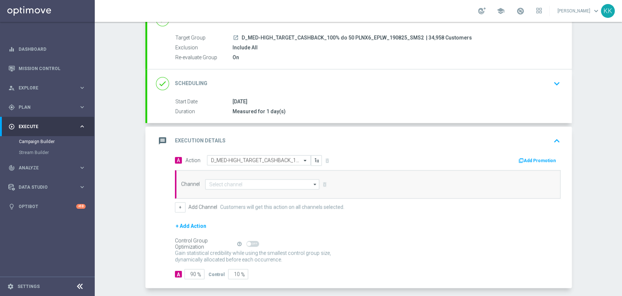
scroll to position [0, 0]
click at [271, 179] on input at bounding box center [262, 184] width 114 height 10
click at [273, 201] on div "OptiText SMS" at bounding box center [268, 206] width 115 height 11
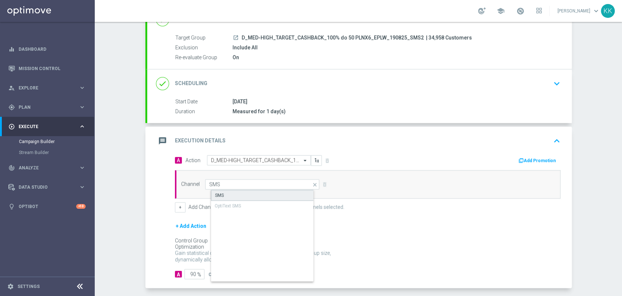
click at [273, 193] on div "SMS" at bounding box center [268, 195] width 115 height 11
type input "SMS"
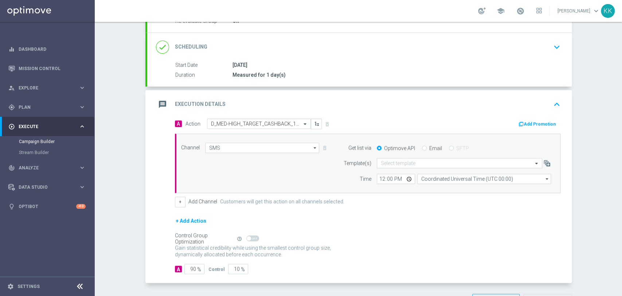
scroll to position [122, 0]
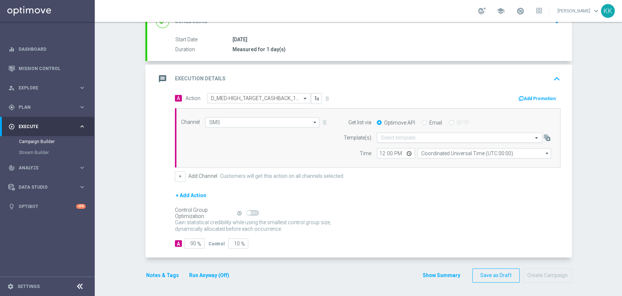
click at [411, 138] on input "text" at bounding box center [452, 138] width 143 height 6
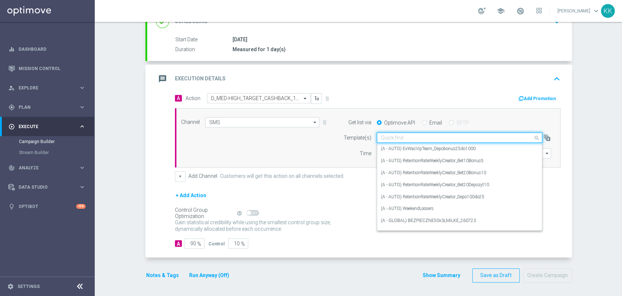
paste input "D_MED-HIGH_TARGET_CASHBACK_100% do 50 PLNX6_EPLW_190825_SMS2"
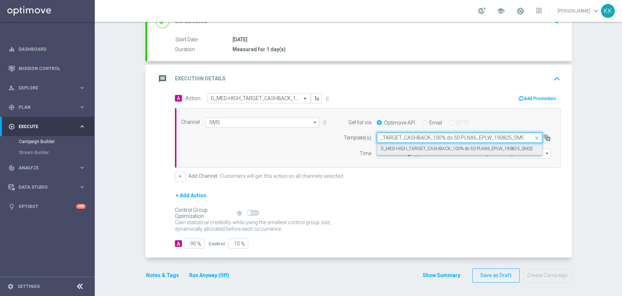
click at [422, 150] on label "D_MED-HIGH_TARGET_CASHBACK_100% do 50 PLNX6_EPLW_190825_SMS2" at bounding box center [457, 148] width 152 height 6
type input "D_MED-HIGH_TARGET_CASHBACK_100% do 50 PLNX6_EPLW_190825_SMS2"
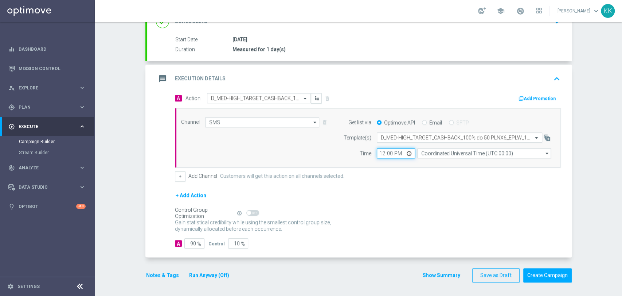
click at [377, 155] on input "12:00" at bounding box center [396, 153] width 38 height 10
type input "14:16"
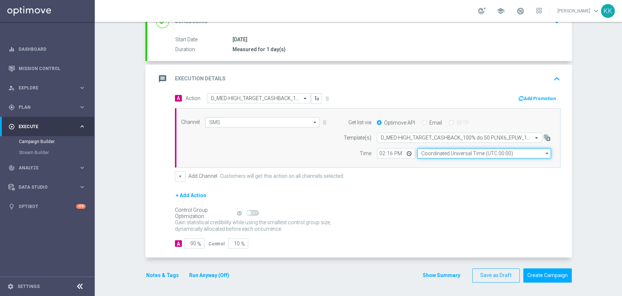
click at [426, 152] on input "Coordinated Universal Time (UTC 00:00)" at bounding box center [484, 153] width 134 height 10
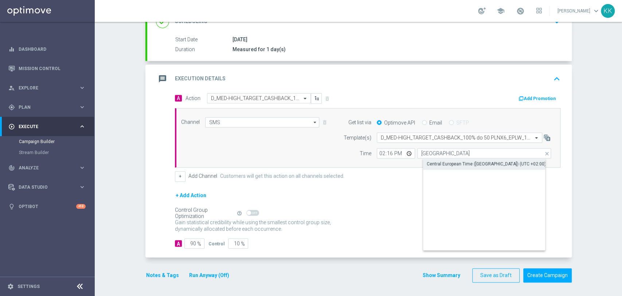
click at [434, 159] on div "Central European Time ([GEOGRAPHIC_DATA]) (UTC +02:00)" at bounding box center [490, 164] width 134 height 10
type input "Central European Time ([GEOGRAPHIC_DATA]) (UTC +02:00)"
click at [192, 241] on input "90" at bounding box center [194, 243] width 20 height 10
type input "9"
type input "91"
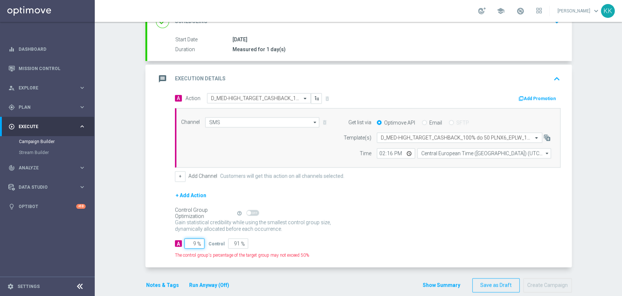
type input "98"
type input "2"
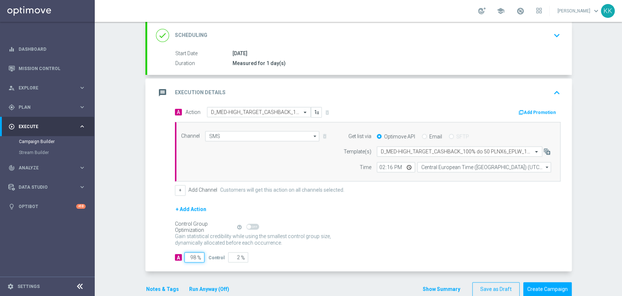
scroll to position [122, 0]
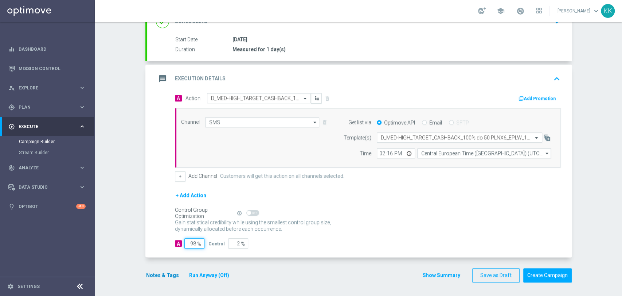
type input "98"
click at [167, 274] on button "Notes & Tags" at bounding box center [162, 275] width 34 height 9
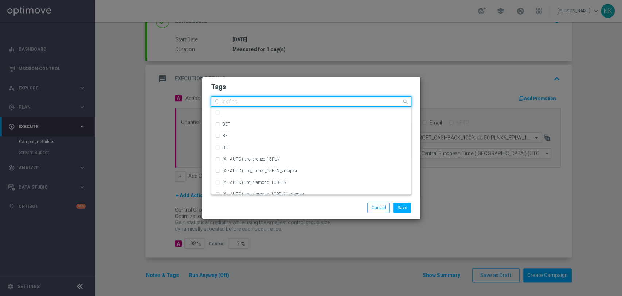
click at [252, 105] on div at bounding box center [308, 102] width 188 height 7
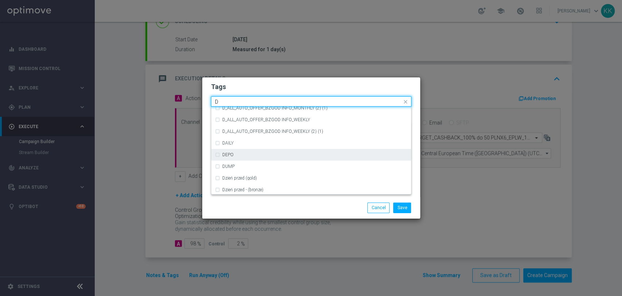
scroll to position [810, 0]
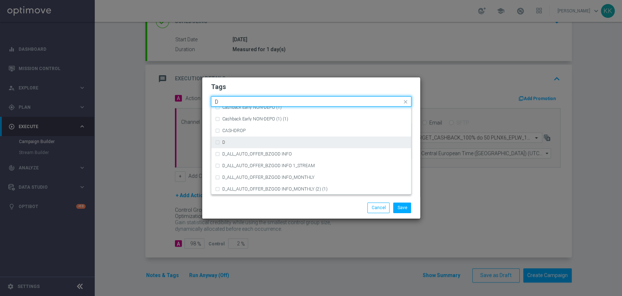
click at [243, 141] on div "D" at bounding box center [314, 142] width 185 height 4
type input "D"
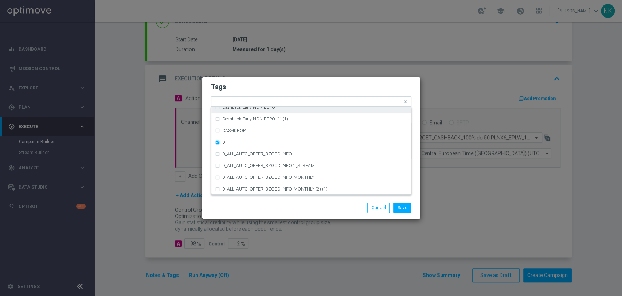
click at [259, 83] on h2 "Tags" at bounding box center [311, 86] width 201 height 9
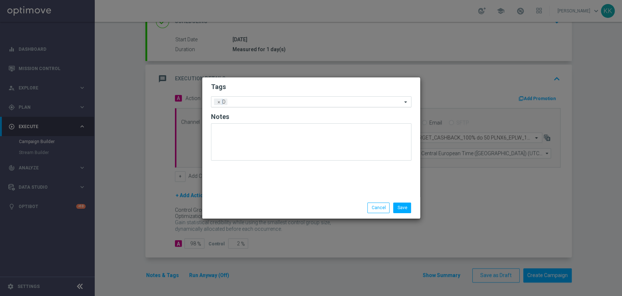
click at [264, 102] on input "text" at bounding box center [316, 102] width 172 height 6
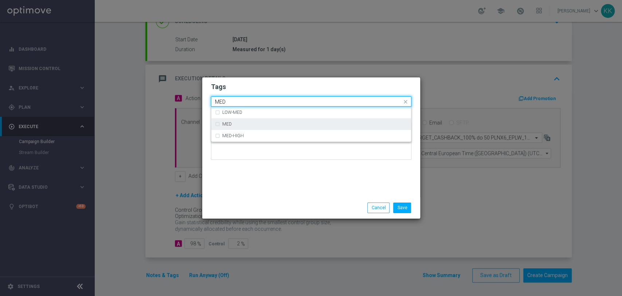
click at [266, 129] on div "MED" at bounding box center [311, 124] width 193 height 12
type input "MED"
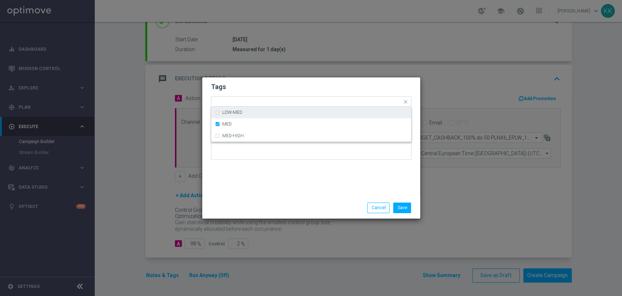
click at [274, 91] on h2 "Tags" at bounding box center [311, 86] width 201 height 9
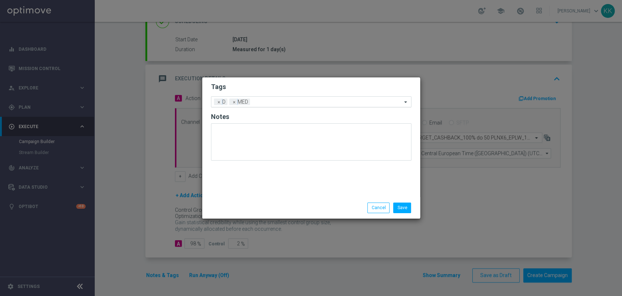
click at [276, 101] on input "text" at bounding box center [327, 102] width 149 height 6
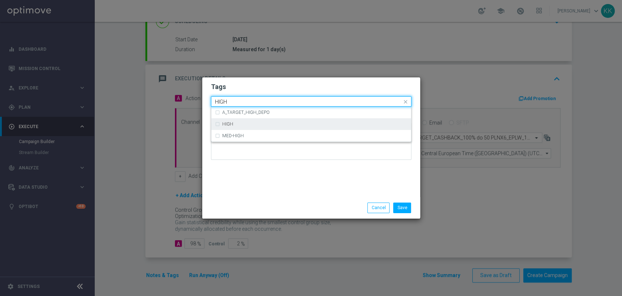
click at [260, 122] on div "HIGH" at bounding box center [314, 124] width 185 height 4
type input "HIGH"
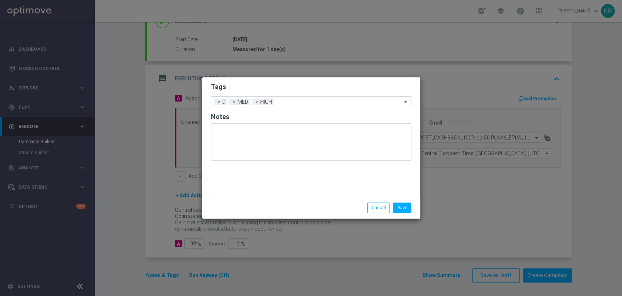
click at [260, 85] on h2 "Tags" at bounding box center [311, 86] width 201 height 9
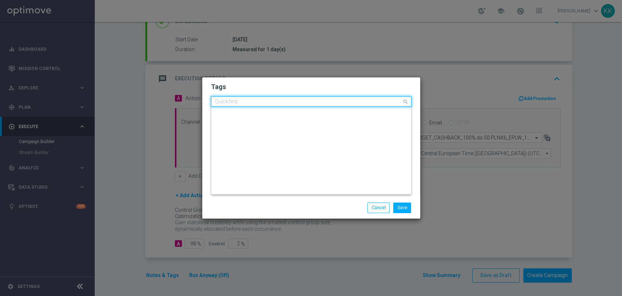
click at [286, 97] on div "Quick find × D × MED × HIGH" at bounding box center [306, 101] width 191 height 9
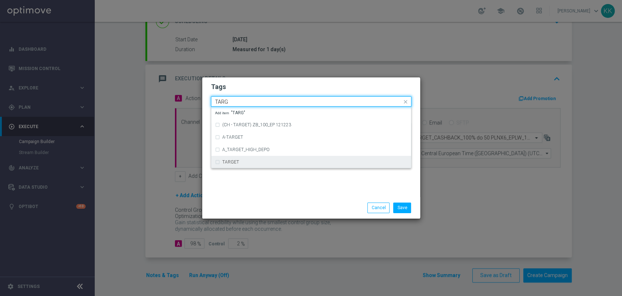
click at [277, 160] on div "TARGET" at bounding box center [314, 162] width 185 height 4
type input "TARG"
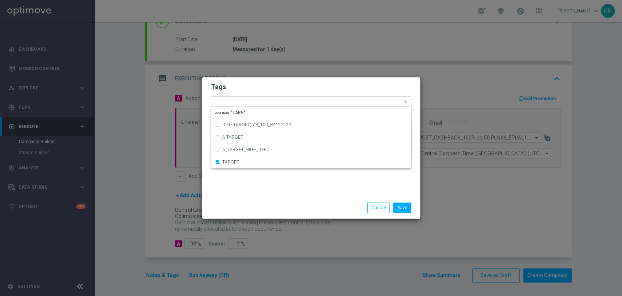
click at [281, 182] on div "Tags Quick find × D × MED × HIGH × TARGET (CH - TARGET) ZB_100_EP 121223 A-TARG…" at bounding box center [311, 137] width 218 height 120
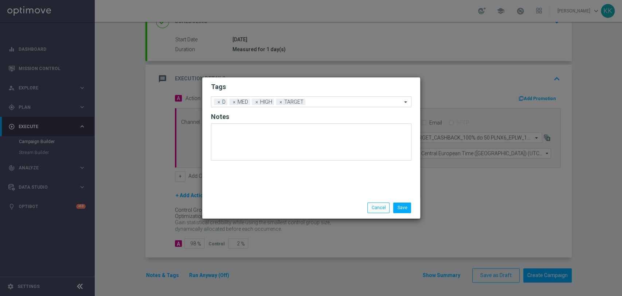
click at [311, 108] on form "Tags Add a new tag × D × MED × HIGH × TARGET Notes" at bounding box center [311, 123] width 201 height 85
click at [322, 100] on input "text" at bounding box center [355, 102] width 94 height 6
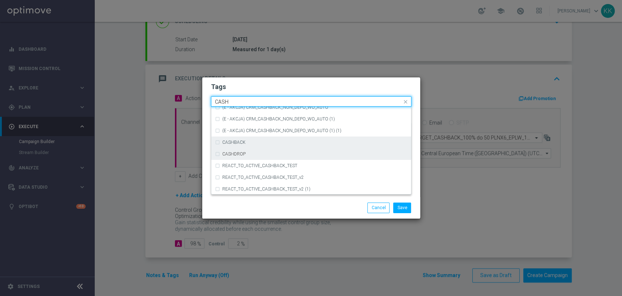
scroll to position [137, 0]
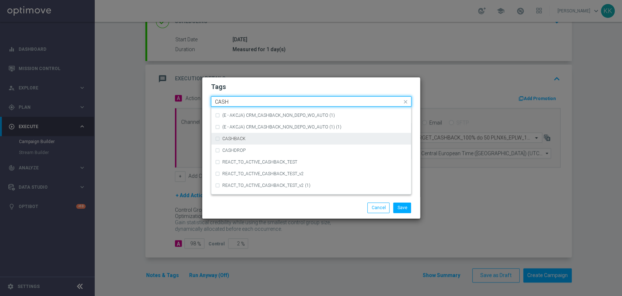
click at [312, 140] on div "CASHBACK" at bounding box center [314, 138] width 185 height 4
type input "CASH"
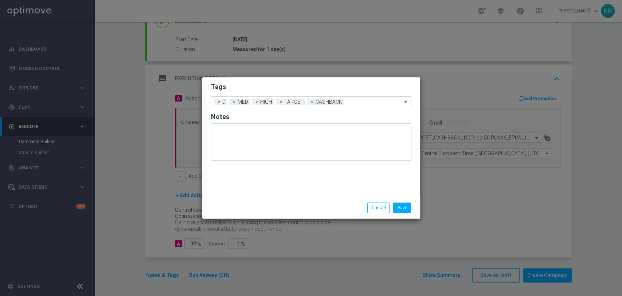
click at [303, 77] on modal-container "Tags Add a new tag × D × MED × HIGH × TARGET × CASHBACK Notes Save Cancel" at bounding box center [311, 148] width 622 height 296
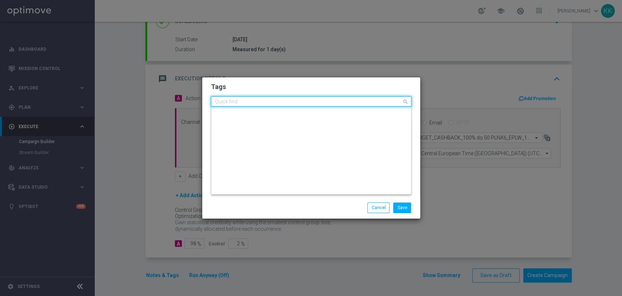
click at [360, 104] on input "text" at bounding box center [308, 102] width 187 height 6
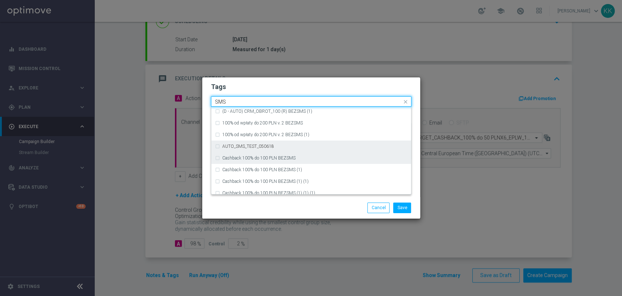
scroll to position [111, 0]
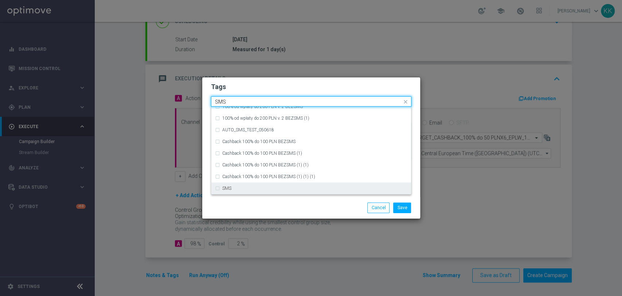
click at [283, 186] on div "SMS" at bounding box center [314, 188] width 185 height 4
type input "SMS"
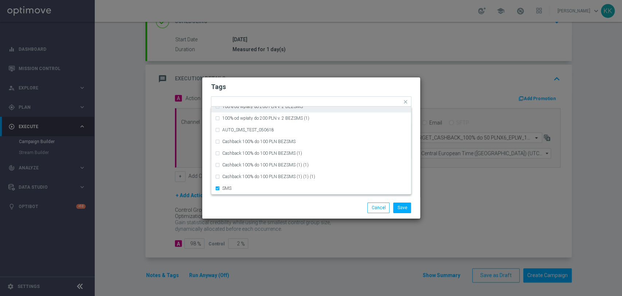
click at [290, 85] on h2 "Tags" at bounding box center [311, 86] width 201 height 9
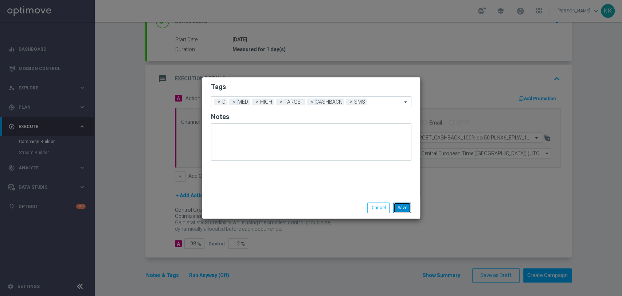
click at [410, 211] on button "Save" at bounding box center [402, 207] width 18 height 10
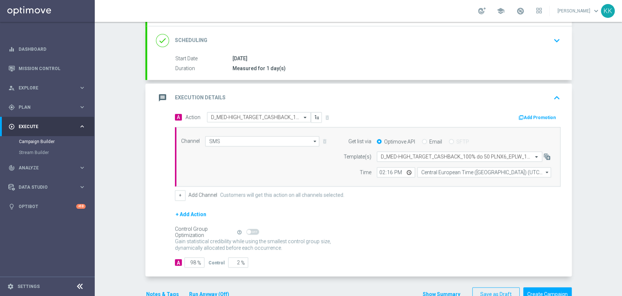
scroll to position [0, 0]
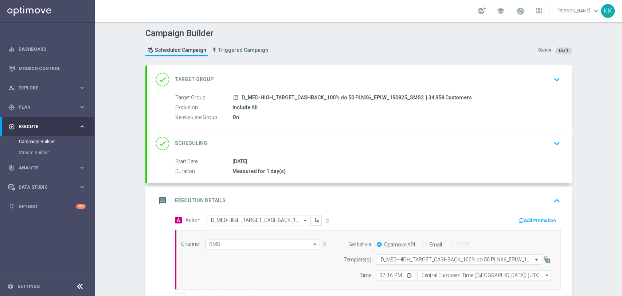
click at [536, 83] on div "done Target Group keyboard_arrow_down" at bounding box center [359, 80] width 407 height 14
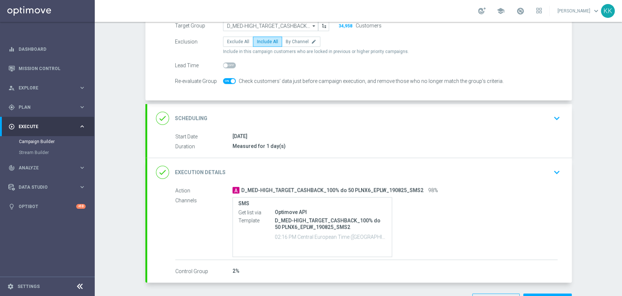
scroll to position [81, 0]
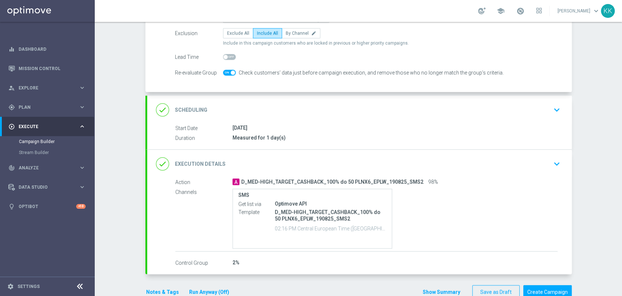
click at [563, 111] on div "done Scheduling keyboard_arrow_down" at bounding box center [359, 110] width 425 height 28
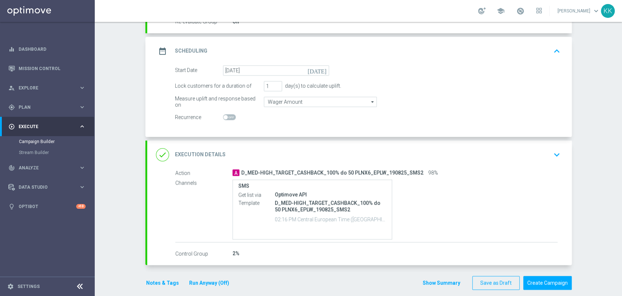
scroll to position [103, 0]
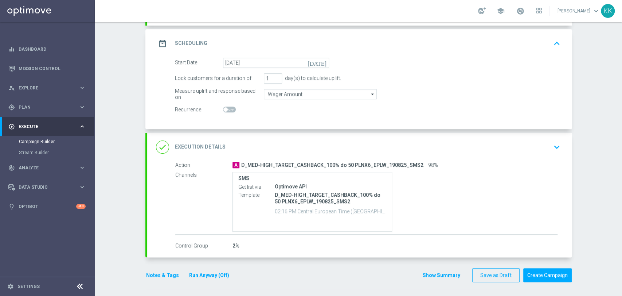
click at [542, 148] on div "done Execution Details keyboard_arrow_down" at bounding box center [359, 147] width 407 height 14
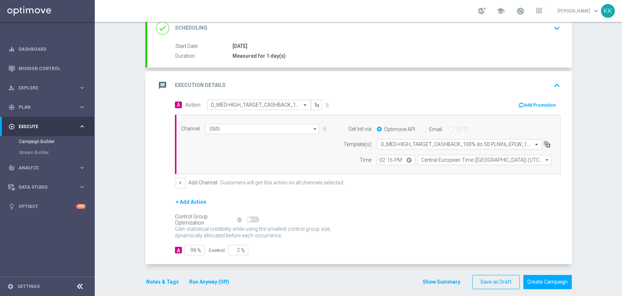
scroll to position [122, 0]
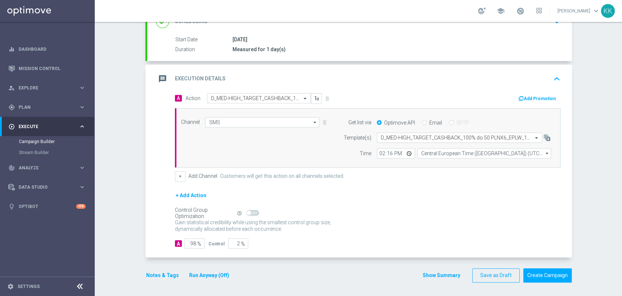
click at [145, 274] on button "Notes & Tags" at bounding box center [162, 275] width 34 height 9
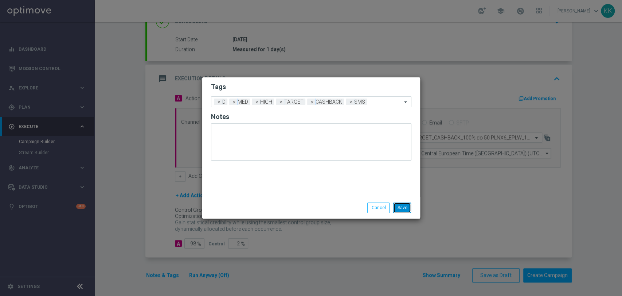
click at [398, 207] on button "Save" at bounding box center [402, 207] width 18 height 10
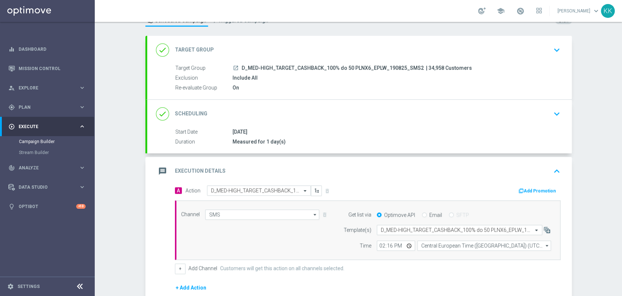
scroll to position [0, 0]
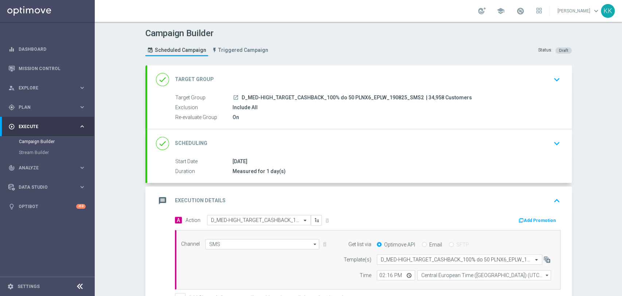
click at [560, 79] on div "done Target Group keyboard_arrow_down" at bounding box center [359, 79] width 425 height 28
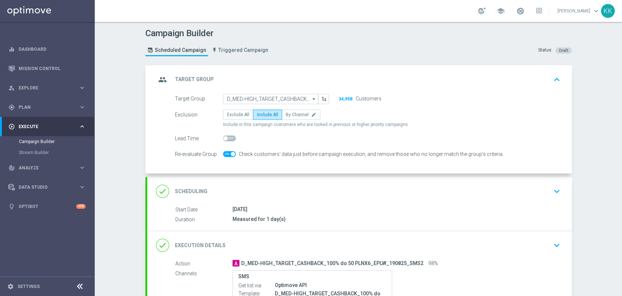
click at [555, 192] on icon "keyboard_arrow_down" at bounding box center [557, 191] width 11 height 11
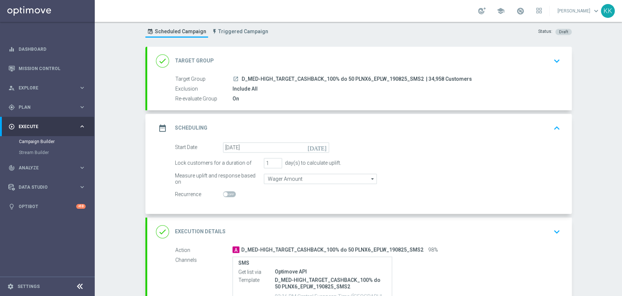
scroll to position [81, 0]
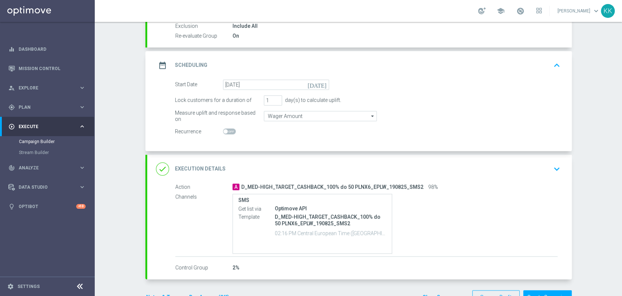
click at [559, 176] on div "done Execution Details keyboard_arrow_down" at bounding box center [359, 169] width 425 height 28
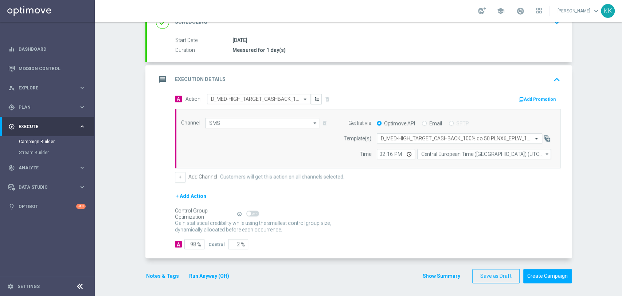
scroll to position [122, 0]
click at [172, 275] on button "Notes & Tags" at bounding box center [162, 275] width 34 height 9
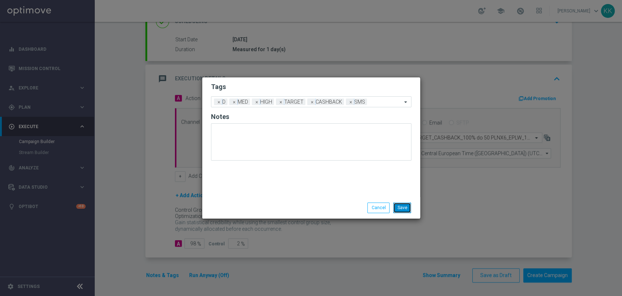
click at [411, 206] on button "Save" at bounding box center [402, 207] width 18 height 10
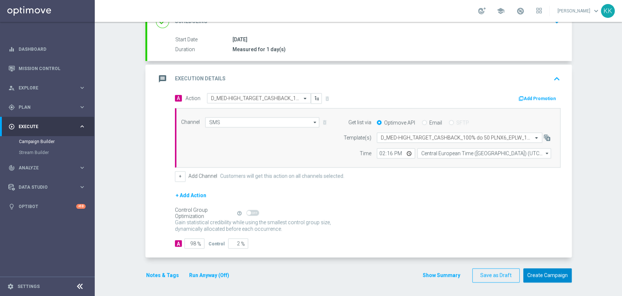
click at [556, 273] on button "Create Campaign" at bounding box center [548, 275] width 48 height 14
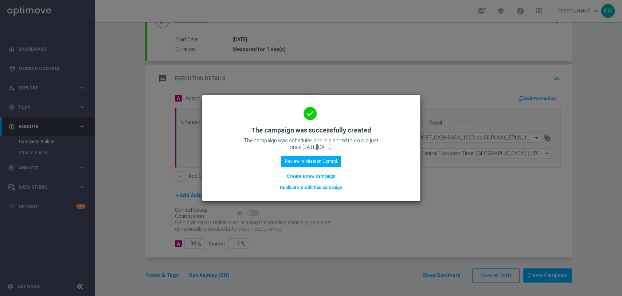
click at [304, 174] on button "Create a new campaign" at bounding box center [311, 176] width 50 height 8
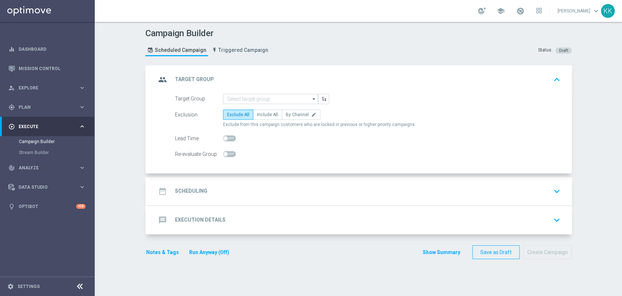
scroll to position [0, 0]
click at [273, 99] on input at bounding box center [270, 99] width 95 height 10
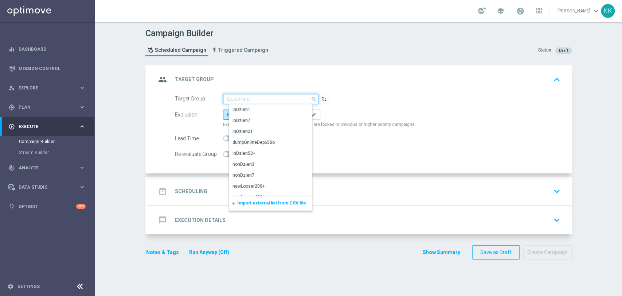
paste input "D_MIN-LOW_TARGET_CASHBACK_50% do 50 PLNX6_EPLW_190825_PUSH"
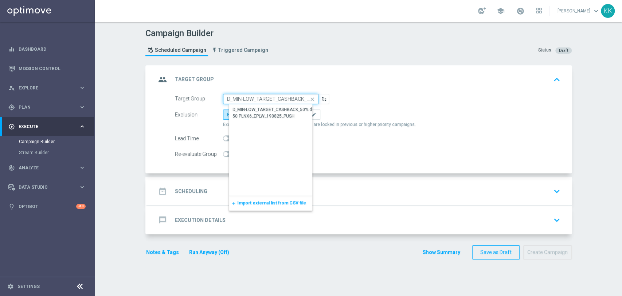
scroll to position [0, 84]
click at [271, 113] on div "D_MIN-LOW_TARGET_CASHBACK_50% do 50 PLNX6_EPLW_190825_PUSH" at bounding box center [277, 112] width 88 height 13
type input "D_MIN-LOW_TARGET_CASHBACK_50% do 50 PLNX6_EPLW_190825_PUSH"
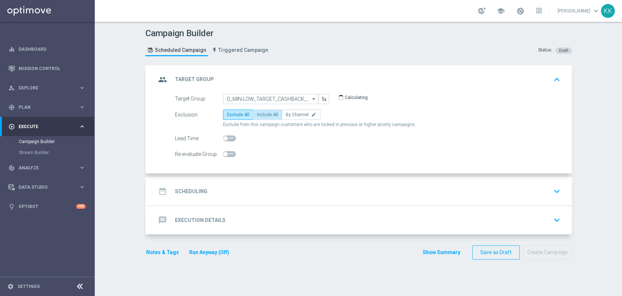
click at [264, 117] on label "Include All" at bounding box center [267, 114] width 29 height 10
click at [262, 117] on input "Include All" at bounding box center [259, 115] width 5 height 5
radio input "true"
click at [228, 154] on span at bounding box center [229, 154] width 13 height 6
click at [228, 154] on input "checkbox" at bounding box center [229, 154] width 13 height 6
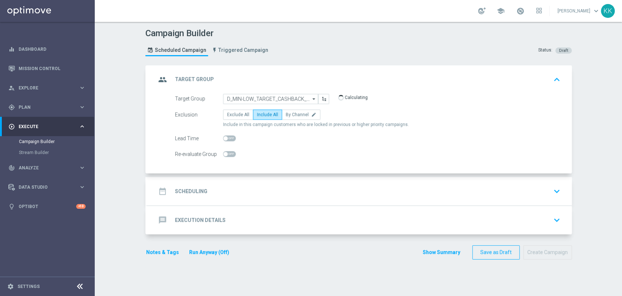
checkbox input "true"
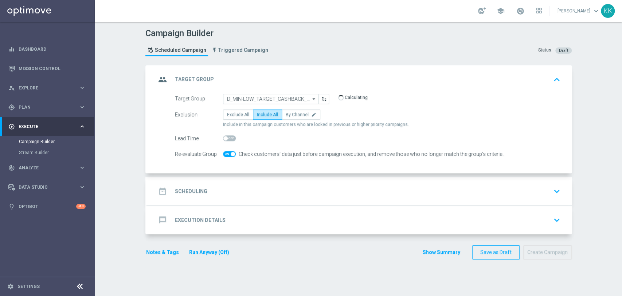
click at [270, 187] on div "date_range Scheduling keyboard_arrow_down" at bounding box center [359, 191] width 407 height 14
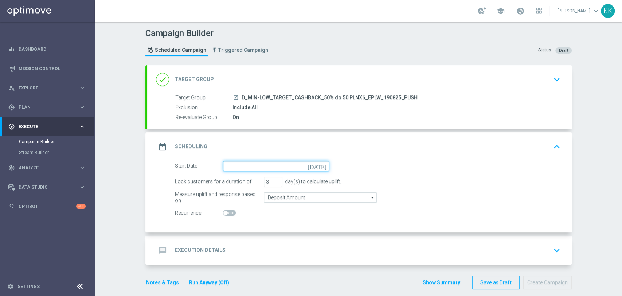
click at [268, 166] on input at bounding box center [276, 166] width 106 height 10
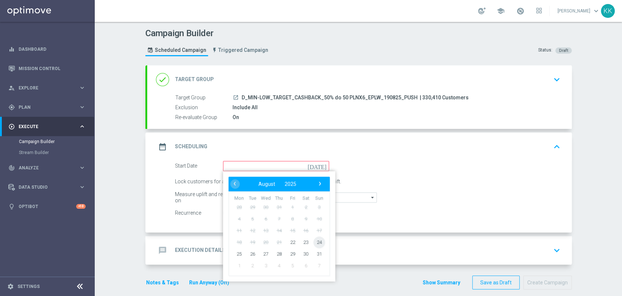
click at [316, 238] on span "24" at bounding box center [319, 242] width 12 height 12
type input "[DATE]"
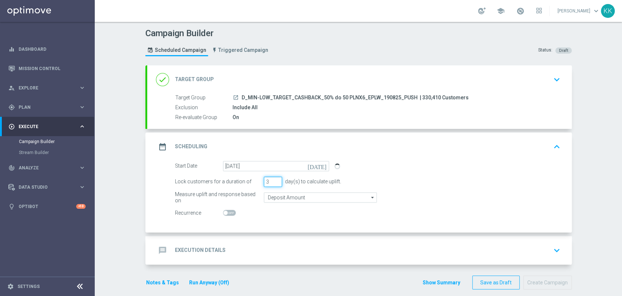
drag, startPoint x: 267, startPoint y: 181, endPoint x: 258, endPoint y: 180, distance: 8.4
click at [258, 180] on div "Lock customers for a duration of 3 day(s) to calculate uplift." at bounding box center [368, 181] width 397 height 10
type input "1"
click at [304, 195] on input "Deposit Amount" at bounding box center [320, 197] width 113 height 10
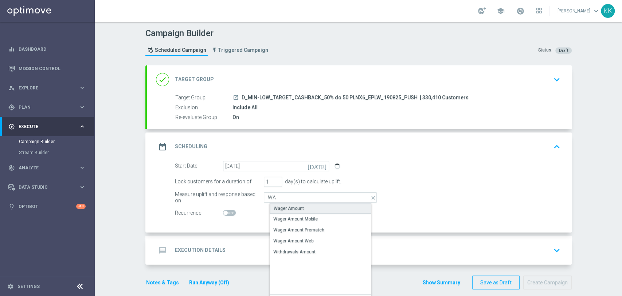
click at [304, 206] on div "Wager Amount" at bounding box center [326, 208] width 113 height 11
type input "Wager Amount"
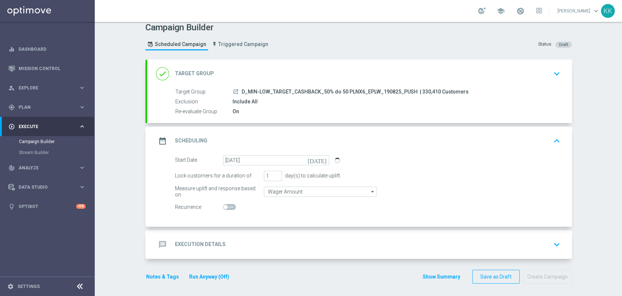
scroll to position [7, 0]
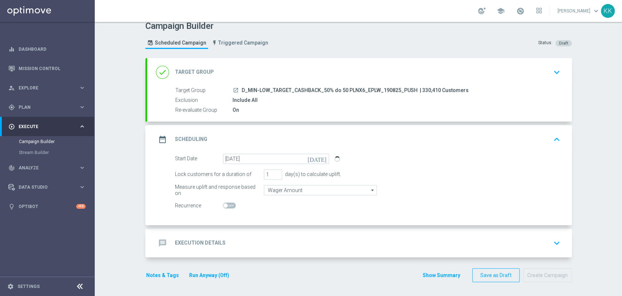
click at [306, 238] on div "message Execution Details keyboard_arrow_down" at bounding box center [359, 243] width 407 height 14
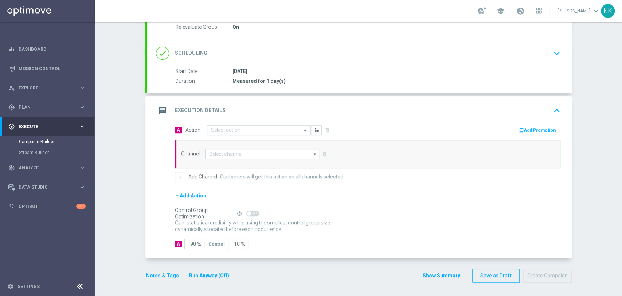
scroll to position [90, 0]
click at [250, 129] on input "text" at bounding box center [251, 130] width 81 height 6
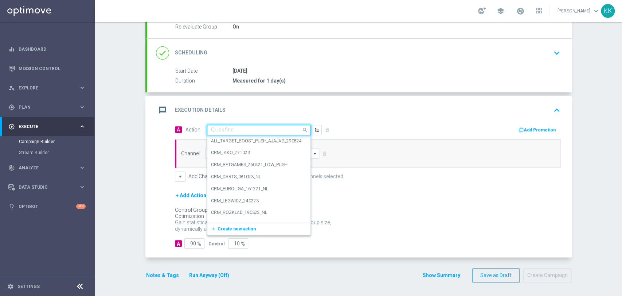
paste input "D_MIN-LOW_TARGET_CASHBACK_50% do 50 PLNX6_EPLW_190825_PUSH"
type input "D_MIN-LOW_TARGET_CASHBACK_50% do 50 PLNX6_EPLW_190825_PUSH"
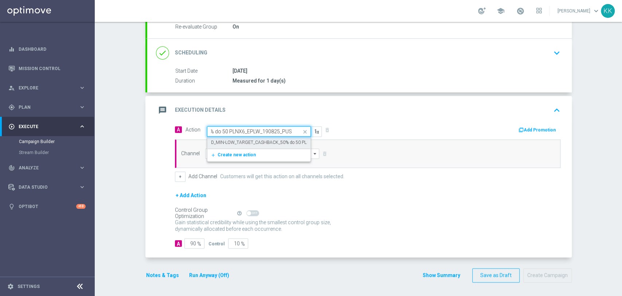
click at [230, 137] on div "D_MIN-LOW_TARGET_CASHBACK_50% do 50 PLNX6_EPLW_190825_PUSH edit" at bounding box center [259, 142] width 96 height 12
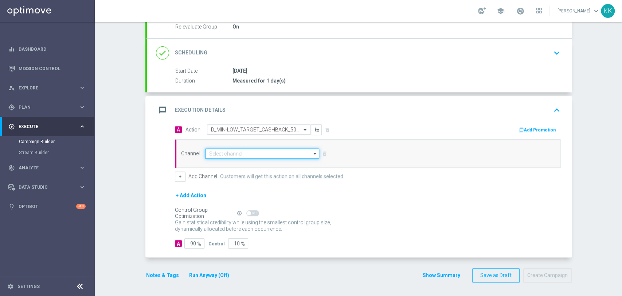
click at [233, 149] on input at bounding box center [262, 153] width 114 height 10
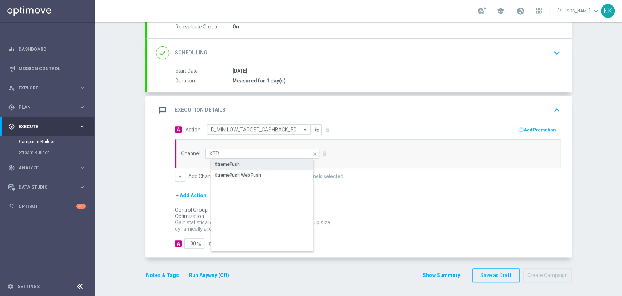
click at [257, 167] on div "XtremePush" at bounding box center [268, 164] width 115 height 10
type input "XtremePush"
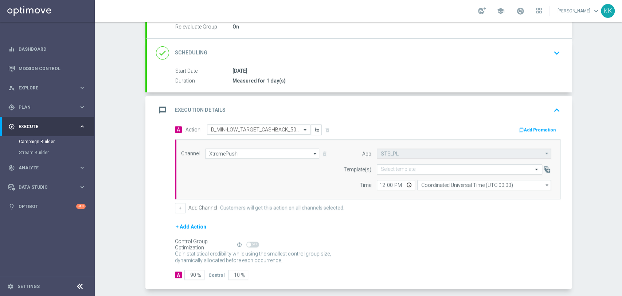
click at [419, 164] on div "Select template" at bounding box center [460, 169] width 166 height 10
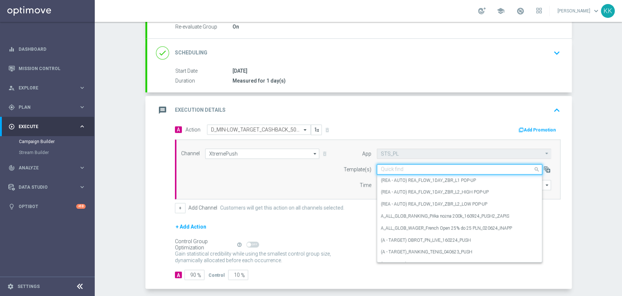
paste input "D_MIN-LOW_TARGET_CASHBACK_50% do 50 PLNX6_EPLW_190825_PUSH"
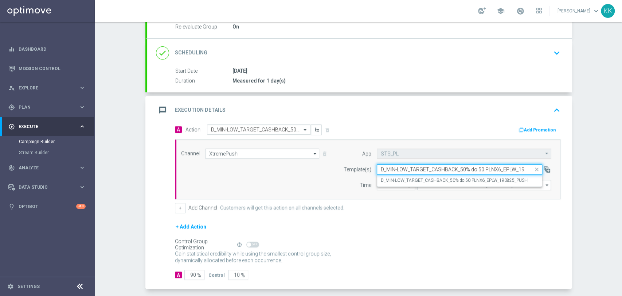
scroll to position [0, 24]
click at [417, 180] on label "D_MIN-LOW_TARGET_CASHBACK_50% do 50 PLNX6_EPLW_190825_PUSH" at bounding box center [454, 180] width 147 height 6
type input "D_MIN-LOW_TARGET_CASHBACK_50% do 50 PLNX6_EPLW_190825_PUSH"
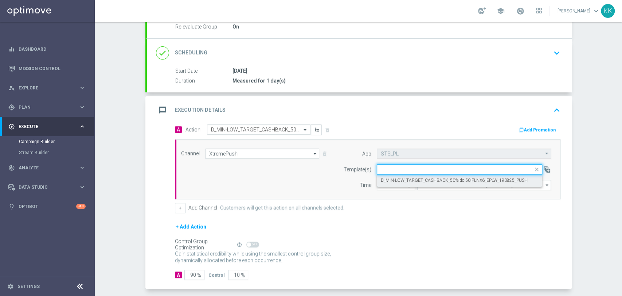
scroll to position [0, 0]
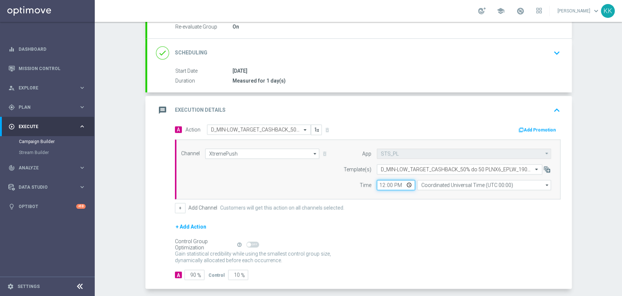
click at [380, 184] on input "12:00" at bounding box center [396, 185] width 38 height 10
type input "18:01"
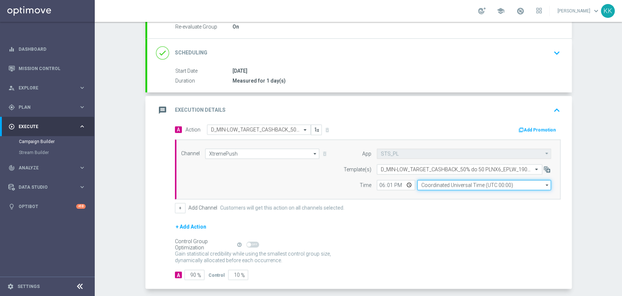
click at [441, 187] on input "Coordinated Universal Time (UTC 00:00)" at bounding box center [484, 185] width 134 height 10
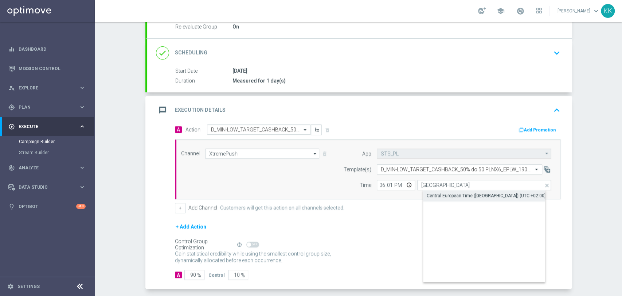
click at [452, 190] on div "Central European Time ([GEOGRAPHIC_DATA]) (UTC +02:00)" at bounding box center [490, 195] width 134 height 10
type input "Central European Time ([GEOGRAPHIC_DATA]) (UTC +02:00)"
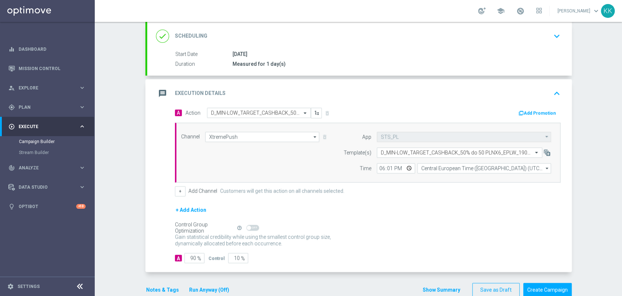
scroll to position [122, 0]
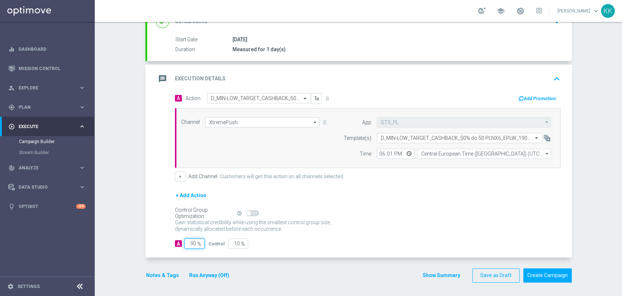
click at [191, 244] on input "90" at bounding box center [194, 243] width 20 height 10
type input "9"
type input "91"
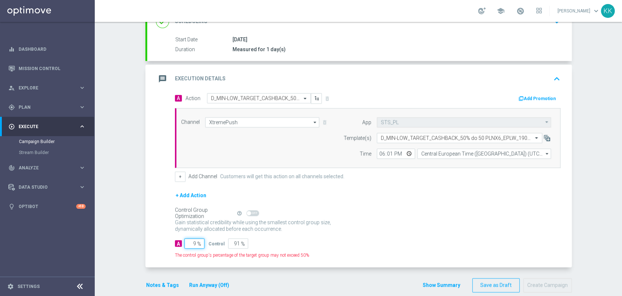
type input "98"
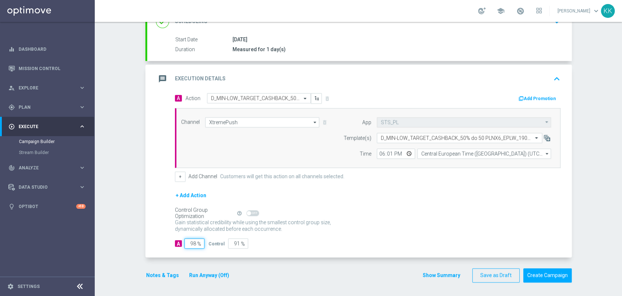
type input "2"
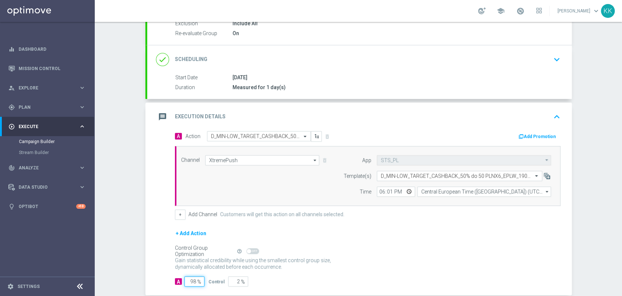
scroll to position [41, 0]
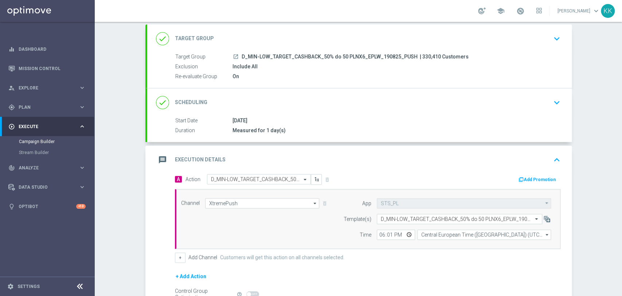
type input "98"
click at [120, 224] on div "Campaign Builder Scheduled Campaign Triggered Campaign Status: Draft done Targe…" at bounding box center [359, 159] width 528 height 274
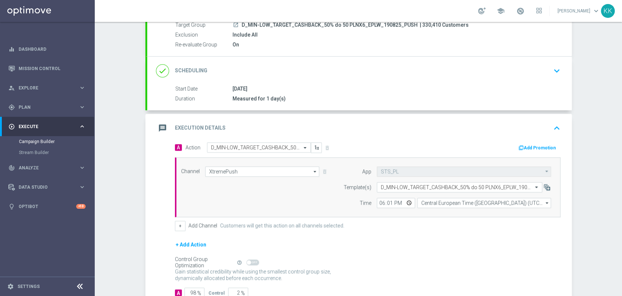
scroll to position [122, 0]
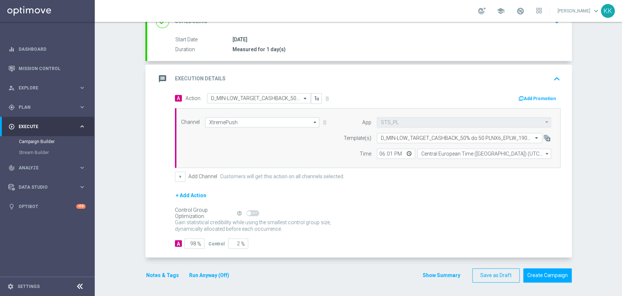
click at [169, 271] on button "Notes & Tags" at bounding box center [162, 275] width 34 height 9
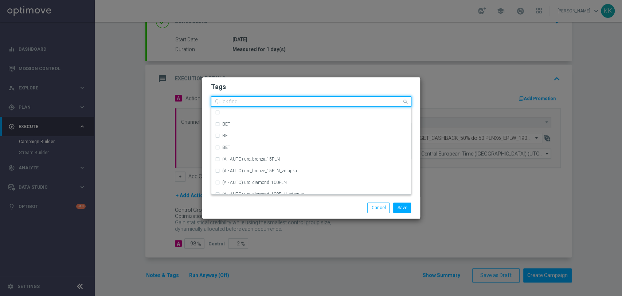
click at [263, 100] on input "text" at bounding box center [308, 102] width 187 height 6
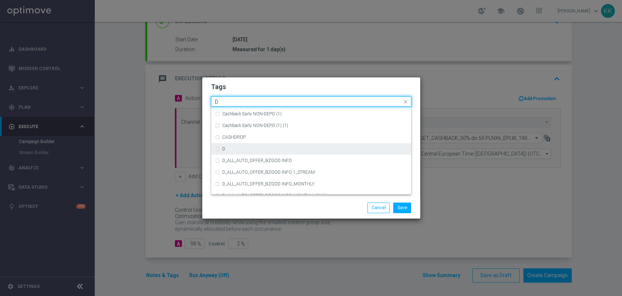
scroll to position [770, 0]
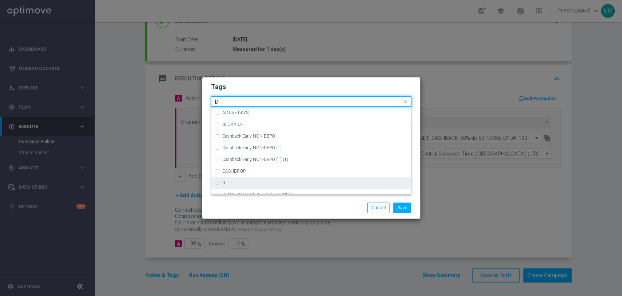
click at [248, 183] on div "D" at bounding box center [314, 182] width 185 height 4
type input "D"
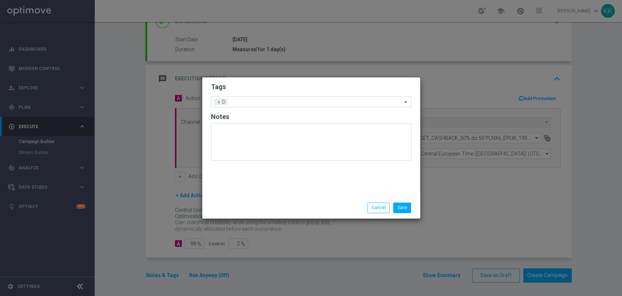
click at [261, 85] on h2 "Tags" at bounding box center [311, 86] width 201 height 9
click at [264, 100] on input "text" at bounding box center [316, 102] width 172 height 6
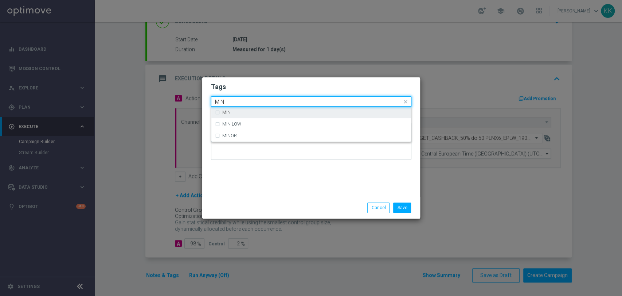
click at [266, 116] on div "MIN" at bounding box center [311, 112] width 193 height 12
type input "MIN"
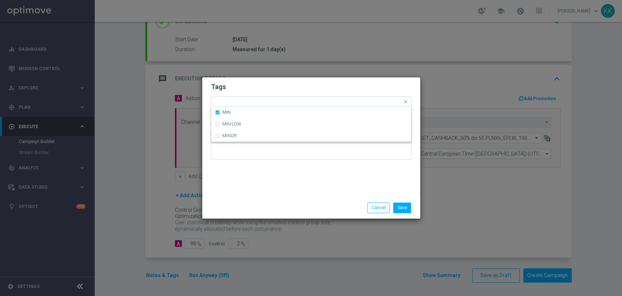
click at [273, 88] on h2 "Tags" at bounding box center [311, 86] width 201 height 9
click at [275, 97] on div "Add a new tag × D × MIN" at bounding box center [306, 102] width 191 height 10
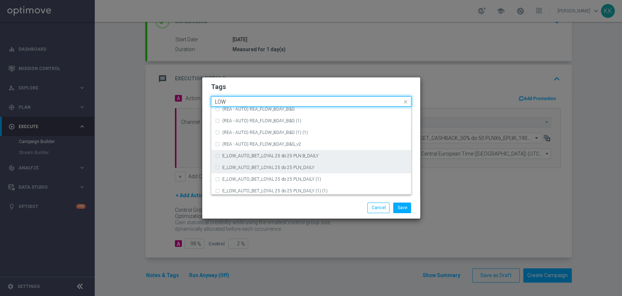
scroll to position [356, 0]
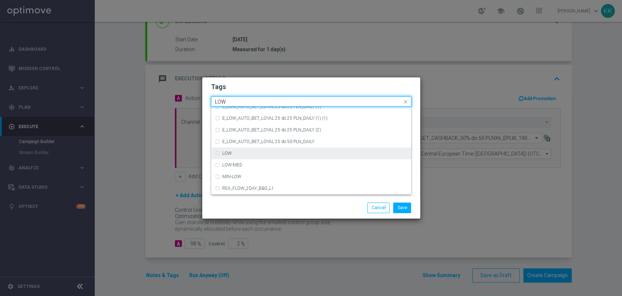
click at [264, 158] on div "LOW" at bounding box center [311, 153] width 193 height 12
type input "LOW"
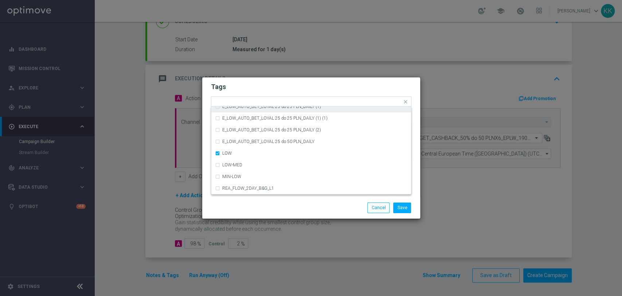
click at [273, 76] on modal-container "Tags Quick find × D × MIN × LOW (REA - AUTO) REA_FLOW_8DAY_B&G (1) (1) (REA - A…" at bounding box center [311, 148] width 622 height 296
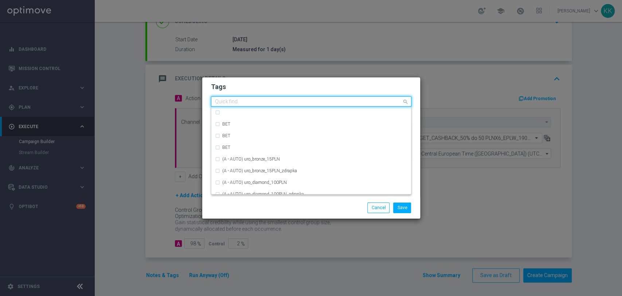
click at [282, 101] on input "text" at bounding box center [308, 102] width 187 height 6
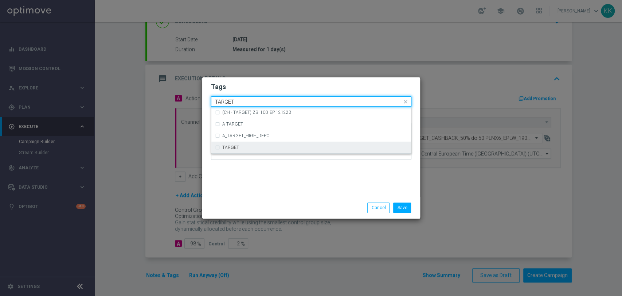
click at [265, 149] on div "TARGET" at bounding box center [314, 147] width 185 height 4
type input "TARGET"
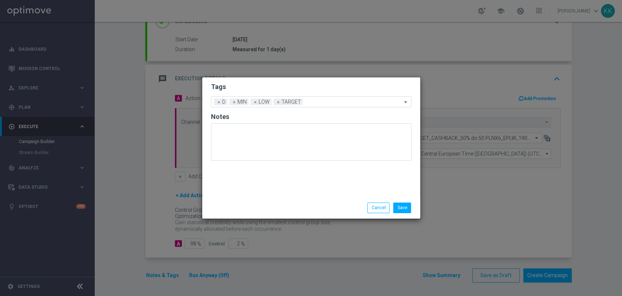
click at [271, 172] on div "Tags Add a new tag × D × MIN × LOW × TARGET Notes" at bounding box center [311, 137] width 218 height 120
click at [319, 104] on input "text" at bounding box center [354, 102] width 96 height 6
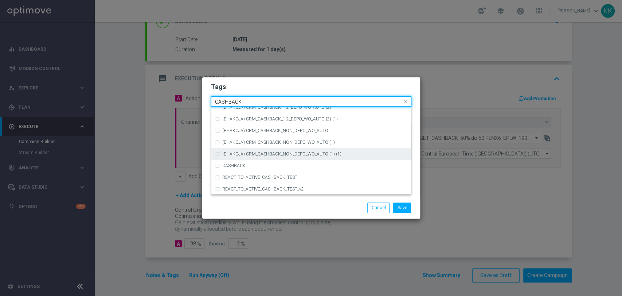
scroll to position [111, 0]
click at [306, 147] on div "CASHBACK" at bounding box center [311, 153] width 193 height 12
type input "CASHBACK"
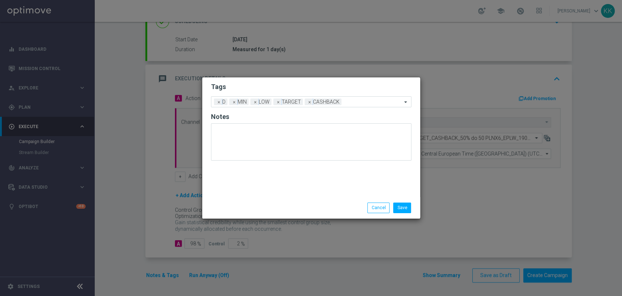
click at [326, 86] on h2 "Tags" at bounding box center [311, 86] width 201 height 9
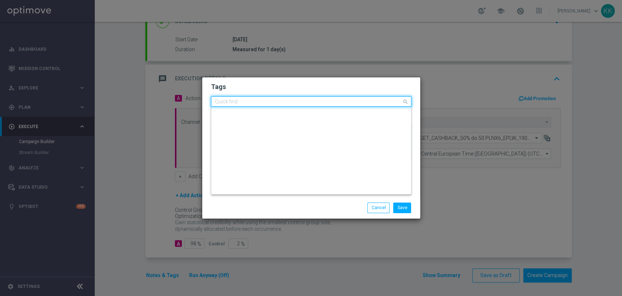
click at [362, 104] on input "text" at bounding box center [308, 102] width 187 height 6
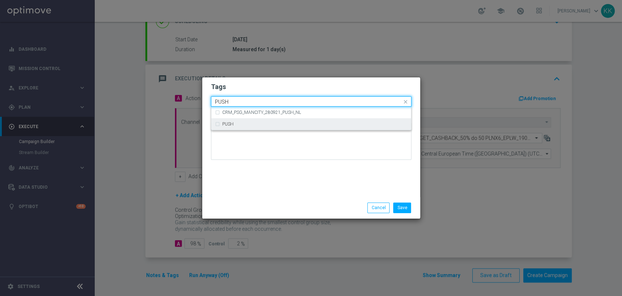
click at [355, 123] on div "PUSH" at bounding box center [314, 124] width 185 height 4
type input "PUSH"
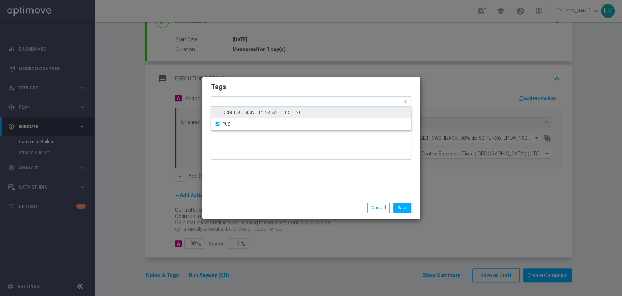
click at [365, 83] on h2 "Tags" at bounding box center [311, 86] width 201 height 9
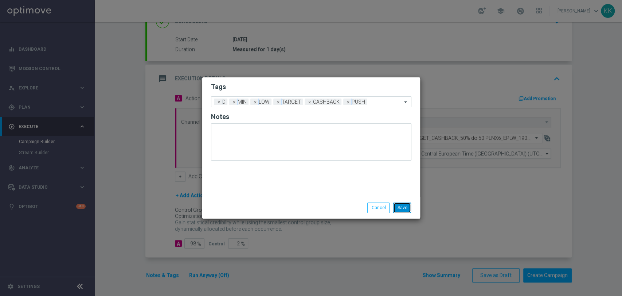
click at [408, 207] on button "Save" at bounding box center [402, 207] width 18 height 10
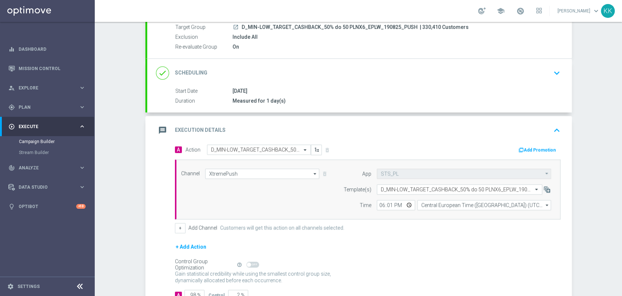
scroll to position [41, 0]
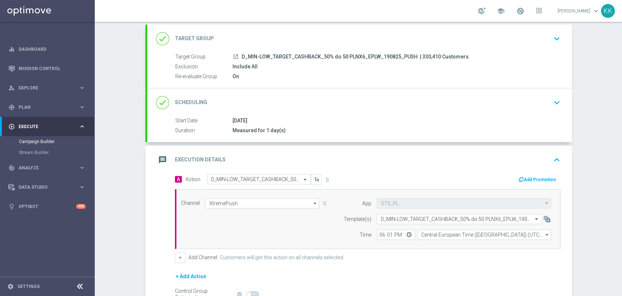
click at [545, 40] on div "done Target Group keyboard_arrow_down" at bounding box center [359, 39] width 407 height 14
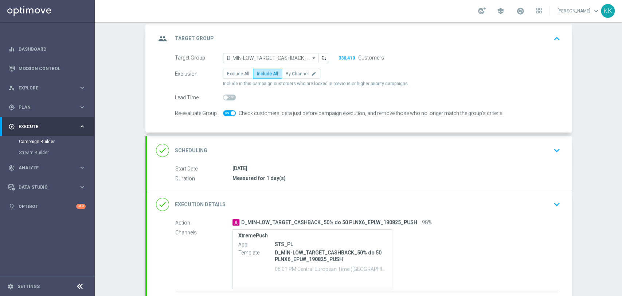
click at [554, 141] on div "done Scheduling keyboard_arrow_down" at bounding box center [359, 150] width 425 height 28
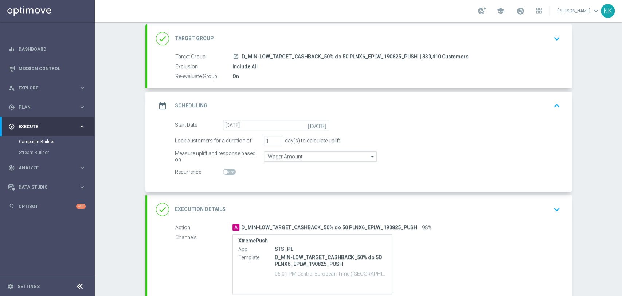
click at [602, 295] on div "Campaign Builder Scheduled Campaign Triggered Campaign Status: Draft done Targe…" at bounding box center [359, 159] width 528 height 274
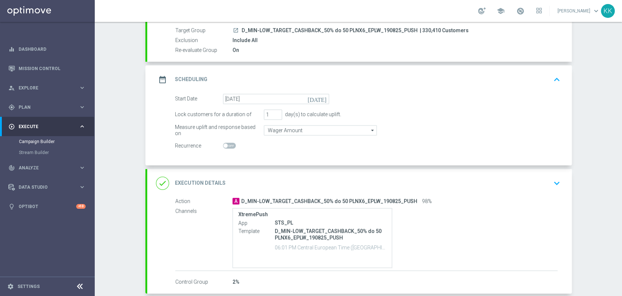
scroll to position [81, 0]
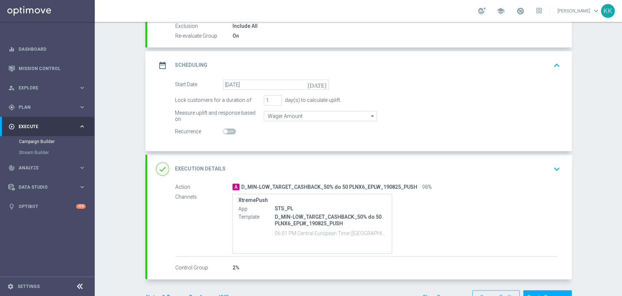
click at [551, 163] on button "keyboard_arrow_down" at bounding box center [557, 169] width 12 height 14
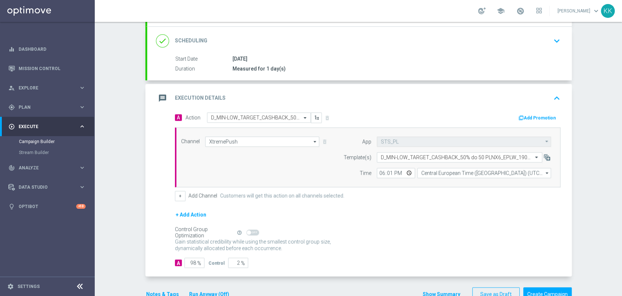
scroll to position [122, 0]
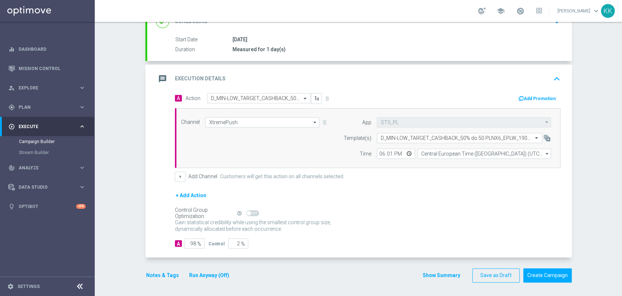
click at [160, 272] on button "Notes & Tags" at bounding box center [162, 275] width 34 height 9
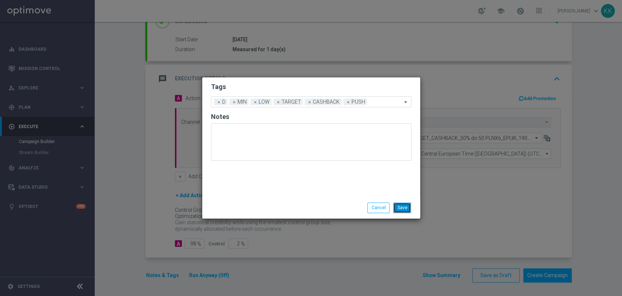
click at [407, 209] on button "Save" at bounding box center [402, 207] width 18 height 10
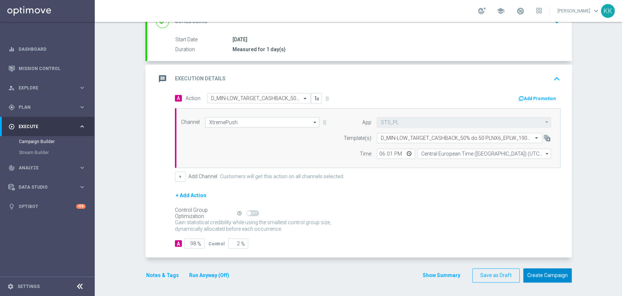
click at [552, 270] on button "Create Campaign" at bounding box center [548, 275] width 48 height 14
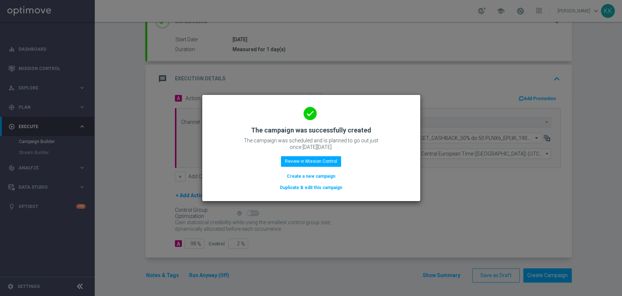
click at [323, 176] on button "Create a new campaign" at bounding box center [311, 176] width 50 height 8
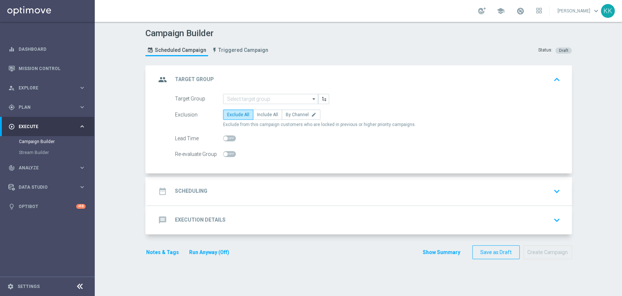
scroll to position [0, 0]
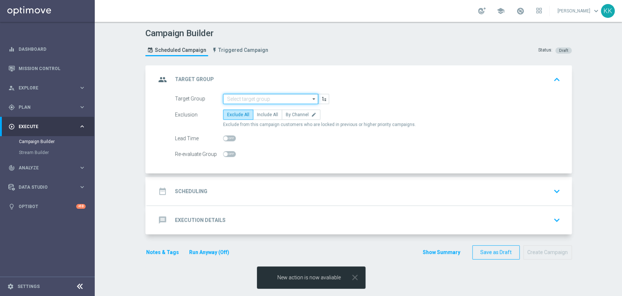
click at [268, 96] on input at bounding box center [270, 99] width 95 height 10
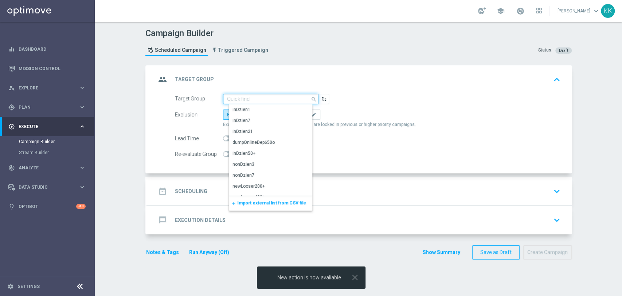
paste input "D_MED-HIGH_TARGET_CASHBACK_100% do 50 PLNX6_EPLW_190825_PUSH"
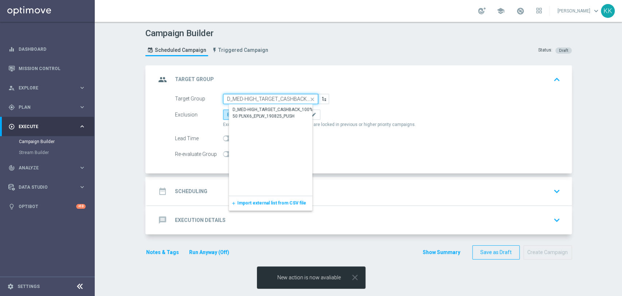
scroll to position [0, 90]
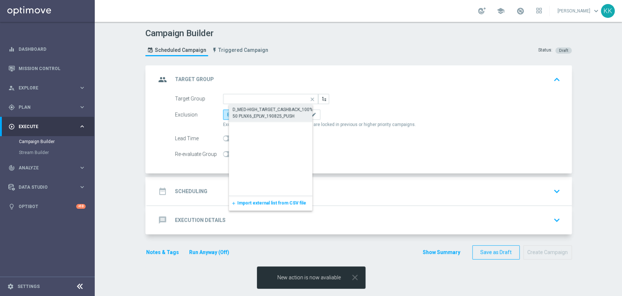
click at [267, 112] on div "D_MED-HIGH_TARGET_CASHBACK_100% do 50 PLNX6_EPLW_190825_PUSH" at bounding box center [277, 112] width 88 height 13
type input "D_MED-HIGH_TARGET_CASHBACK_100% do 50 PLNX6_EPLW_190825_PUSH"
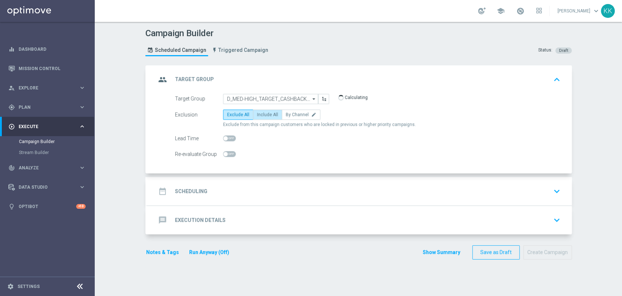
click at [264, 111] on label "Include All" at bounding box center [267, 114] width 29 height 10
click at [262, 113] on input "Include All" at bounding box center [259, 115] width 5 height 5
radio input "true"
click at [230, 152] on span at bounding box center [229, 154] width 13 height 6
click at [230, 152] on input "checkbox" at bounding box center [229, 154] width 13 height 6
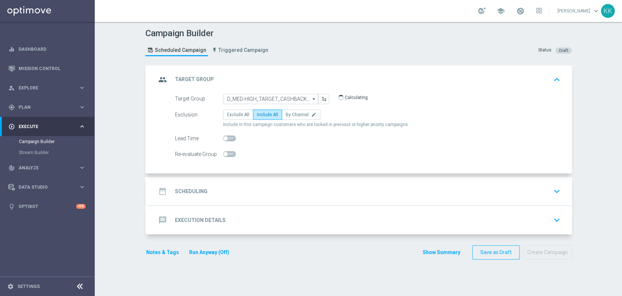
checkbox input "true"
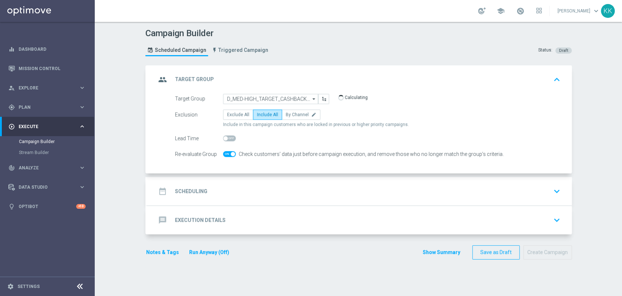
click at [267, 200] on div "date_range Scheduling keyboard_arrow_down" at bounding box center [359, 191] width 425 height 28
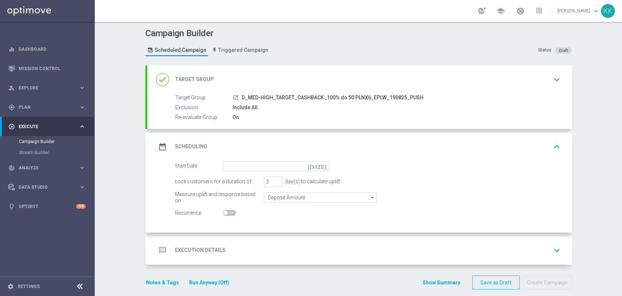
scroll to position [5, 0]
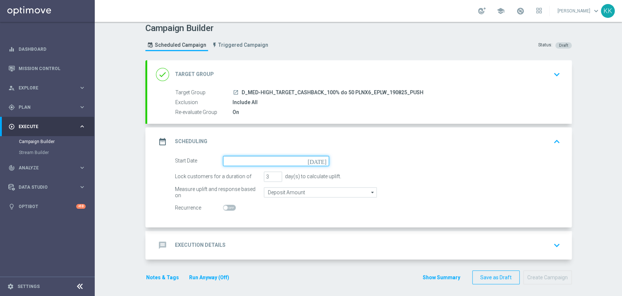
click at [253, 157] on input at bounding box center [276, 161] width 106 height 10
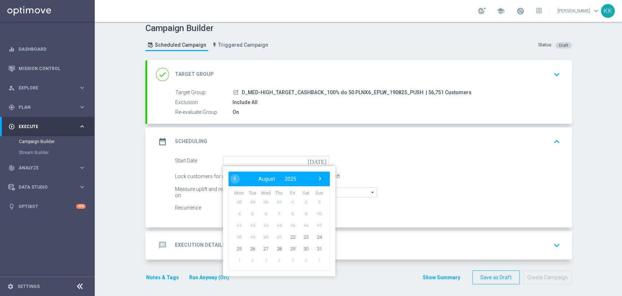
type input "[DATE]"
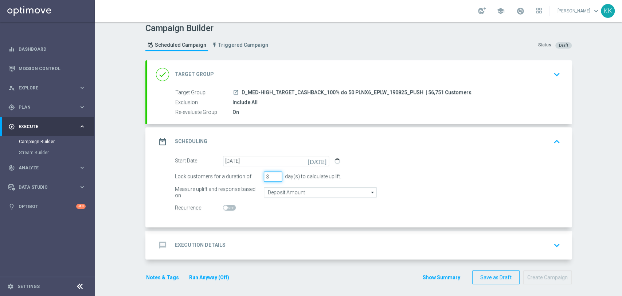
drag, startPoint x: 268, startPoint y: 175, endPoint x: 256, endPoint y: 175, distance: 12.4
click at [256, 175] on div "Lock customers for a duration of 3 day(s) to calculate uplift." at bounding box center [368, 176] width 397 height 10
type input "1"
click at [304, 193] on input "Deposit Amount" at bounding box center [320, 192] width 113 height 10
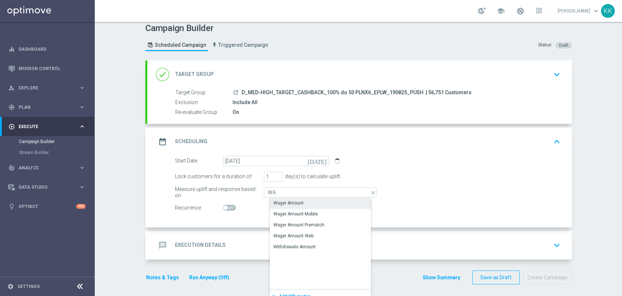
click at [301, 203] on div "Wager Amount" at bounding box center [326, 203] width 113 height 10
type input "Wager Amount"
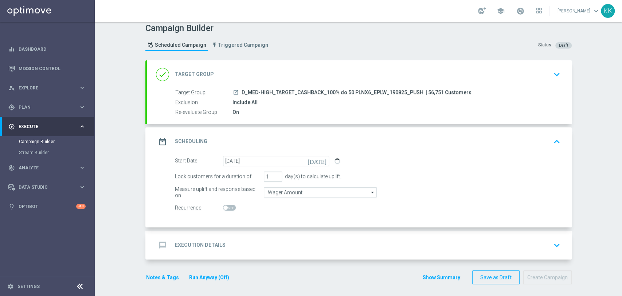
click at [308, 236] on div "message Execution Details keyboard_arrow_down" at bounding box center [359, 245] width 425 height 28
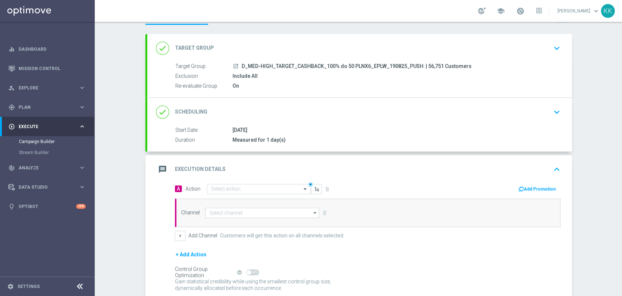
scroll to position [51, 0]
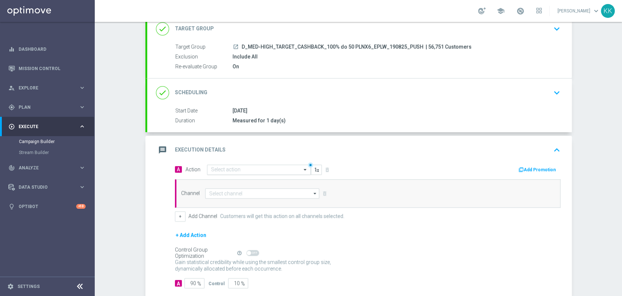
click at [238, 170] on input "text" at bounding box center [251, 170] width 81 height 6
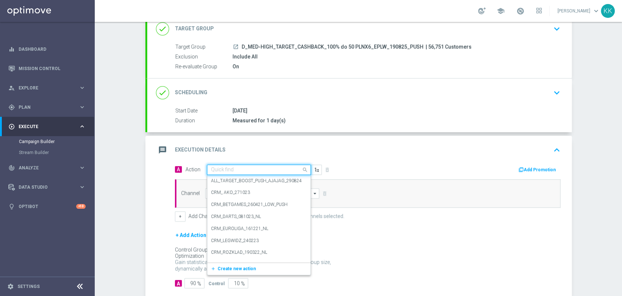
paste input "D_MED-HIGH_TARGET_CASHBACK_100% do 50 PLNX6_EPLW_190825_PUSH"
type input "D_MED-HIGH_TARGET_CASHBACK_100% do 50 PLNX6_EPLW_190825_PUSH"
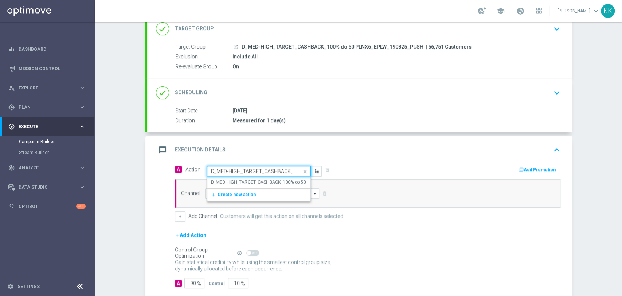
scroll to position [0, 92]
click at [248, 183] on label "D_MED-HIGH_TARGET_CASHBACK_100% do 50 PLNX6_EPLW_190825_PUSH" at bounding box center [287, 182] width 152 height 6
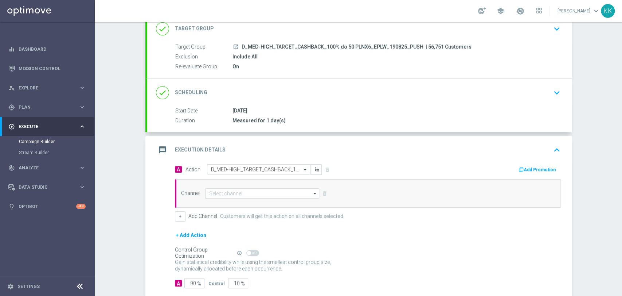
scroll to position [0, 0]
click at [244, 188] on input at bounding box center [262, 193] width 114 height 10
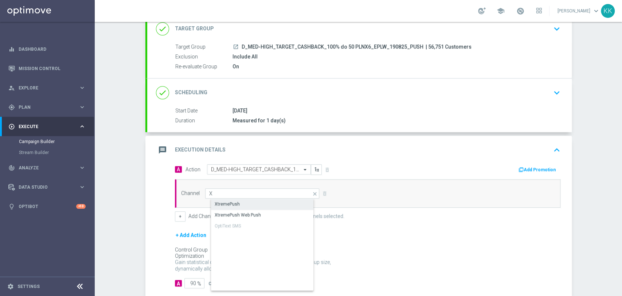
click at [245, 200] on div "XtremePush" at bounding box center [268, 204] width 115 height 10
type input "XtremePush"
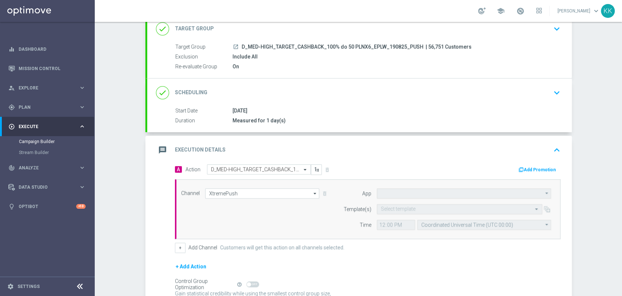
type input "STS_PL"
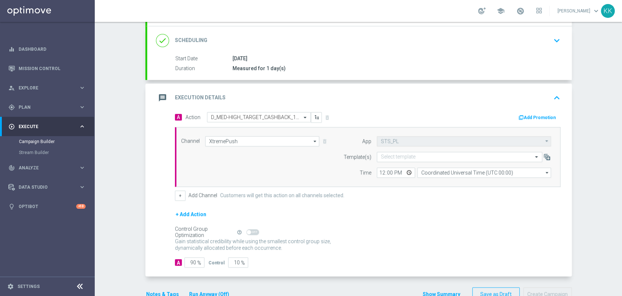
scroll to position [122, 0]
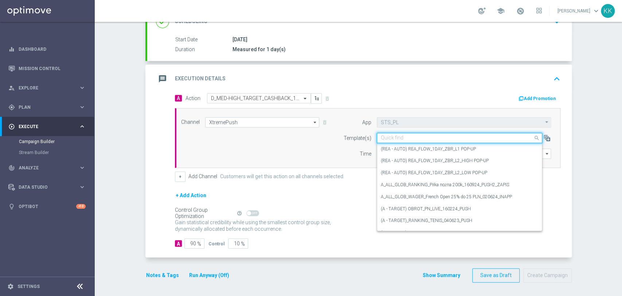
click at [419, 137] on input "text" at bounding box center [452, 138] width 143 height 6
paste input "D_MED-HIGH_TARGET_CASHBACK_100% do 50 PLNX6_EPLW_190825_PUSH"
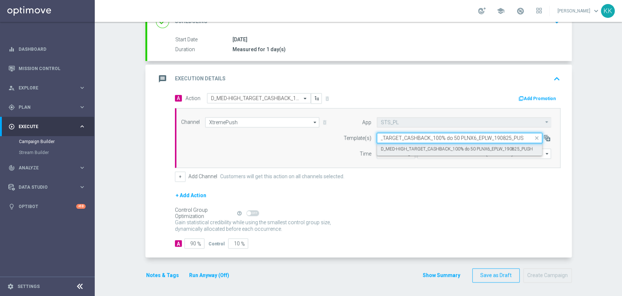
click at [425, 147] on label "D_MED-HIGH_TARGET_CASHBACK_100% do 50 PLNX6_EPLW_190825_PUSH" at bounding box center [457, 149] width 152 height 6
type input "D_MED-HIGH_TARGET_CASHBACK_100% do 50 PLNX6_EPLW_190825_PUSH"
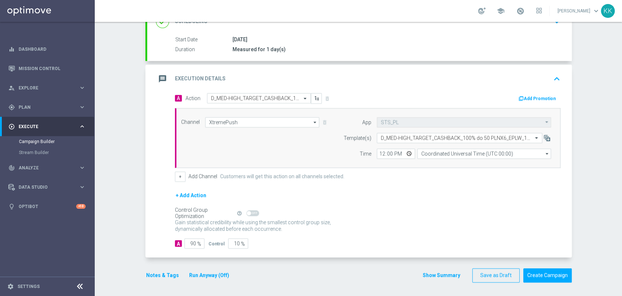
scroll to position [0, 0]
drag, startPoint x: 381, startPoint y: 156, endPoint x: 397, endPoint y: 163, distance: 17.3
click at [381, 156] on input "12:00" at bounding box center [396, 153] width 38 height 10
type input "18:16"
click at [451, 155] on input "Coordinated Universal Time (UTC 00:00)" at bounding box center [484, 153] width 134 height 10
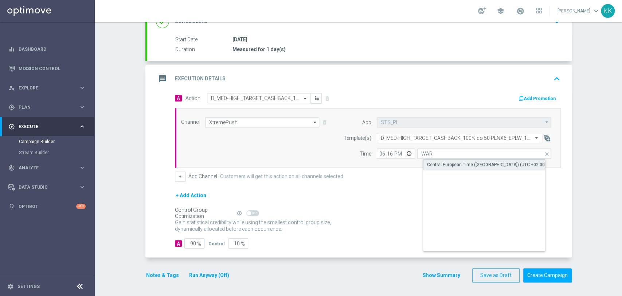
click at [455, 159] on div "Central European Time ([GEOGRAPHIC_DATA]) (UTC +02:00)" at bounding box center [490, 164] width 134 height 11
type input "Central European Time ([GEOGRAPHIC_DATA]) (UTC +02:00)"
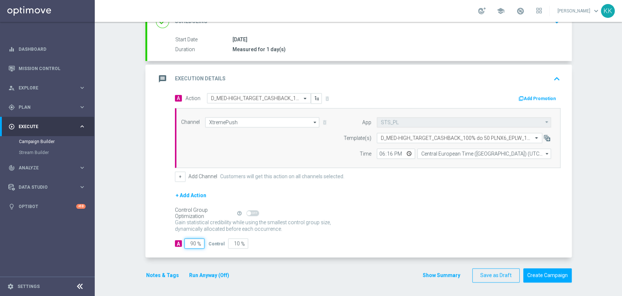
click at [190, 245] on input "90" at bounding box center [194, 243] width 20 height 10
type input "9"
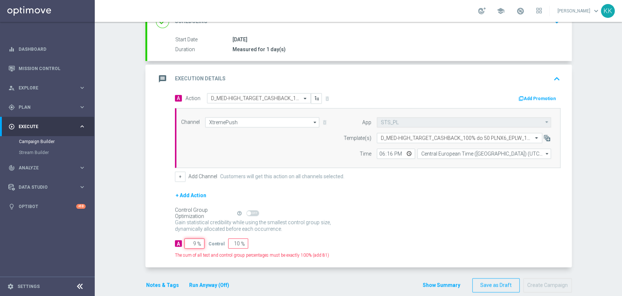
type input "91"
type input "98"
type input "2"
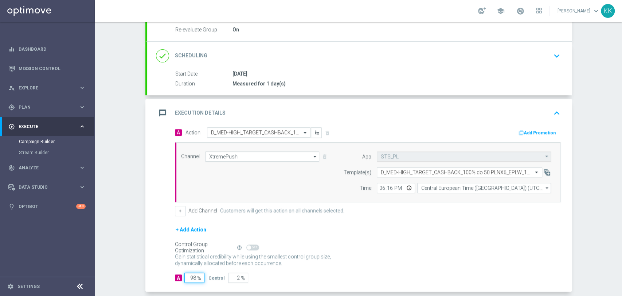
scroll to position [122, 0]
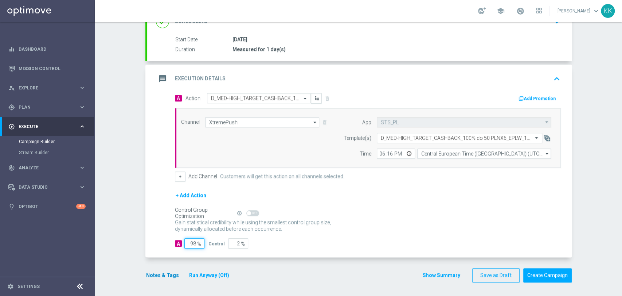
type input "98"
click at [161, 271] on button "Notes & Tags" at bounding box center [162, 275] width 34 height 9
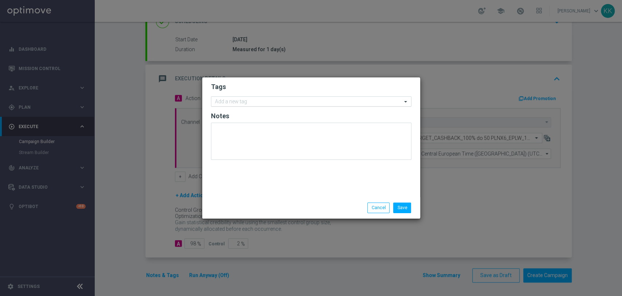
click at [241, 99] on input "text" at bounding box center [308, 102] width 187 height 6
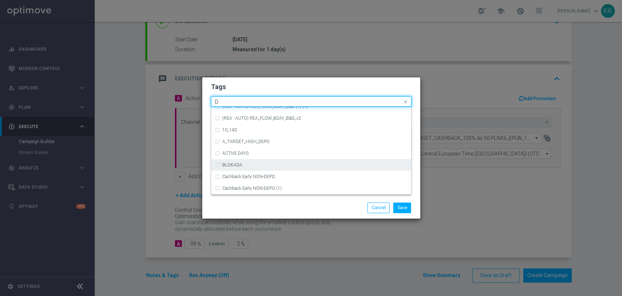
scroll to position [810, 0]
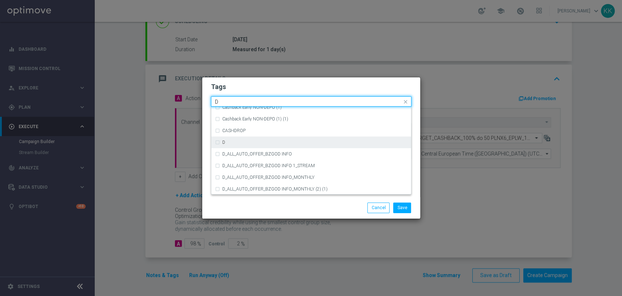
click at [244, 141] on div "D" at bounding box center [314, 142] width 185 height 4
type input "D"
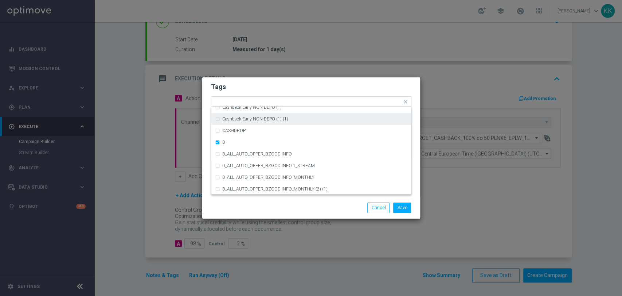
click at [259, 78] on div "Tags Quick find × D A_TARGET_HIGH_DEPO ACTIVE DAYS BLOKADA Cashback Early NON-D…" at bounding box center [311, 137] width 218 height 120
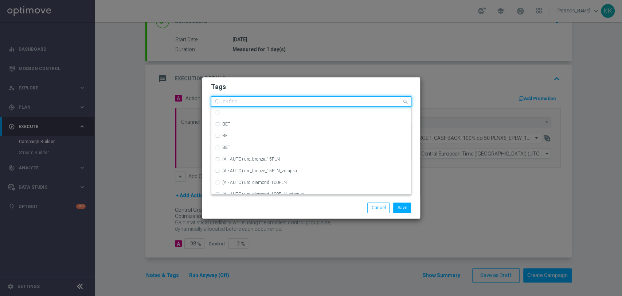
click at [256, 99] on input "text" at bounding box center [308, 102] width 187 height 6
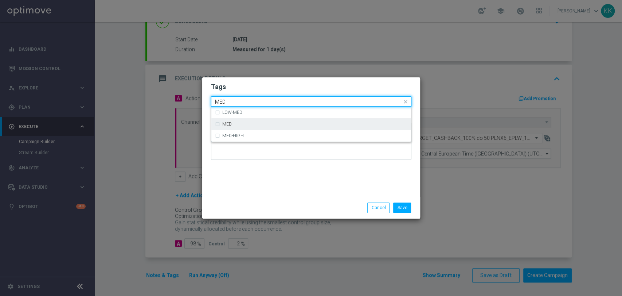
click at [242, 124] on div "MED" at bounding box center [314, 124] width 185 height 4
type input "MED"
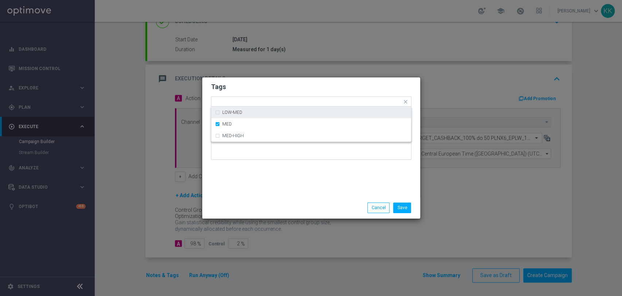
click at [250, 94] on form "Tags Quick find × D × MED LOW-MED MED MED-HIGH Notes" at bounding box center [311, 123] width 201 height 85
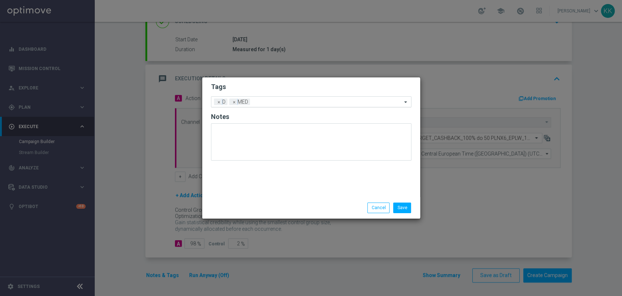
click at [260, 104] on input "text" at bounding box center [327, 102] width 149 height 6
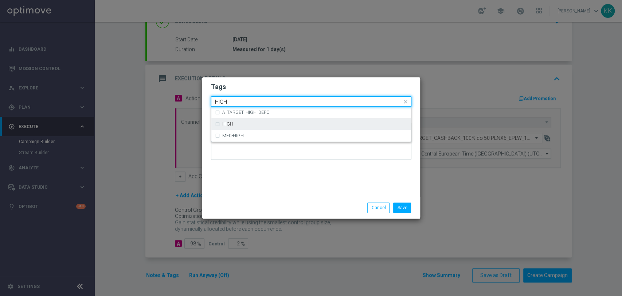
click at [279, 127] on div "HIGH" at bounding box center [311, 124] width 193 height 12
type input "HIGH"
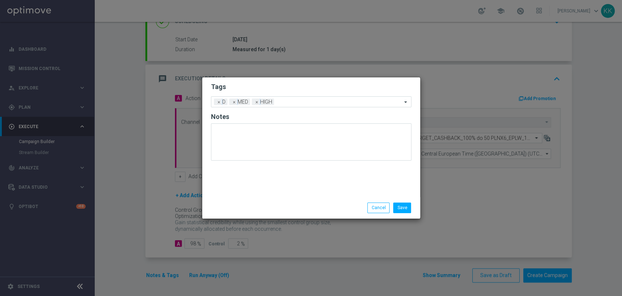
click at [288, 79] on div "Tags Add a new tag × D × MED × HIGH Notes" at bounding box center [311, 137] width 218 height 120
click at [293, 101] on input "text" at bounding box center [339, 102] width 125 height 6
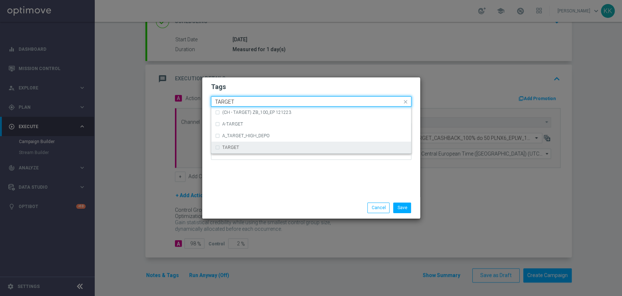
click at [246, 149] on div "TARGET" at bounding box center [314, 147] width 185 height 4
type input "TARGET"
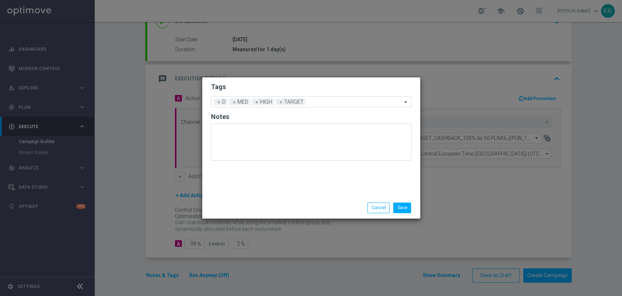
click at [247, 162] on div at bounding box center [311, 144] width 201 height 43
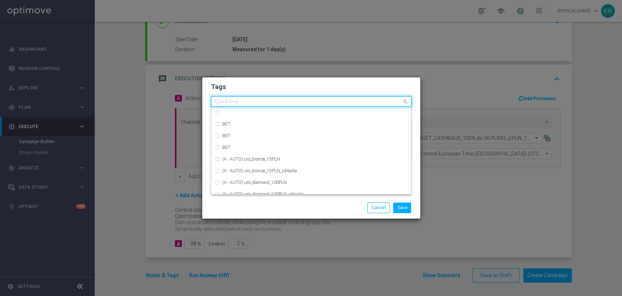
click at [331, 105] on input "text" at bounding box center [308, 102] width 187 height 6
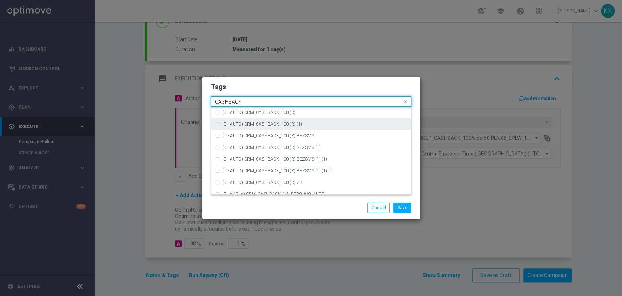
scroll to position [111, 0]
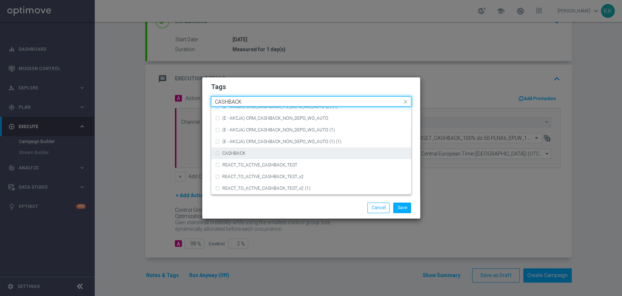
click at [307, 157] on div "CASHBACK" at bounding box center [311, 153] width 193 height 12
type input "CASHBACK"
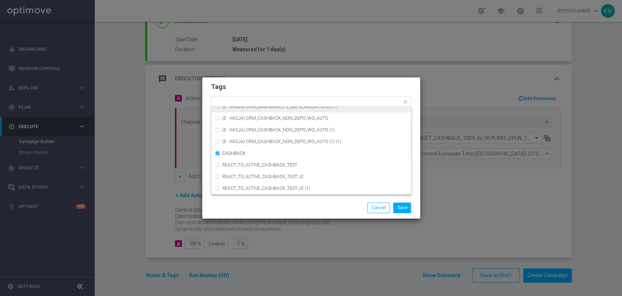
drag, startPoint x: 303, startPoint y: 77, endPoint x: 304, endPoint y: 84, distance: 7.7
click at [303, 77] on modal-container "Tags Quick find × D × MED × HIGH × TARGET × CASHBACK (D - AUTO) CRM_CASHBACK_10…" at bounding box center [311, 148] width 622 height 296
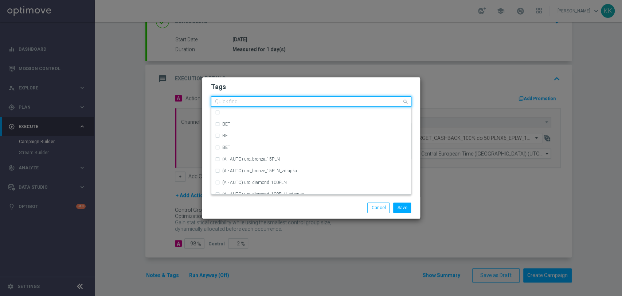
click at [374, 99] on input "text" at bounding box center [308, 102] width 187 height 6
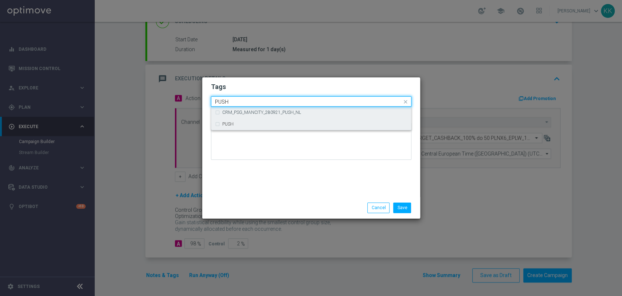
drag, startPoint x: 365, startPoint y: 123, endPoint x: 367, endPoint y: 116, distance: 7.8
click at [365, 123] on div "PUSH" at bounding box center [314, 124] width 185 height 4
type input "PUSH"
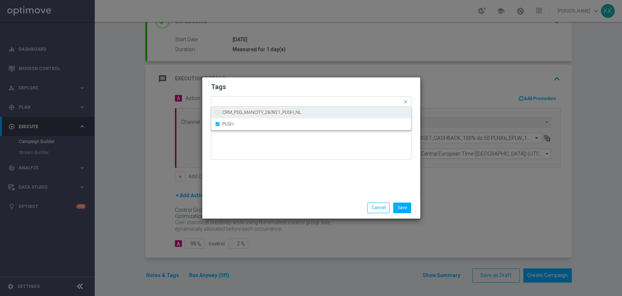
click at [366, 82] on h2 "Tags" at bounding box center [311, 86] width 201 height 9
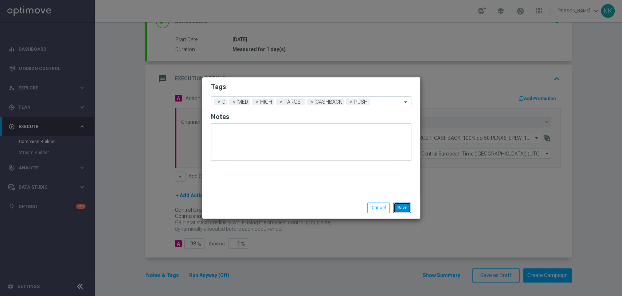
click at [408, 209] on button "Save" at bounding box center [402, 207] width 18 height 10
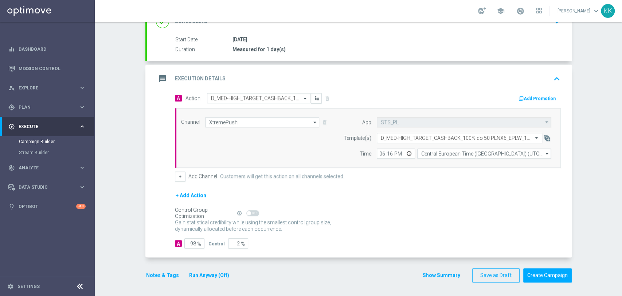
scroll to position [0, 0]
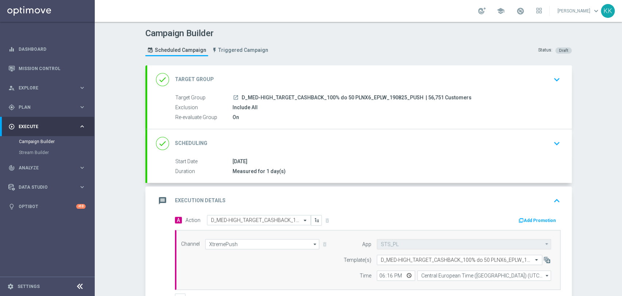
click at [554, 84] on button "keyboard_arrow_down" at bounding box center [557, 80] width 12 height 14
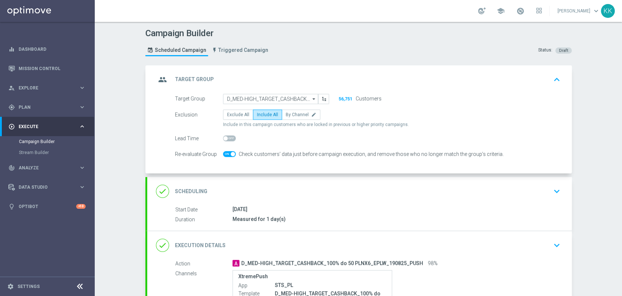
click at [554, 187] on icon "keyboard_arrow_down" at bounding box center [557, 191] width 11 height 11
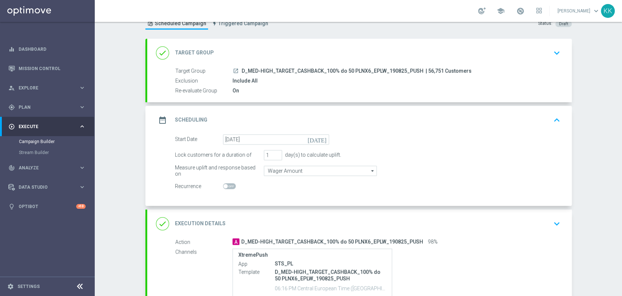
scroll to position [41, 0]
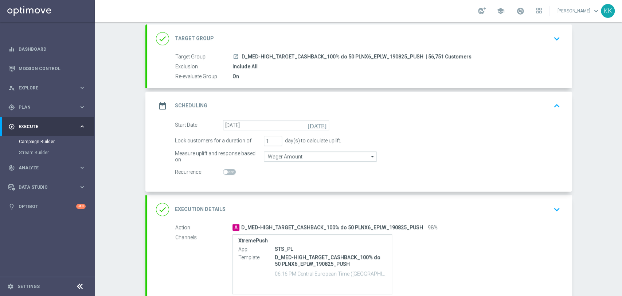
click at [562, 203] on div "done Execution Details keyboard_arrow_down" at bounding box center [359, 209] width 425 height 28
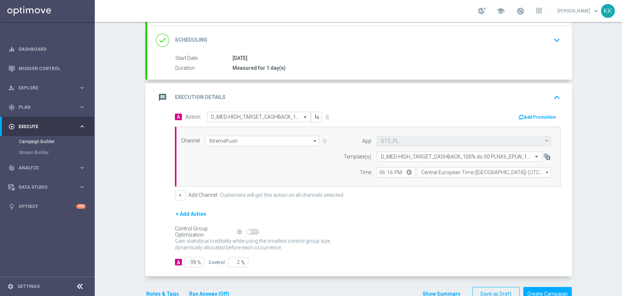
scroll to position [122, 0]
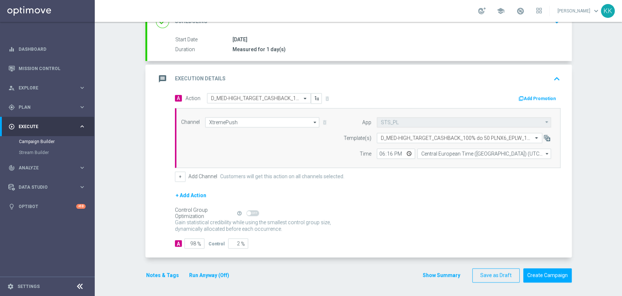
click at [159, 275] on button "Notes & Tags" at bounding box center [162, 275] width 34 height 9
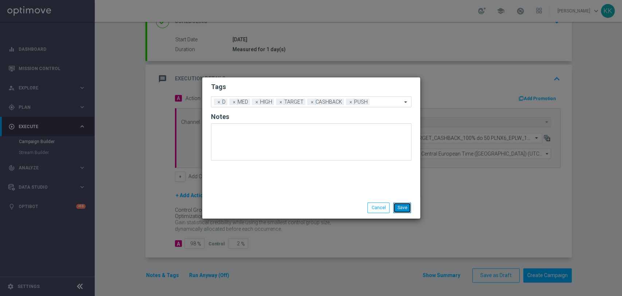
click at [401, 204] on button "Save" at bounding box center [402, 207] width 18 height 10
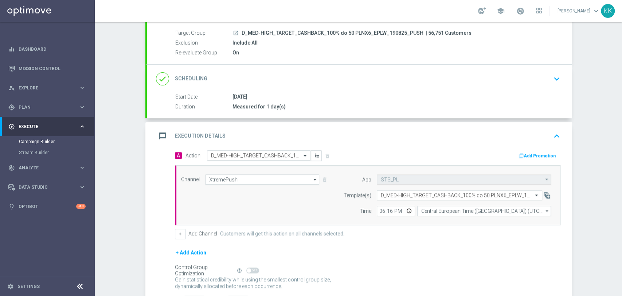
scroll to position [41, 0]
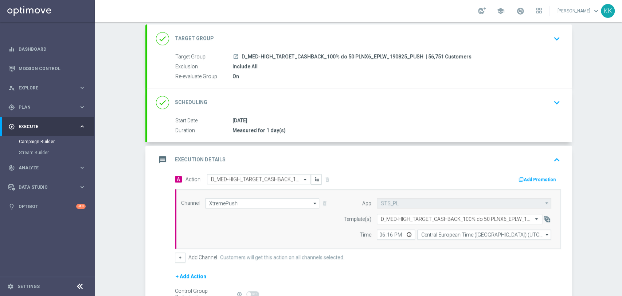
click at [547, 45] on div "done Target Group keyboard_arrow_down" at bounding box center [359, 38] width 425 height 28
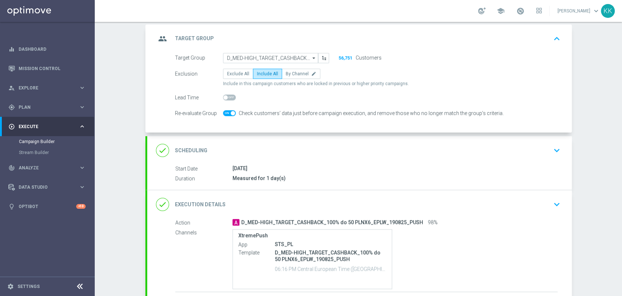
click at [574, 156] on section "group Target Group keyboard_arrow_up Target Group launch D_MED-HIGH_TARGET_CASH…" at bounding box center [359, 185] width 438 height 322
click at [561, 149] on div "done Scheduling keyboard_arrow_down" at bounding box center [359, 150] width 425 height 28
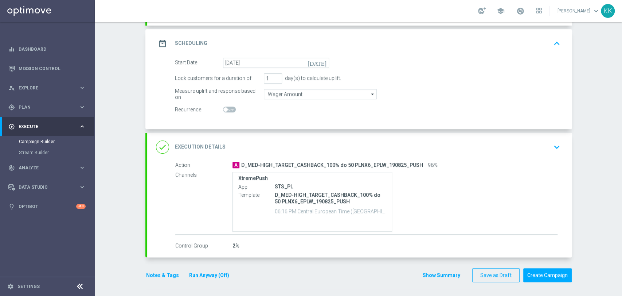
click at [557, 158] on div "done Execution Details keyboard_arrow_down" at bounding box center [359, 147] width 425 height 28
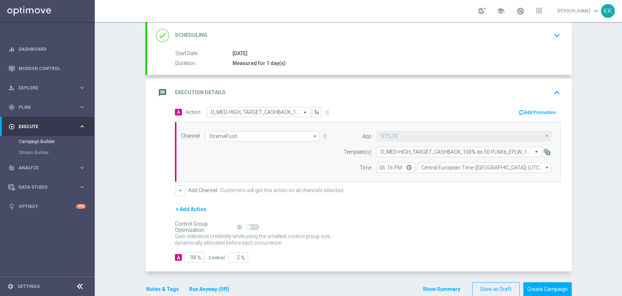
scroll to position [122, 0]
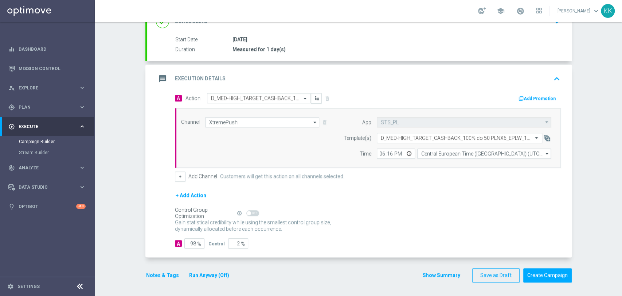
click at [162, 276] on button "Notes & Tags" at bounding box center [162, 275] width 34 height 9
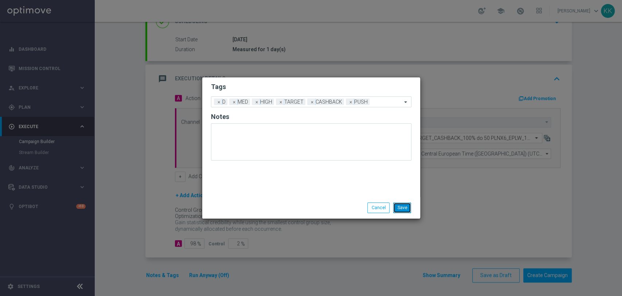
click at [397, 211] on button "Save" at bounding box center [402, 207] width 18 height 10
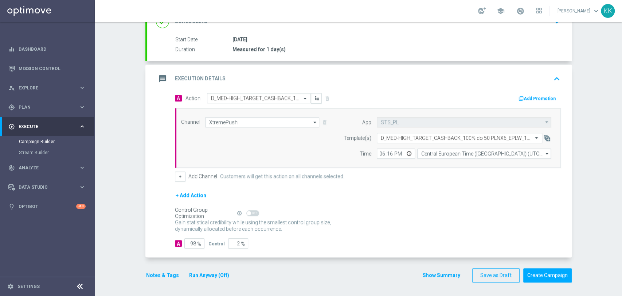
click at [147, 275] on button "Notes & Tags" at bounding box center [162, 275] width 34 height 9
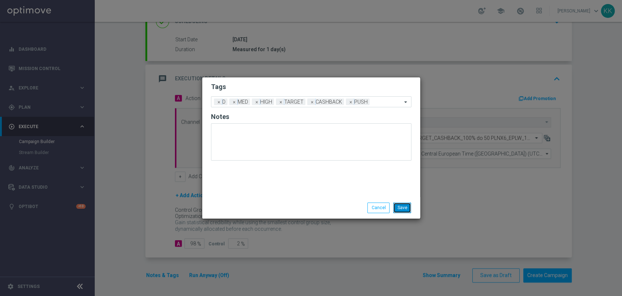
click at [406, 203] on button "Save" at bounding box center [402, 207] width 18 height 10
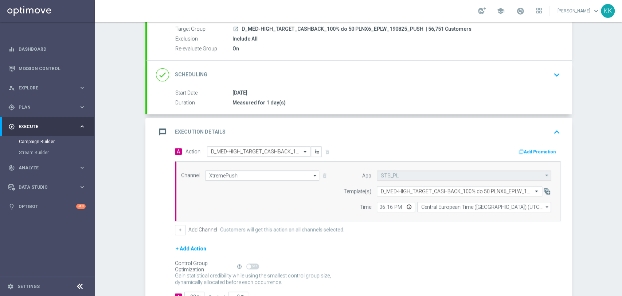
scroll to position [41, 0]
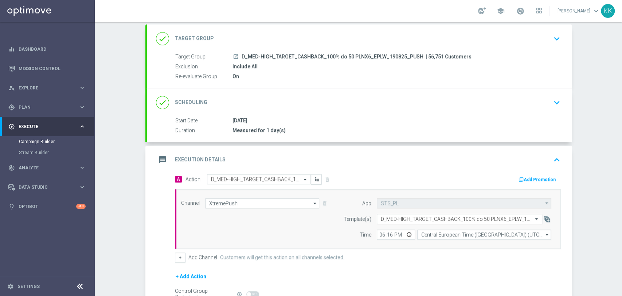
click at [467, 118] on div "[DATE]" at bounding box center [395, 120] width 325 height 7
click at [475, 108] on div "done Scheduling keyboard_arrow_down" at bounding box center [359, 103] width 407 height 14
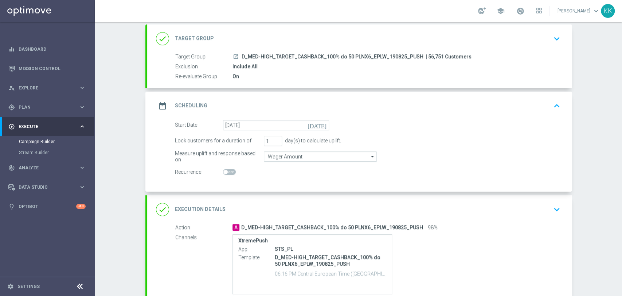
click at [530, 225] on div "A D_MED-HIGH_TARGET_CASHBACK_100% do 50 PLNX6_EPLW_190825_PUSH 98%" at bounding box center [395, 226] width 325 height 7
click at [528, 211] on div "done Execution Details keyboard_arrow_down" at bounding box center [359, 209] width 407 height 14
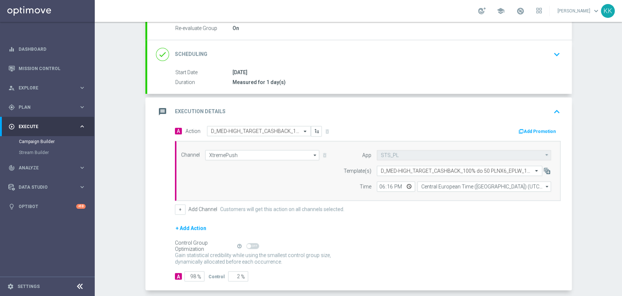
scroll to position [122, 0]
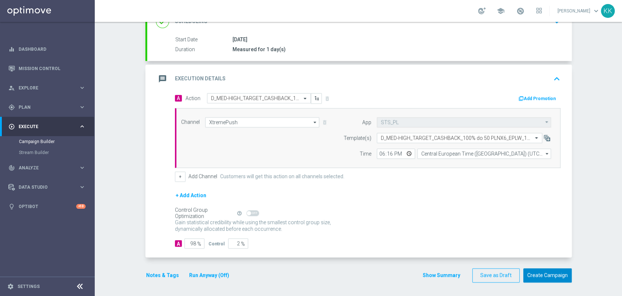
click at [549, 268] on button "Create Campaign" at bounding box center [548, 275] width 48 height 14
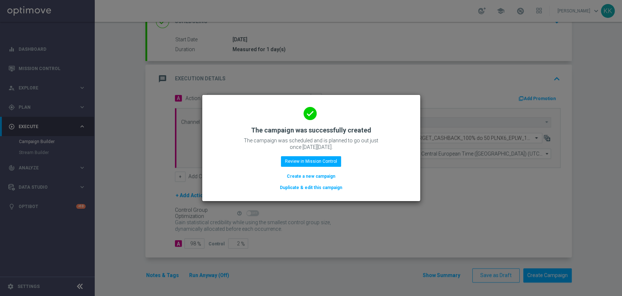
click at [327, 179] on button "Create a new campaign" at bounding box center [311, 176] width 50 height 8
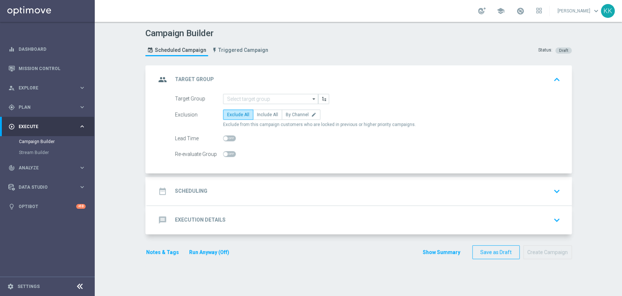
scroll to position [0, 0]
click at [58, 106] on span "Plan" at bounding box center [49, 107] width 60 height 4
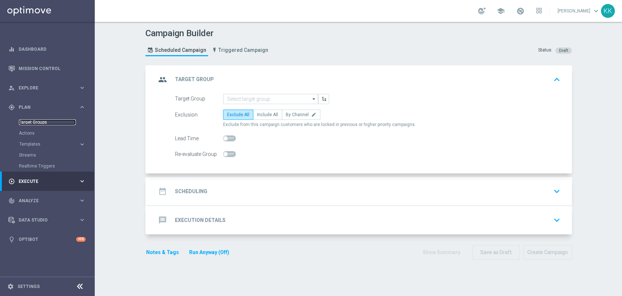
click at [58, 123] on link "Target Groups" at bounding box center [47, 122] width 57 height 6
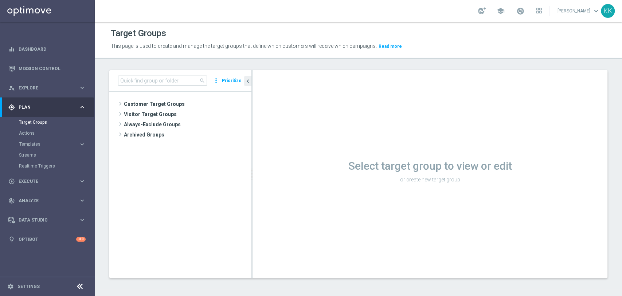
click at [153, 85] on div "search more_vert Prioritize" at bounding box center [180, 81] width 142 height 22
click at [153, 82] on input at bounding box center [162, 80] width 89 height 10
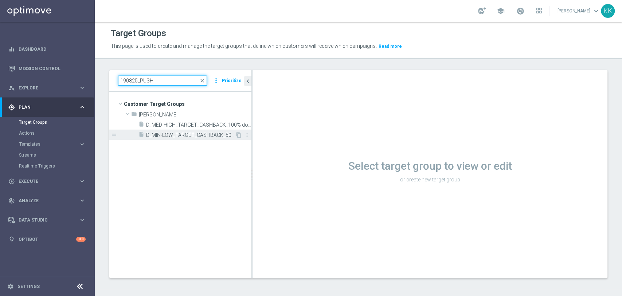
type input "190825_PUSH"
click at [201, 134] on span "D_MIN-LOW_TARGET_CASHBACK_50% do 50 PLNX6_EPLW_190825_PUSH" at bounding box center [190, 135] width 89 height 6
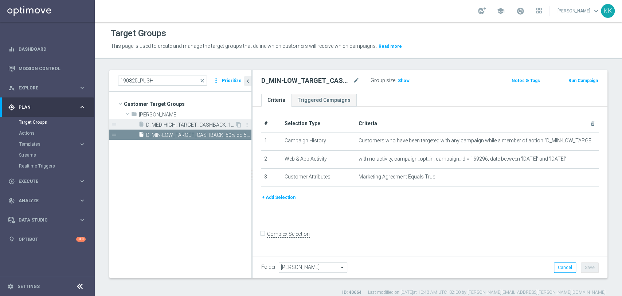
click at [228, 122] on span "D_MED-HIGH_TARGET_CASHBACK_100% do 50 PLNX6_EPLW_190825_PUSH" at bounding box center [190, 125] width 89 height 6
